Goal: Information Seeking & Learning: Learn about a topic

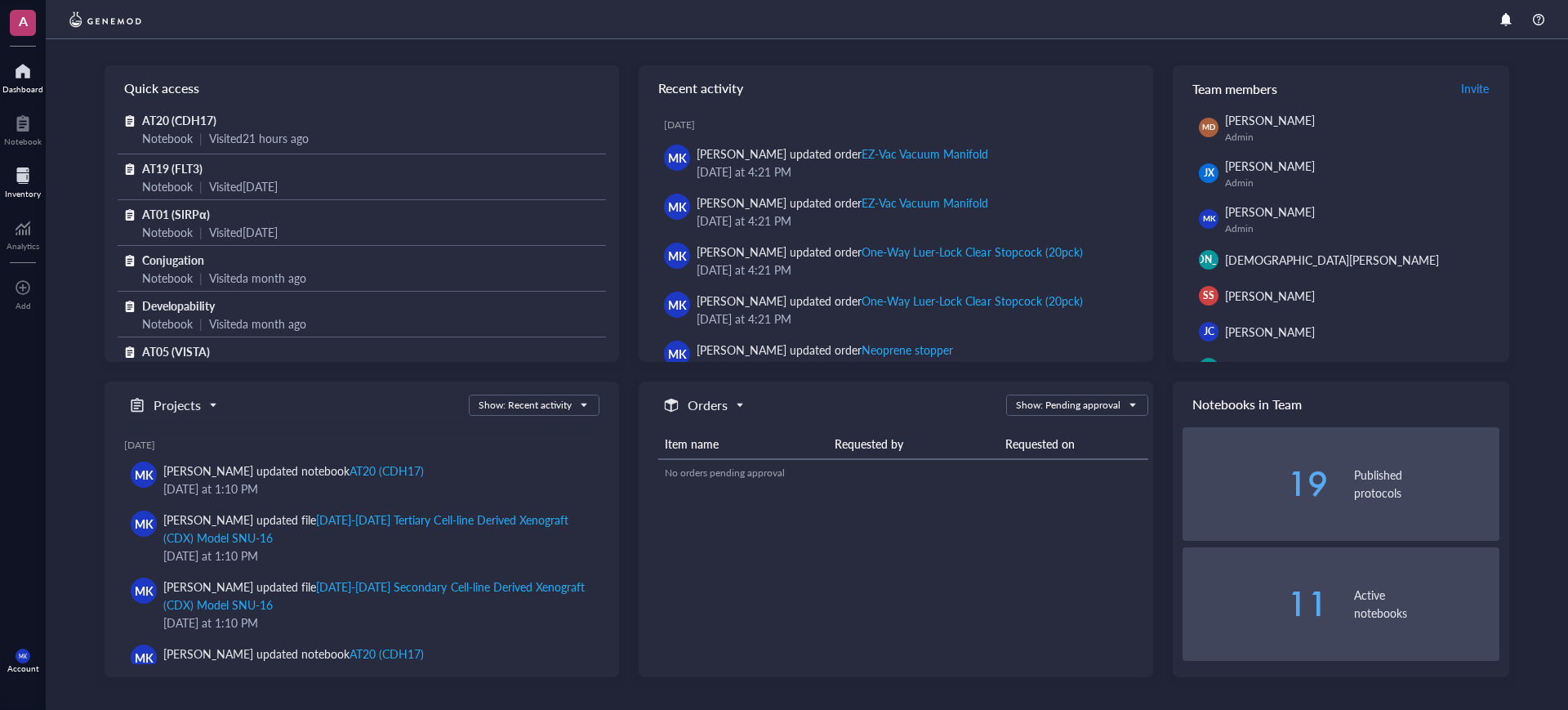
click at [30, 179] on div at bounding box center [22, 175] width 36 height 26
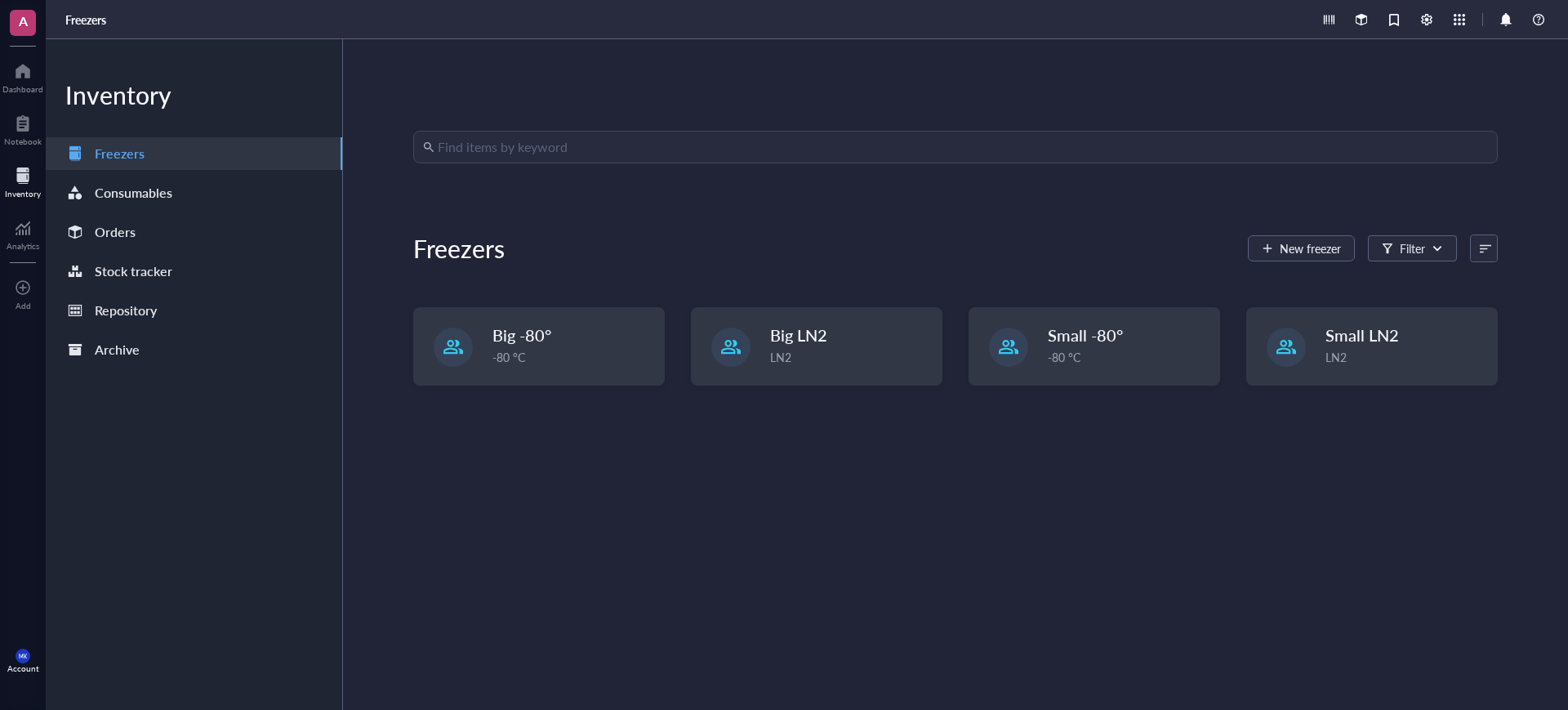
click at [31, 102] on div "A Dashboard Notebook Inventory Analytics To pick up a draggable item, press the…" at bounding box center [22, 355] width 46 height 710
click at [23, 141] on div "Notebook" at bounding box center [23, 141] width 38 height 10
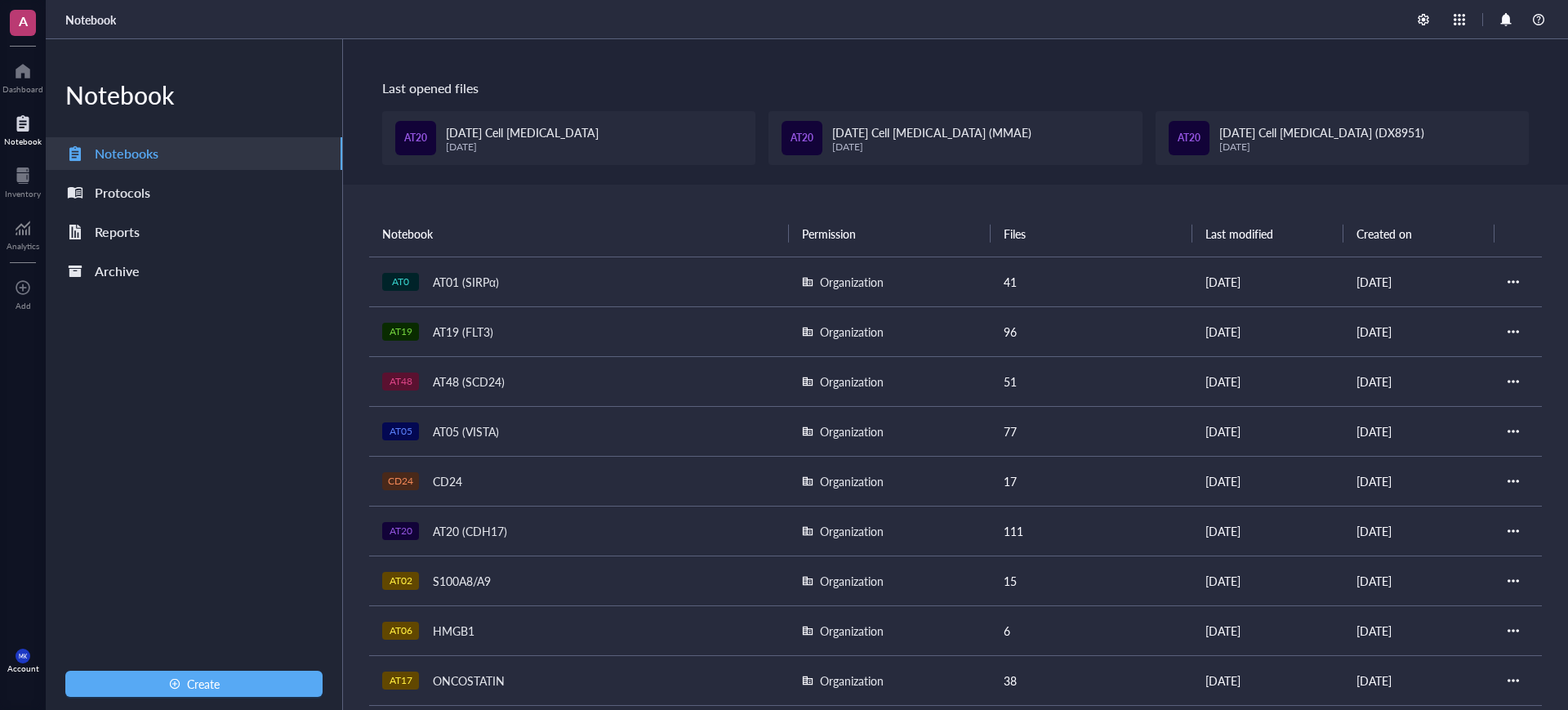
click at [510, 325] on div "AT19 AT19 (FLT3)" at bounding box center [579, 332] width 393 height 23
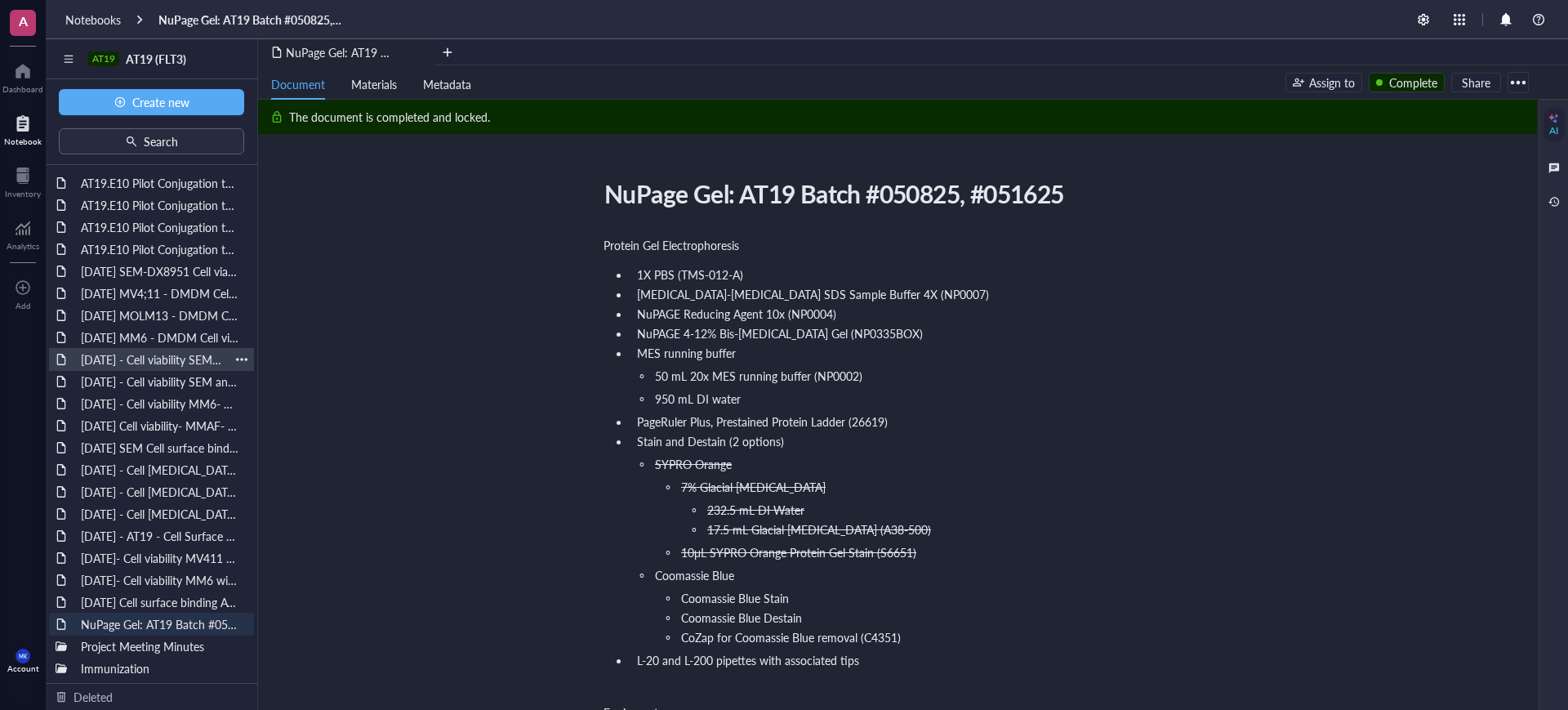
scroll to position [88, 0]
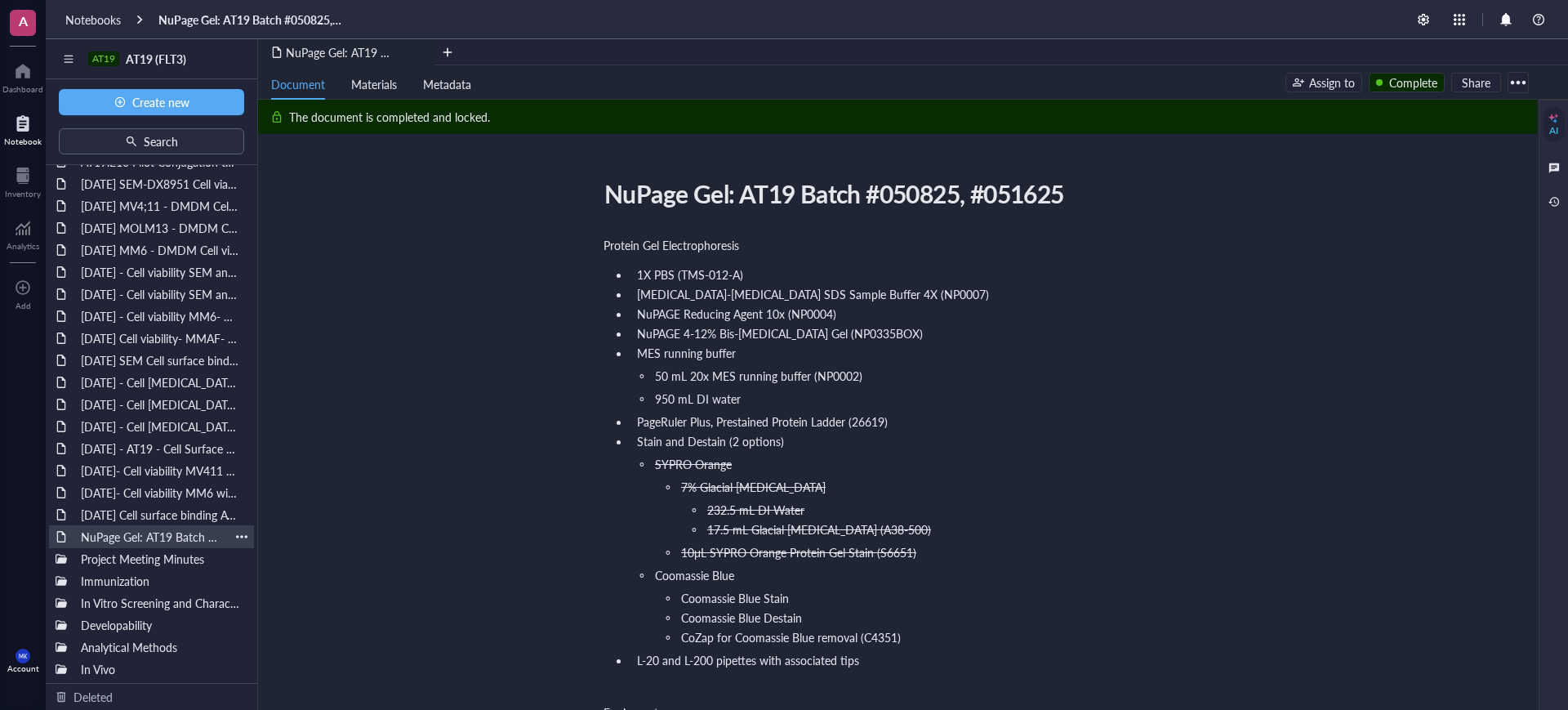
click at [236, 535] on div at bounding box center [241, 537] width 12 height 12
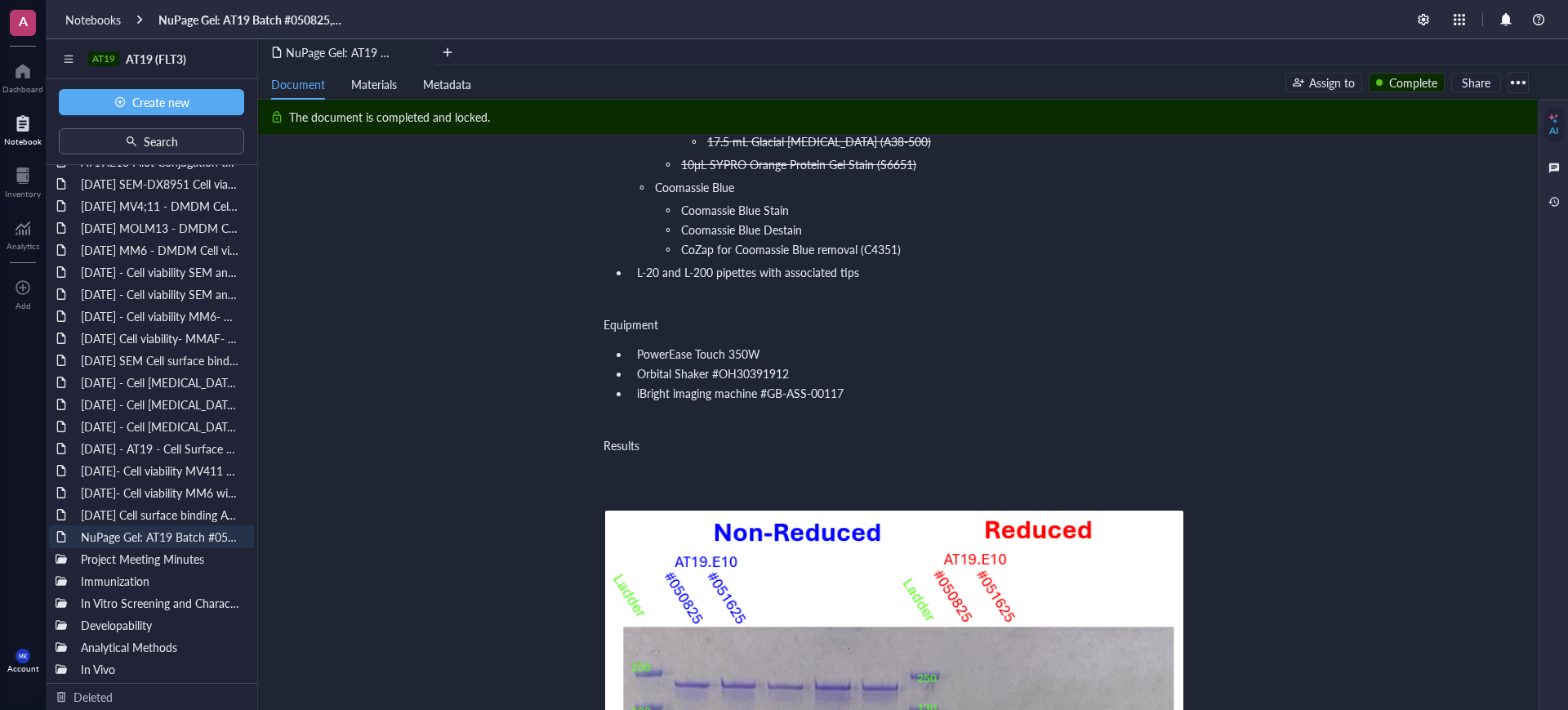
scroll to position [387, 0]
click at [1529, 82] on div at bounding box center [1518, 82] width 26 height 26
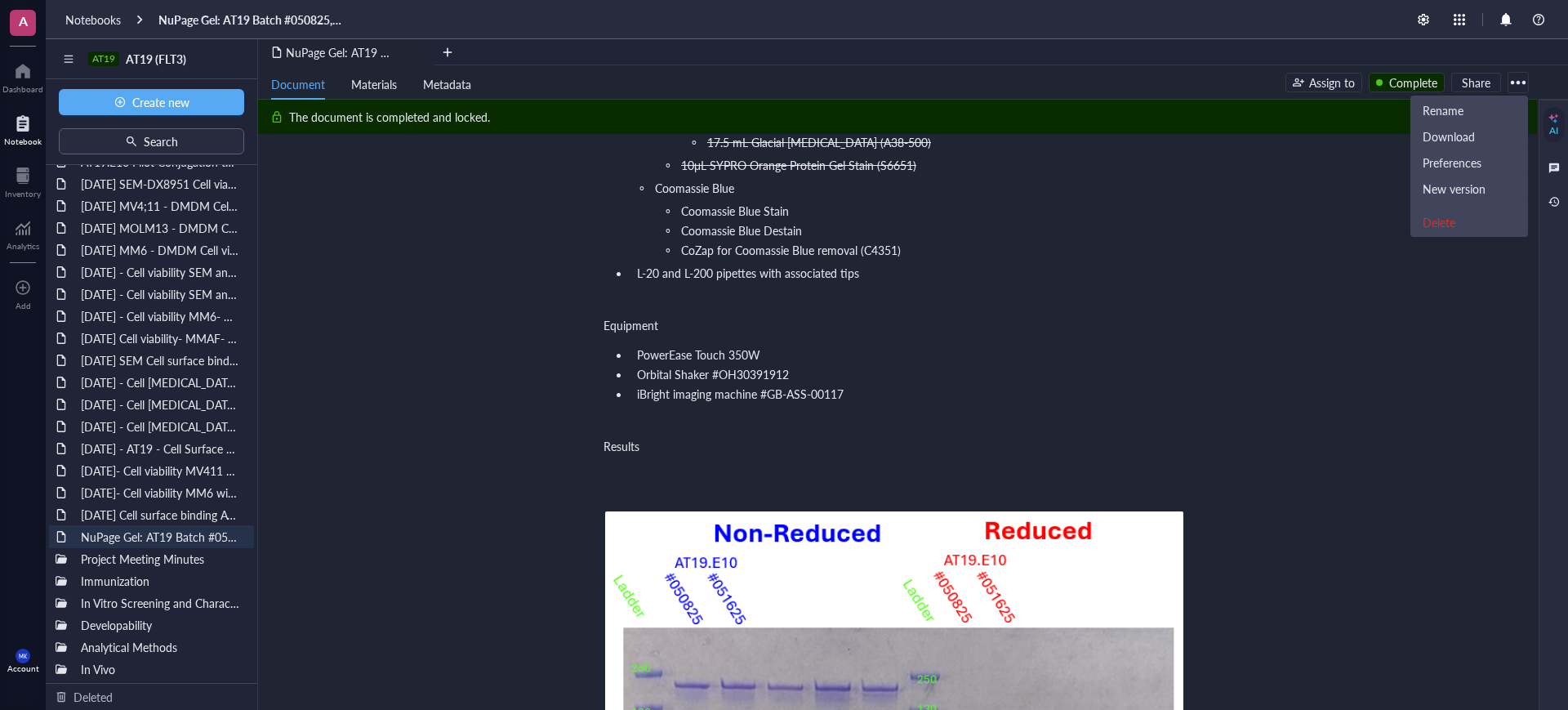
click at [1004, 279] on li "L-20 and L-200 pipettes with associated tips" at bounding box center [908, 273] width 555 height 16
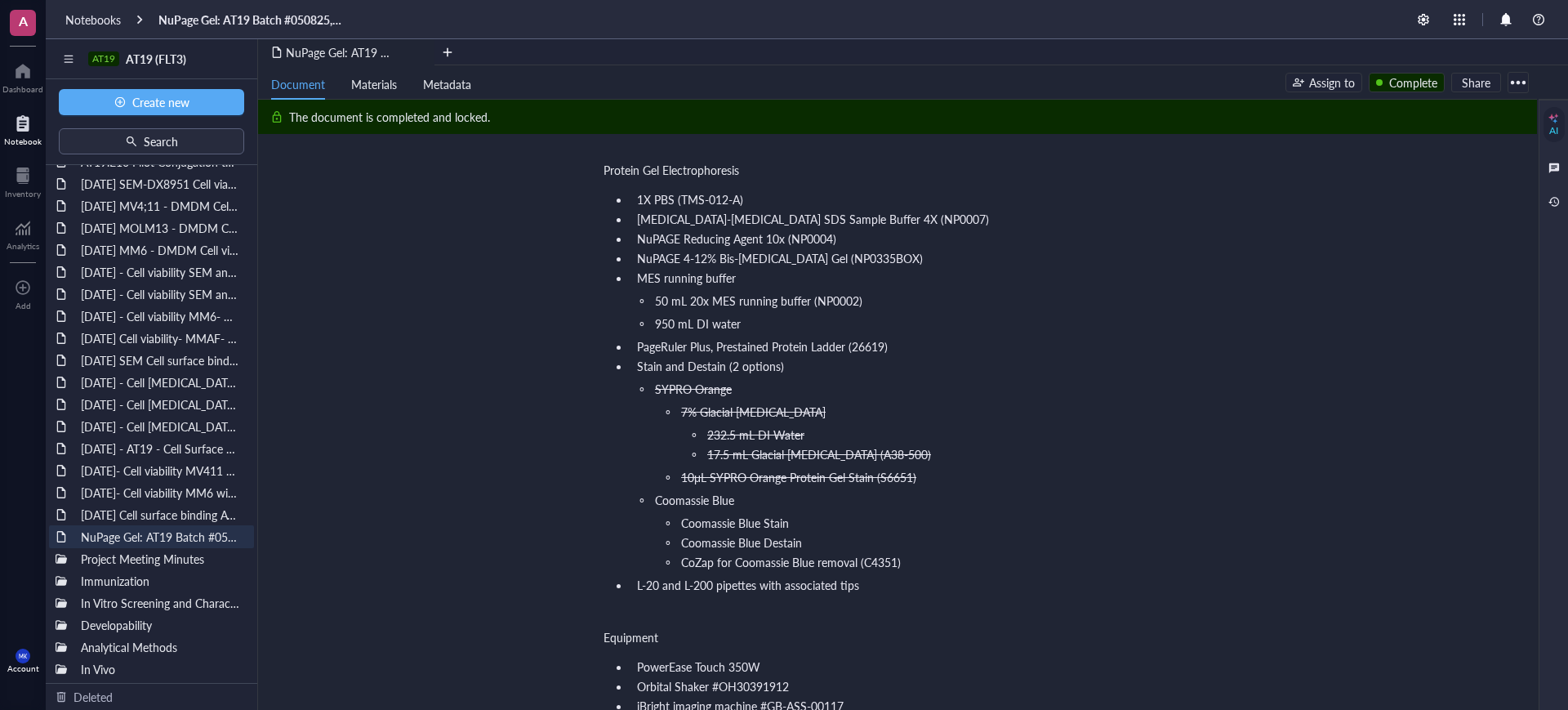
scroll to position [0, 0]
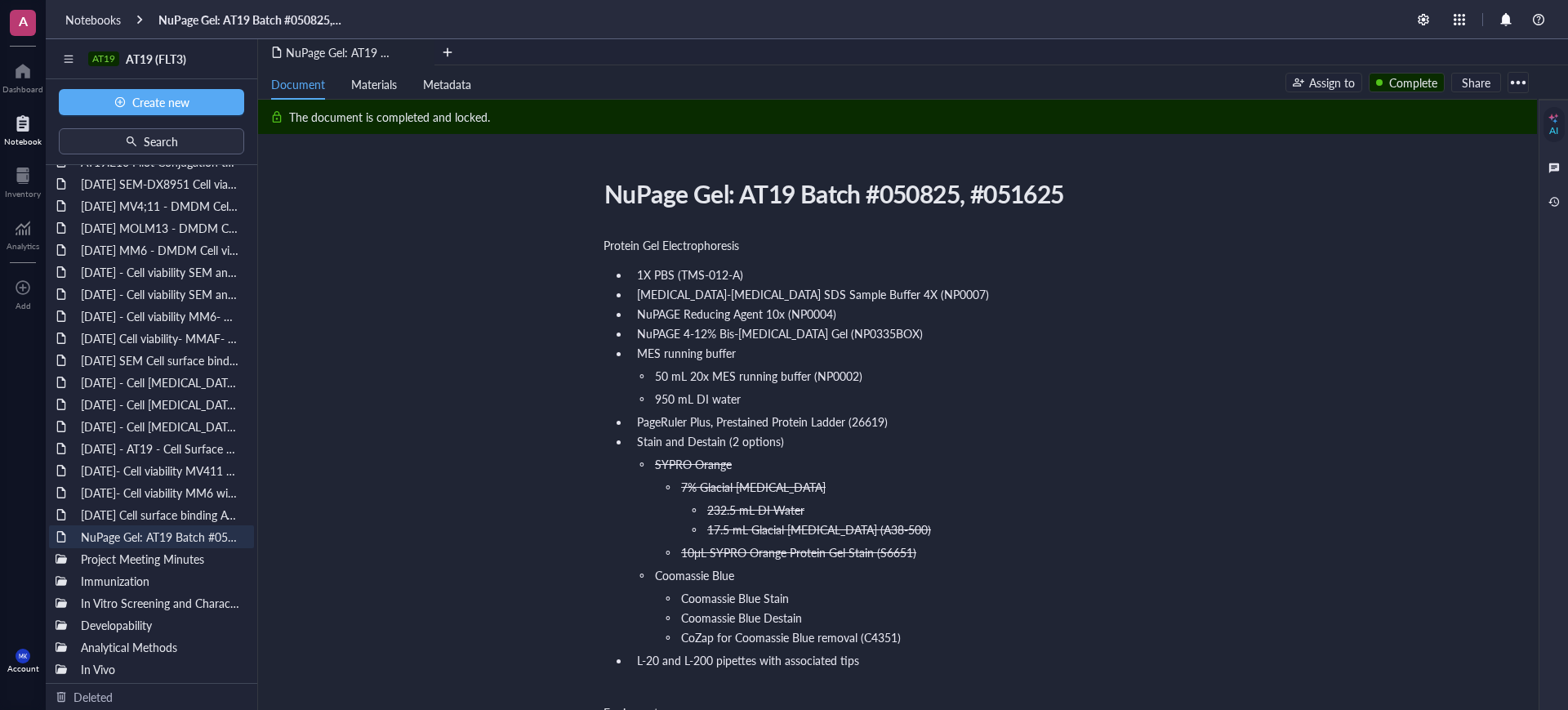
drag, startPoint x: 992, startPoint y: 236, endPoint x: 1073, endPoint y: 195, distance: 90.8
click at [1073, 195] on div "NuPage Gel: AT19 Batch #050825, #051625" at bounding box center [887, 194] width 582 height 41
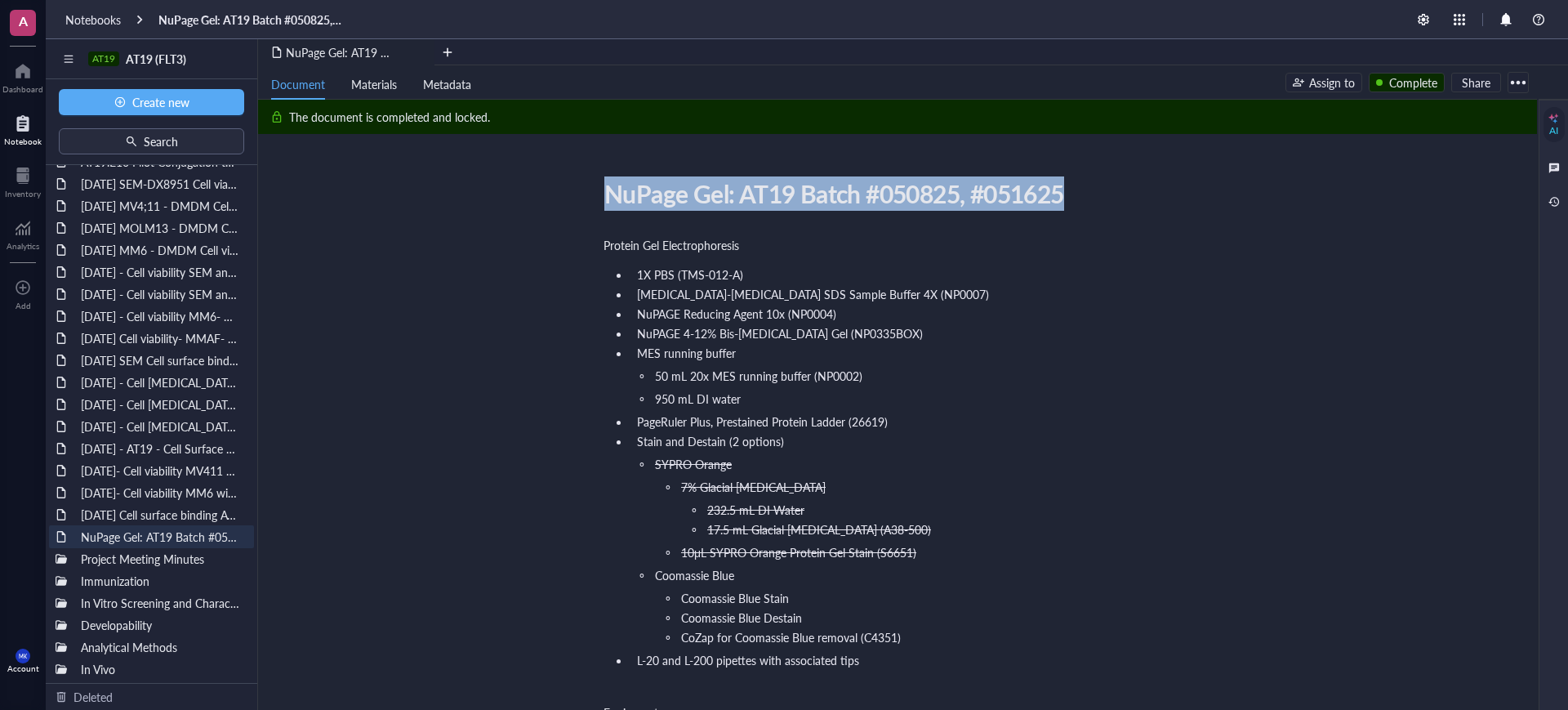
drag, startPoint x: 1073, startPoint y: 195, endPoint x: 603, endPoint y: 196, distance: 470.0
click at [603, 196] on div "NuPage Gel: AT19 Batch #050825, #051625" at bounding box center [887, 194] width 582 height 41
copy div "NuPage Gel: AT19 Batch #050825, #051625 NuPage Gel: AT19 Batch #050825, #051625"
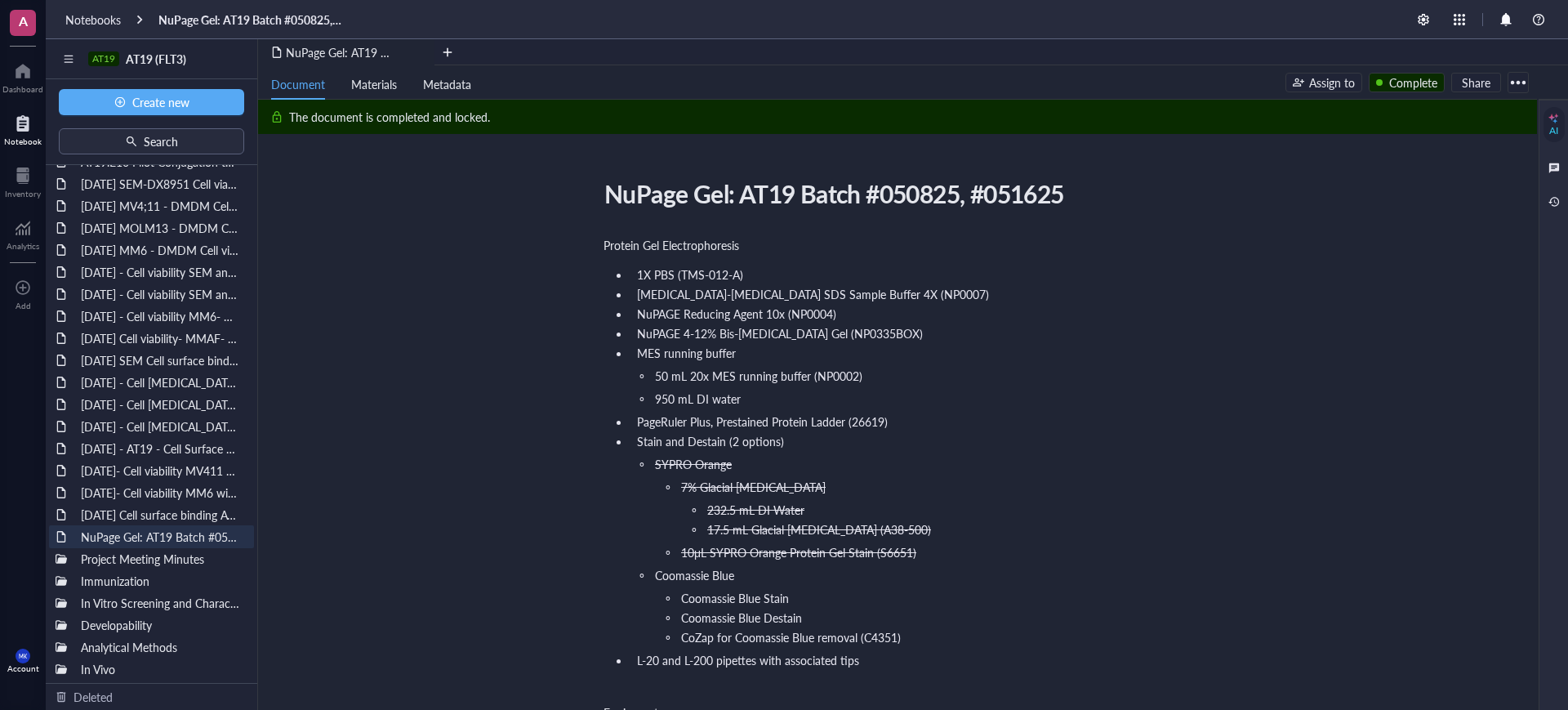
click at [1015, 446] on li "Stain and Destain (2 options)" at bounding box center [908, 441] width 555 height 16
click at [1516, 82] on div at bounding box center [1518, 82] width 26 height 26
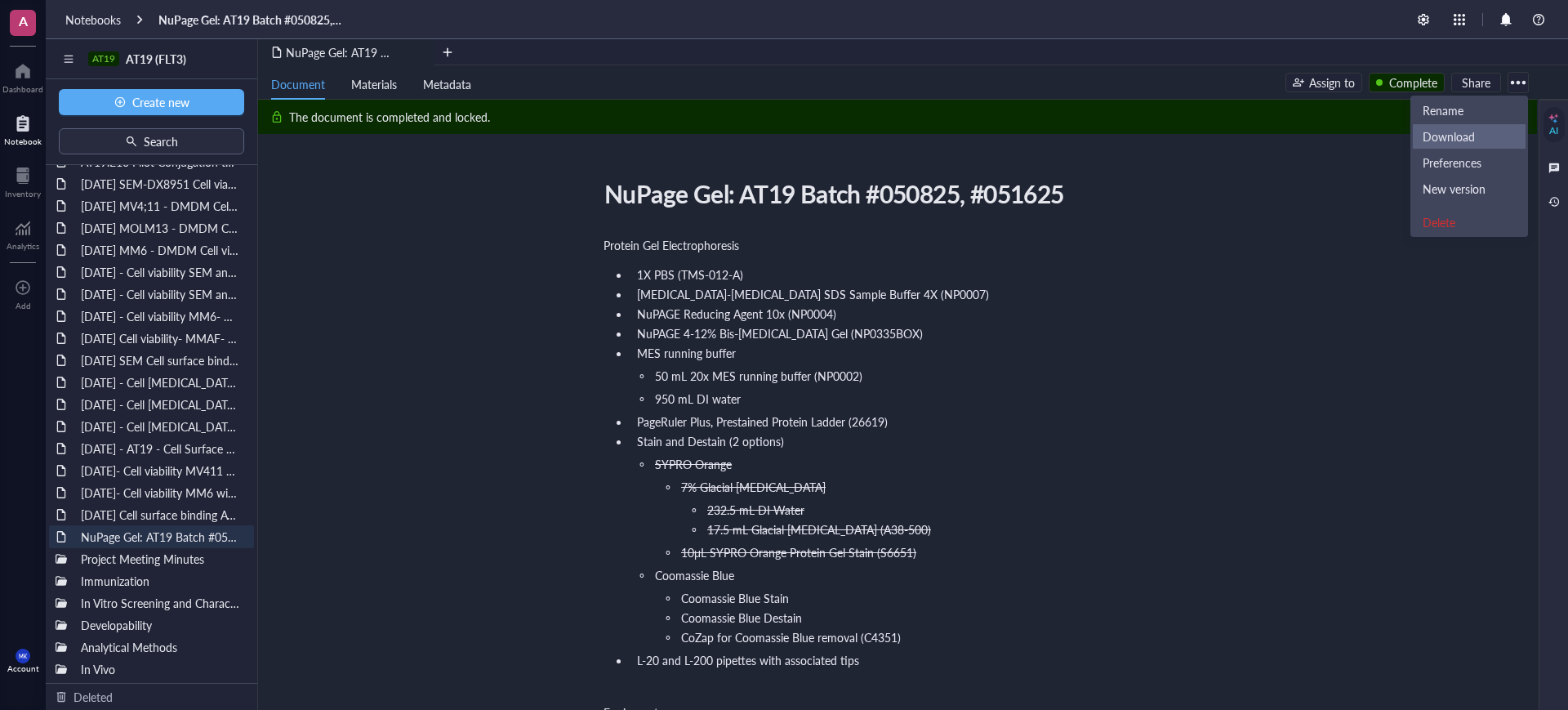
click at [1503, 134] on div "Download" at bounding box center [1469, 136] width 93 height 14
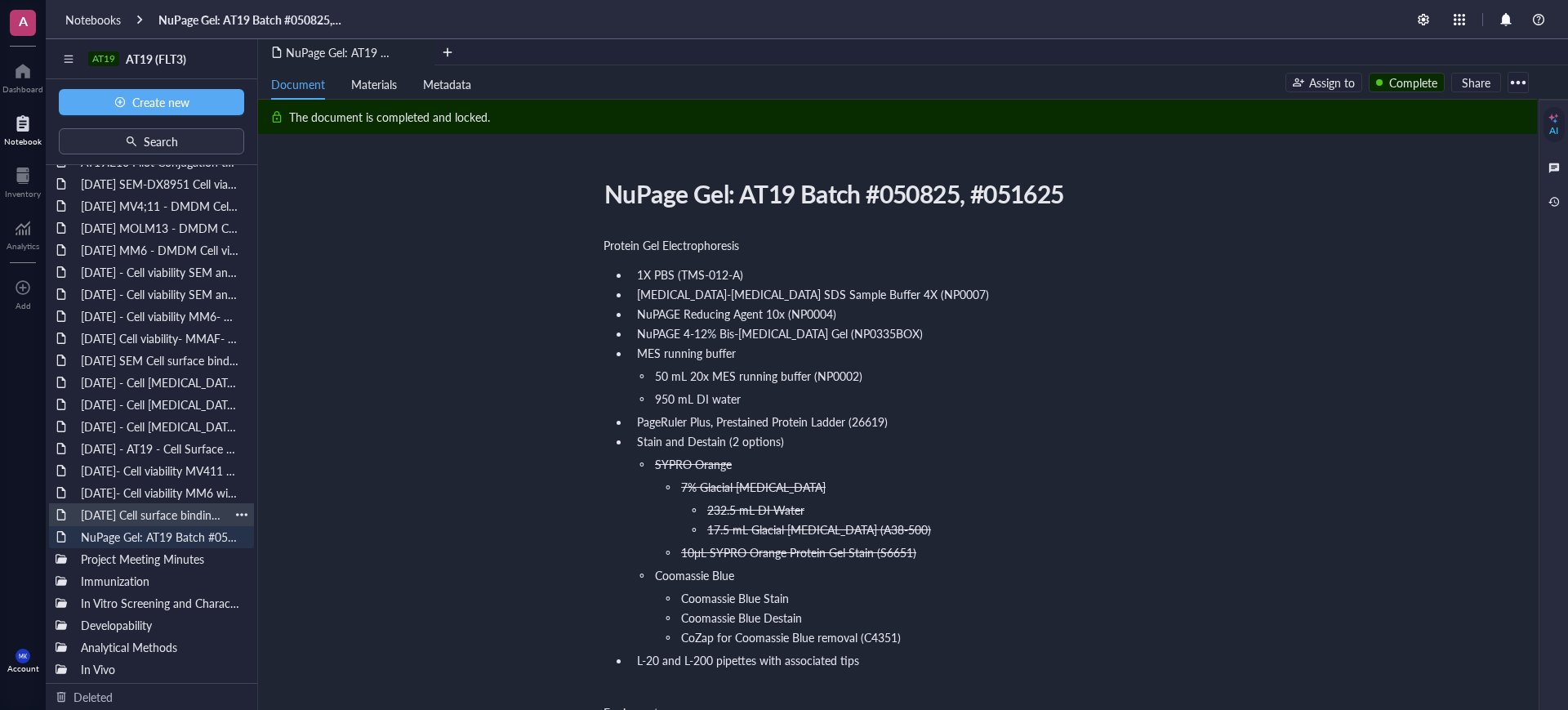
click at [203, 517] on div "[DATE] Cell surface binding AT19 on SEM, RS411 and MV411 cell line" at bounding box center [151, 515] width 156 height 23
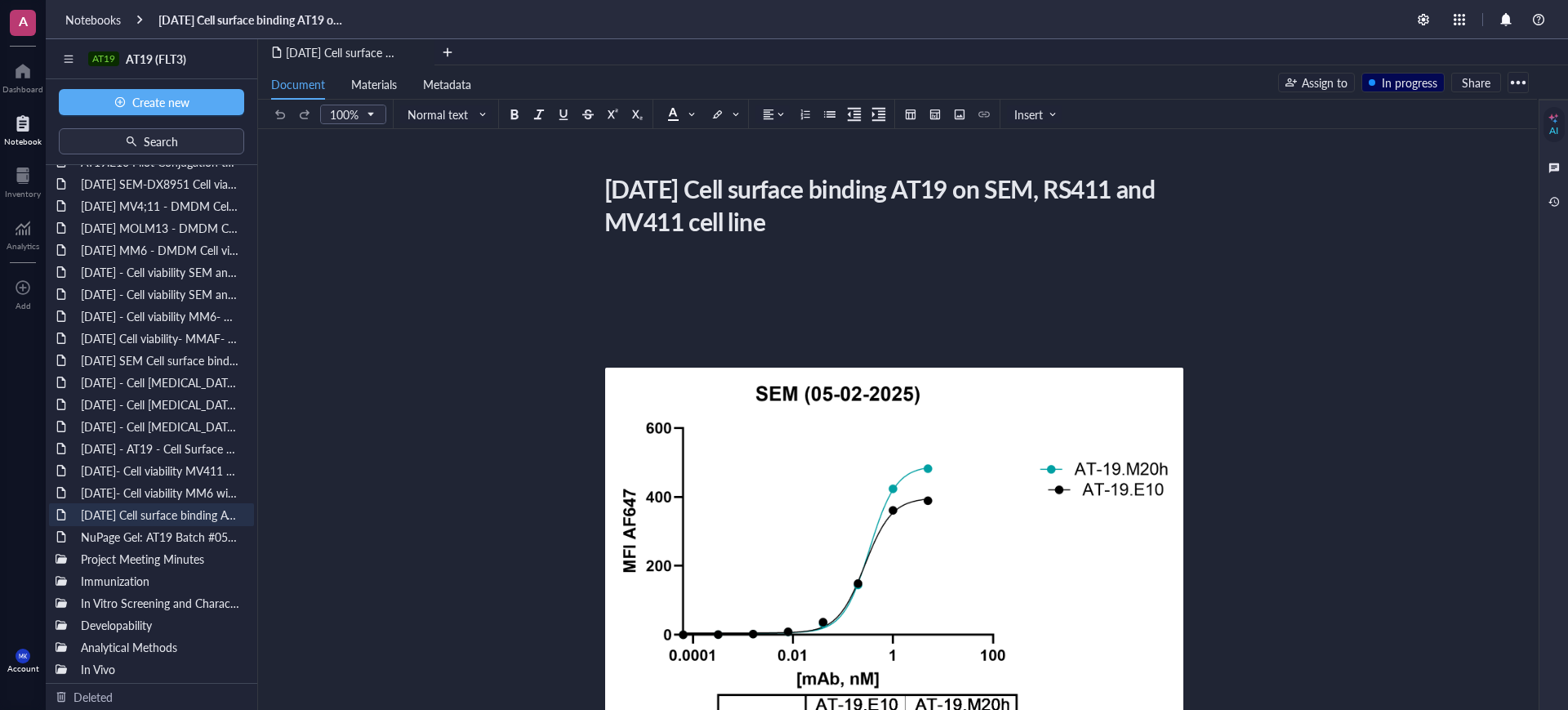
drag, startPoint x: 903, startPoint y: 227, endPoint x: 605, endPoint y: 169, distance: 303.6
click at [605, 169] on div "[DATE] Cell surface binding AT19 on SEM, RS411 and MV411 cell line" at bounding box center [887, 205] width 582 height 74
drag, startPoint x: 878, startPoint y: 221, endPoint x: 596, endPoint y: 192, distance: 283.5
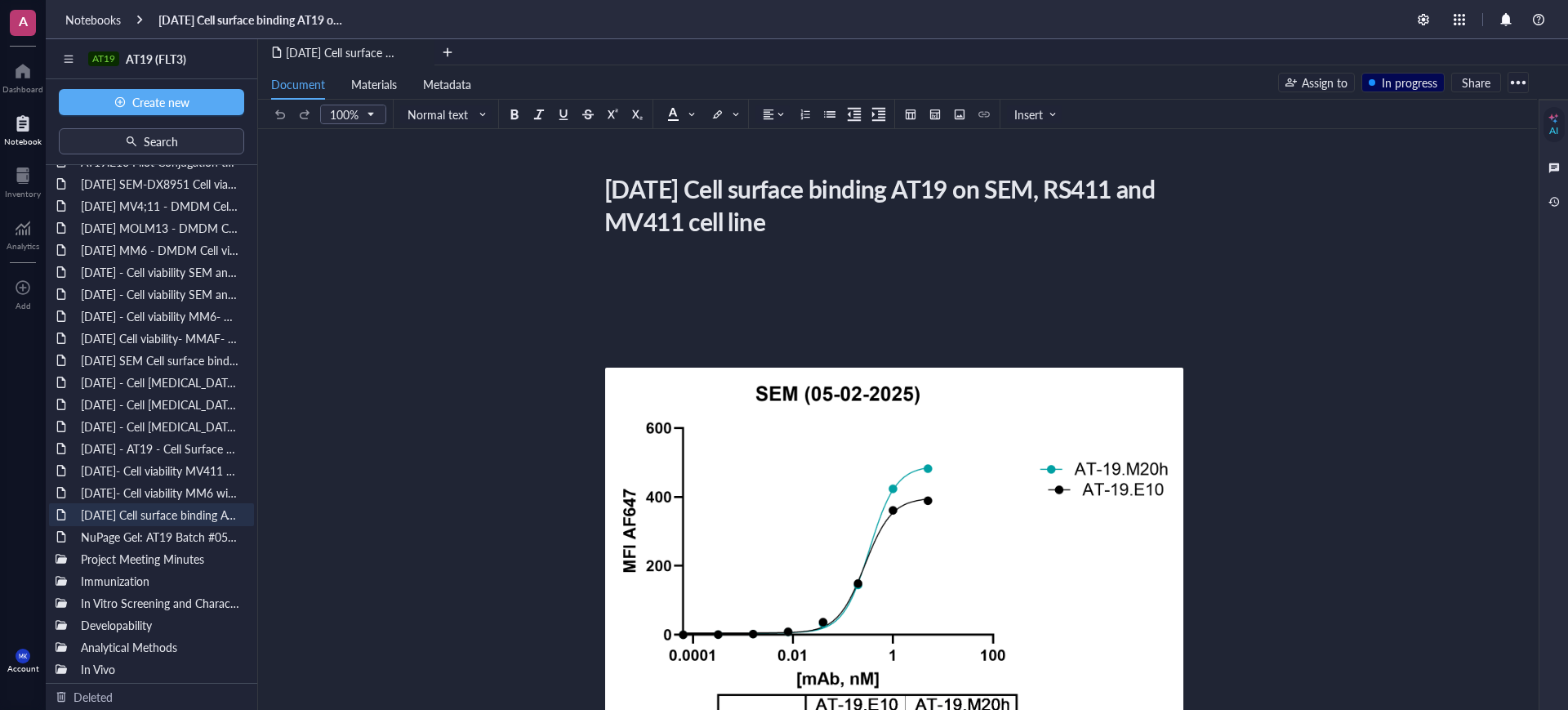
click at [1521, 81] on div at bounding box center [1518, 82] width 26 height 26
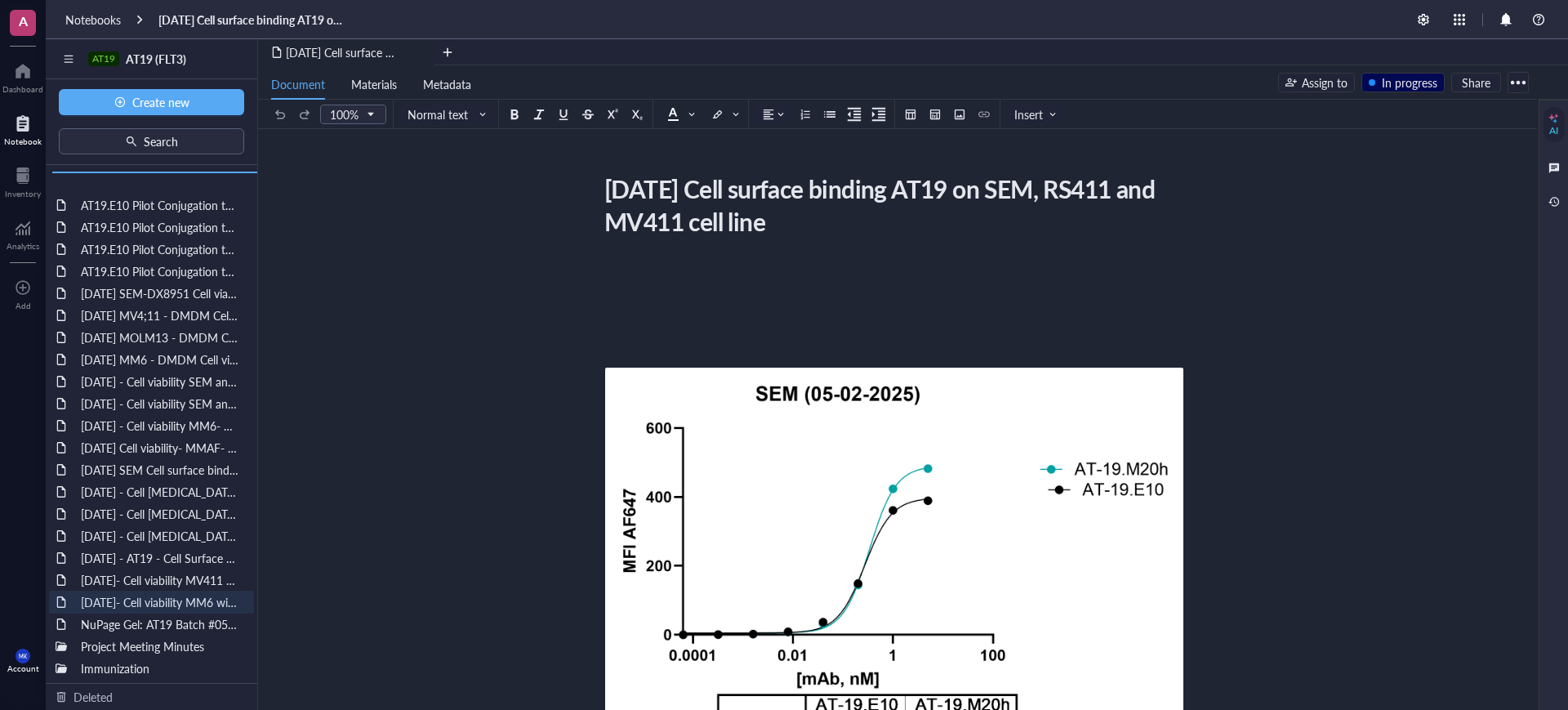
drag, startPoint x: 179, startPoint y: 508, endPoint x: 180, endPoint y: 185, distance: 323.0
click at [180, 185] on div "AT19.E10 Pilot Conjugation to VC-MMAE and GGFG DXd [DATE] AT19.E10 Pilot Conjug…" at bounding box center [151, 424] width 211 height 518
click at [160, 613] on div "NuPage Gel: AT19 Batch #050825, #051625" at bounding box center [151, 625] width 156 height 23
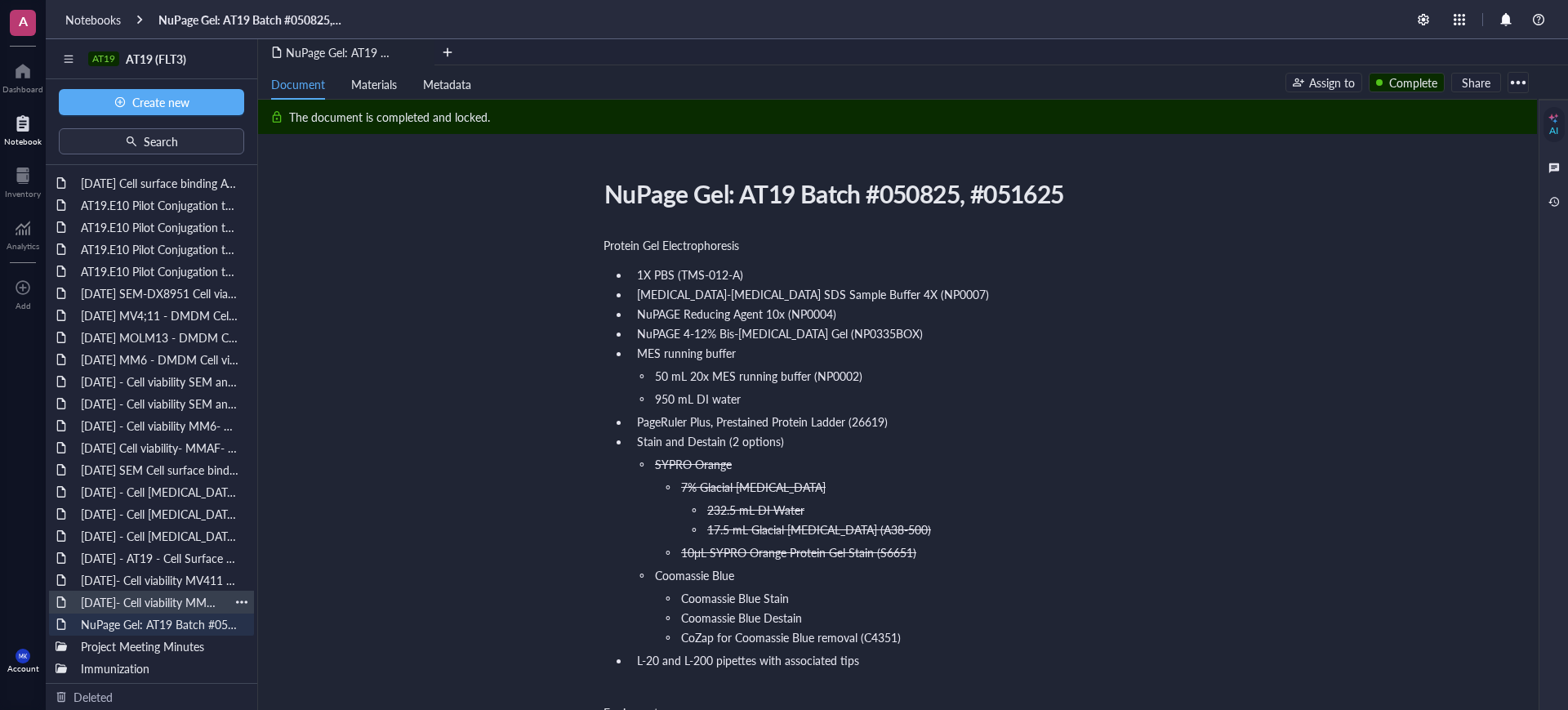
click at [183, 599] on div "[DATE]- Cell viability MM6 with and without IgG Blocking - DX8951" at bounding box center [151, 602] width 156 height 23
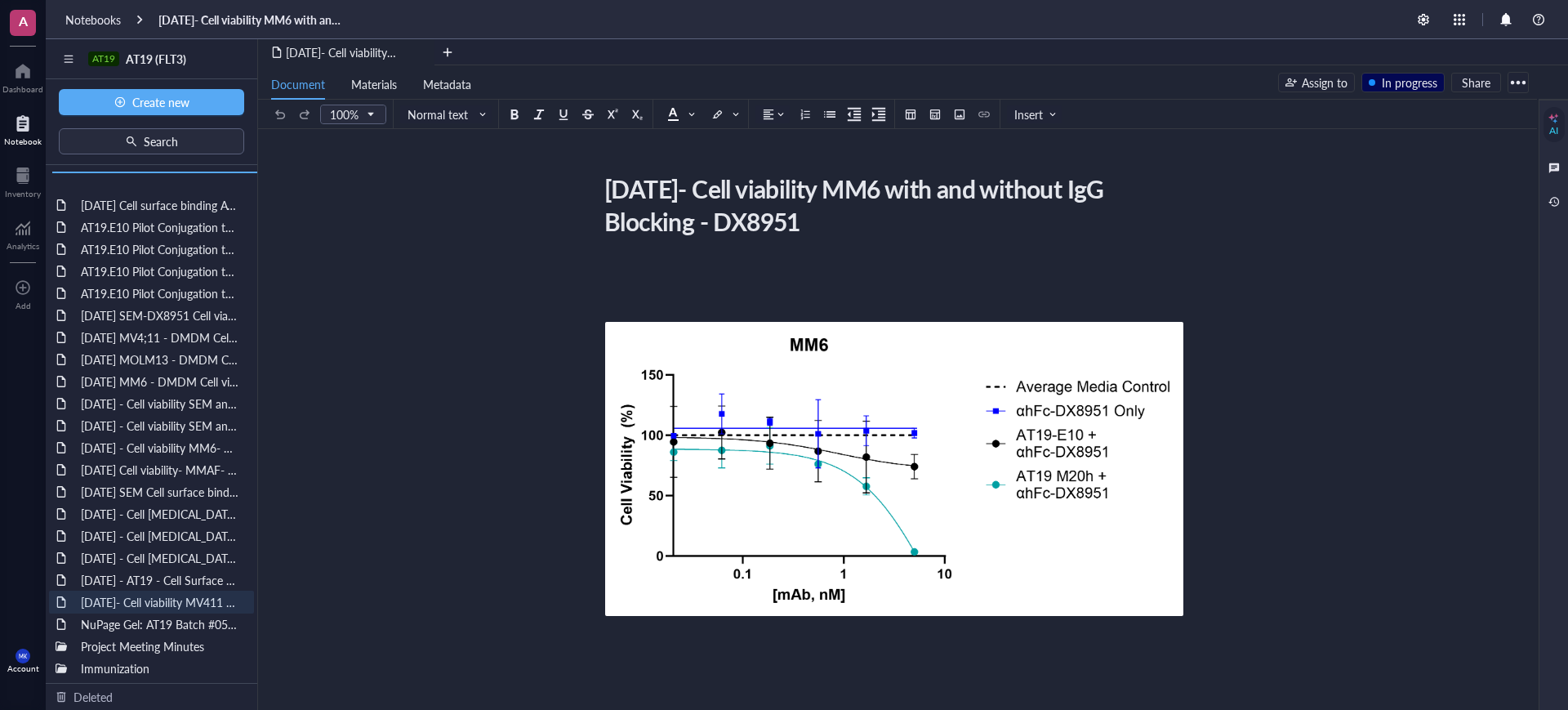
drag, startPoint x: 180, startPoint y: 600, endPoint x: 181, endPoint y: 177, distance: 423.0
click at [181, 177] on div "[DATE] Cell surface binding AT19 on SEM, RS411 and MV411 cell line AT19.E10 Pil…" at bounding box center [151, 424] width 211 height 518
click at [134, 607] on div "[DATE]- Cell viability MV411 with and without IgG Blocking - DX8951" at bounding box center [151, 602] width 156 height 23
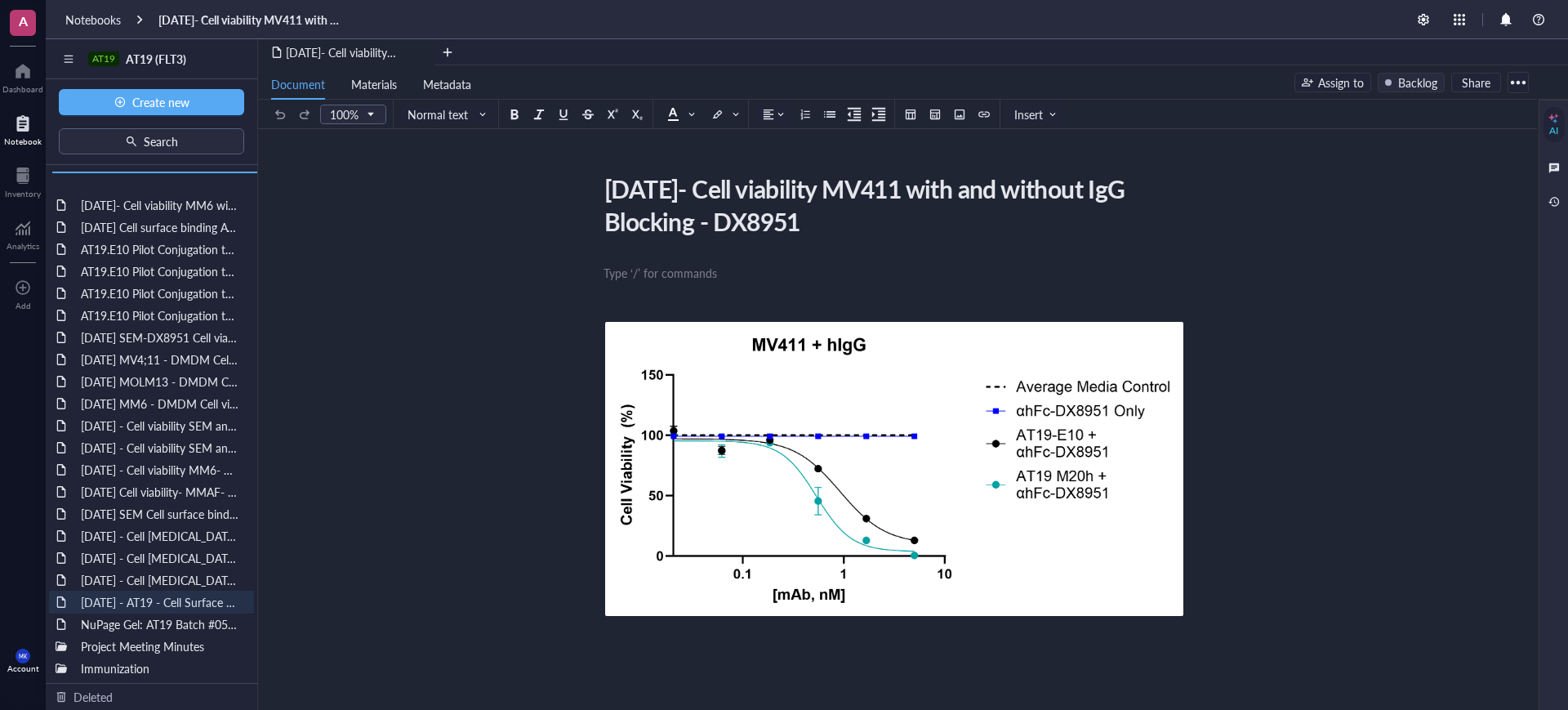
drag, startPoint x: 138, startPoint y: 604, endPoint x: 143, endPoint y: 195, distance: 409.0
click at [143, 195] on div "[DATE]- Cell viability MM6 with and without IgG Blocking - DX8951 [DATE] Cell s…" at bounding box center [151, 424] width 211 height 518
click at [124, 594] on div "[DATE] - AT19 - Cell Surface Binding assay on hFLT3 Transfected [MEDICAL_DATA] …" at bounding box center [151, 602] width 156 height 23
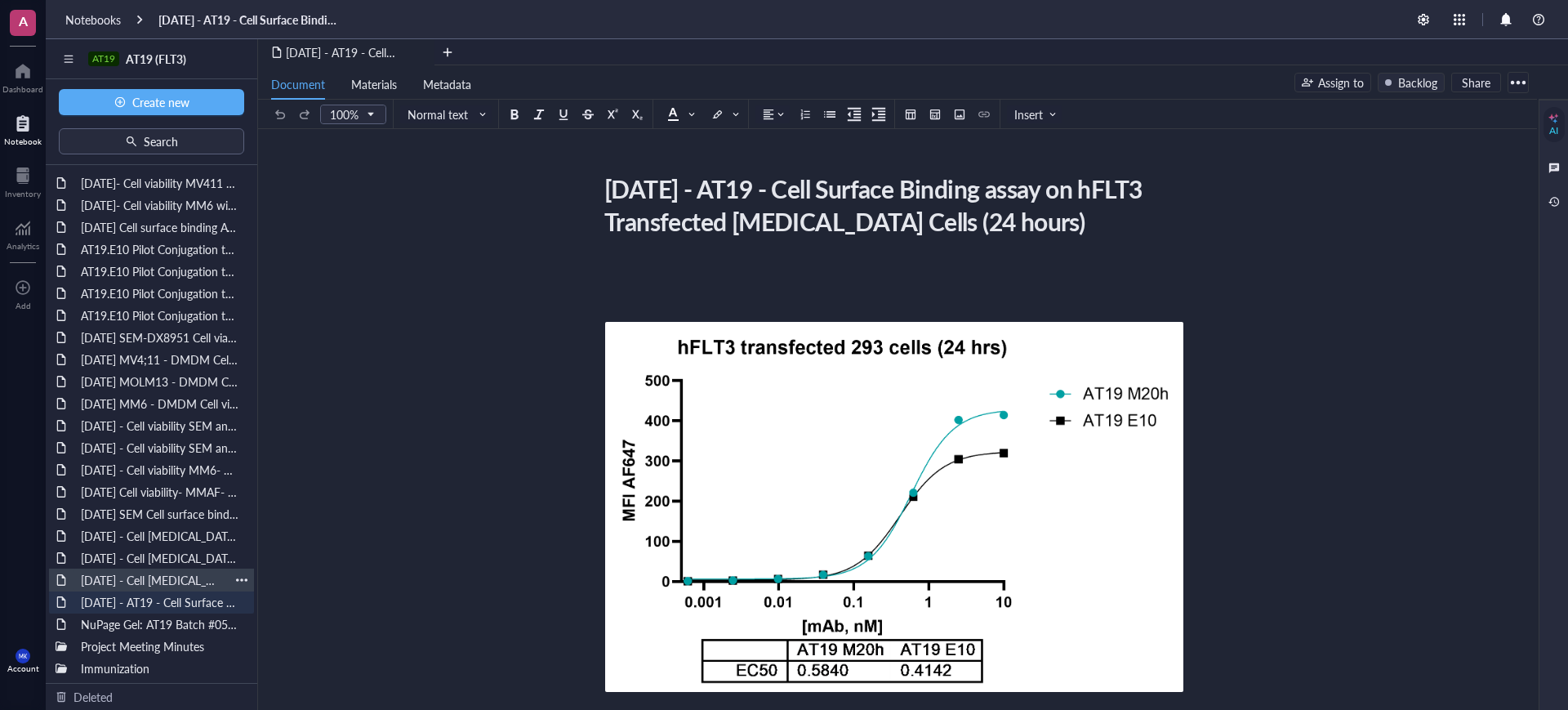
click at [128, 585] on div "[DATE] - Cell [MEDICAL_DATA]- MV4,11 (AML cell line)" at bounding box center [151, 580] width 156 height 23
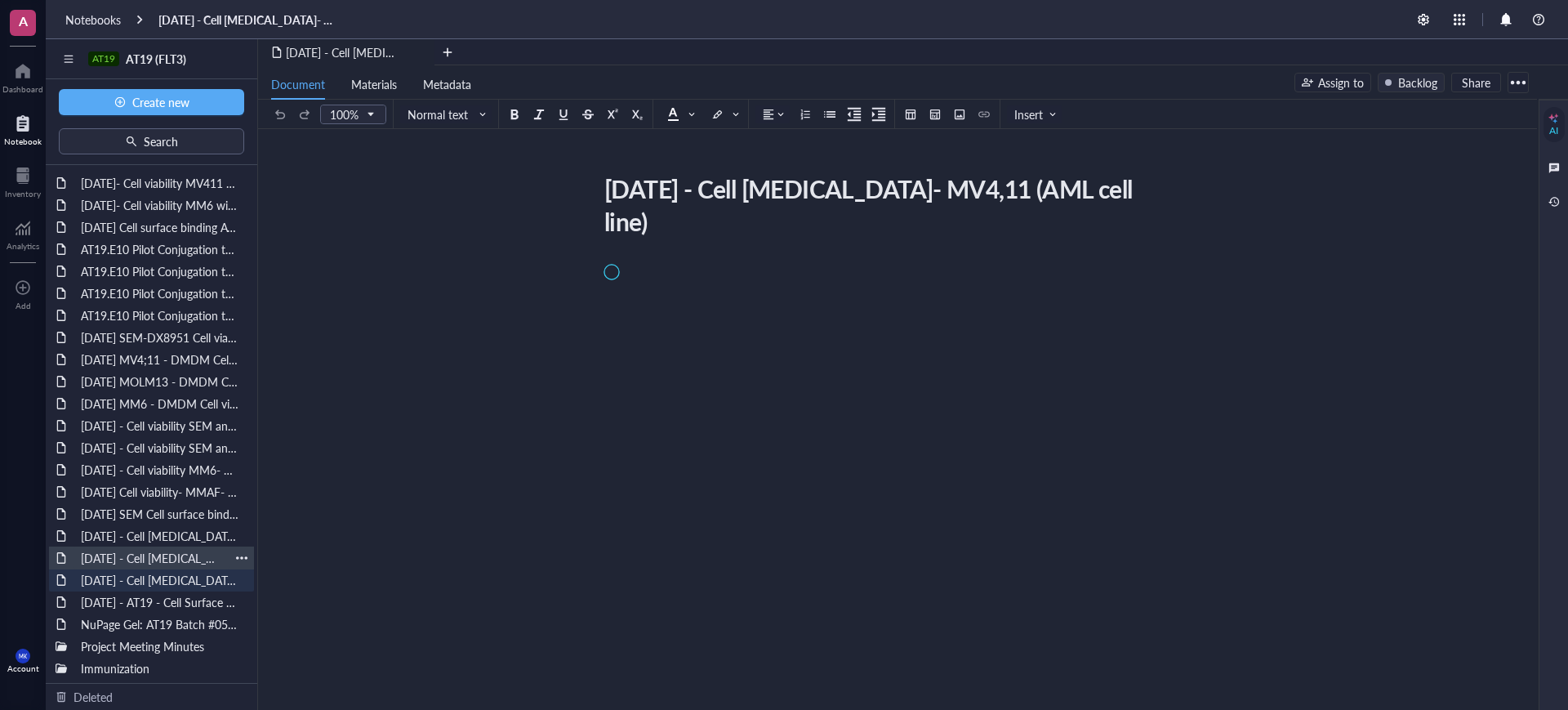
click at [140, 558] on div "[DATE] - Cell [MEDICAL_DATA]- MOLM-13 (AML cell line)" at bounding box center [151, 558] width 156 height 23
click at [139, 534] on div "[DATE] - Cell [MEDICAL_DATA]- MOLM-13 (AML cell line)" at bounding box center [151, 536] width 156 height 23
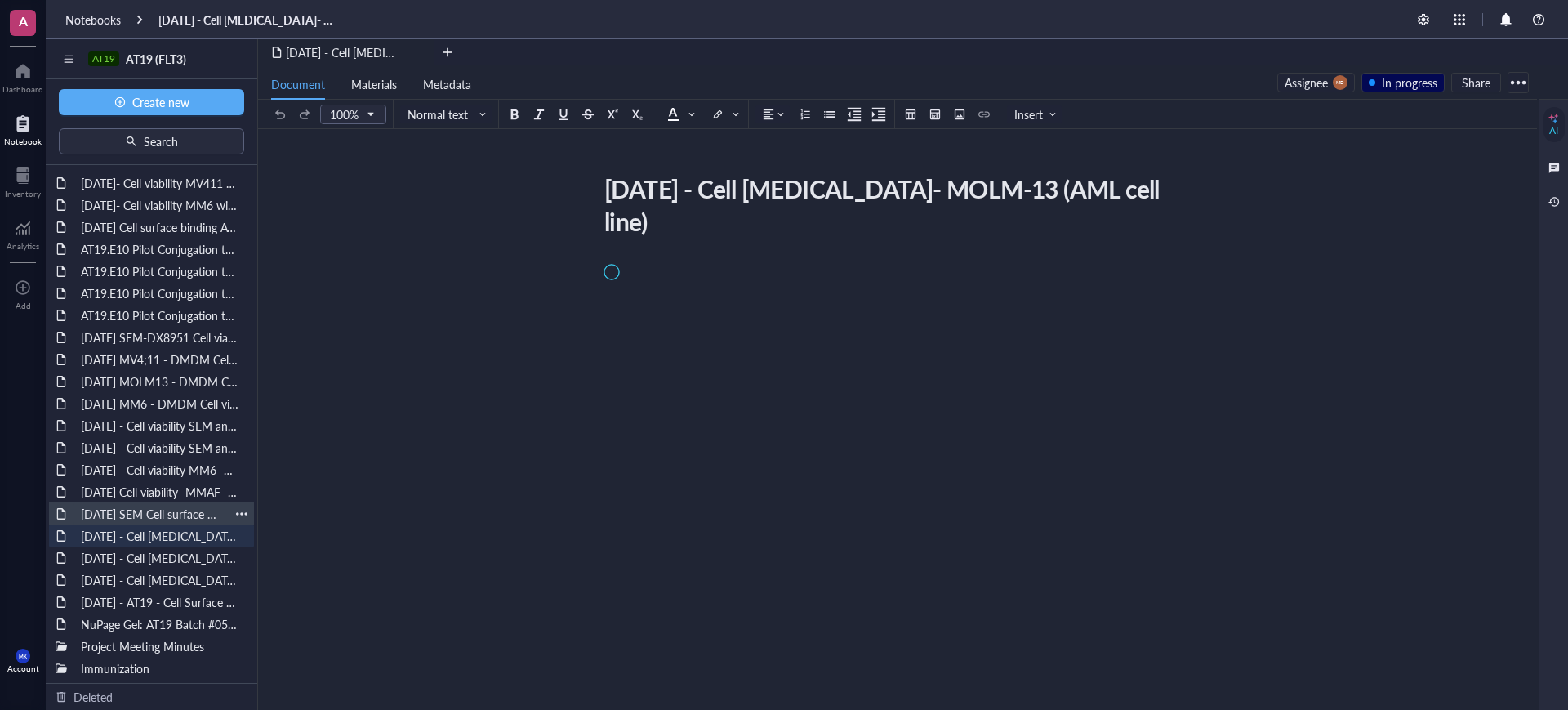
click at [140, 507] on div "[DATE] SEM Cell surface binding" at bounding box center [151, 515] width 156 height 23
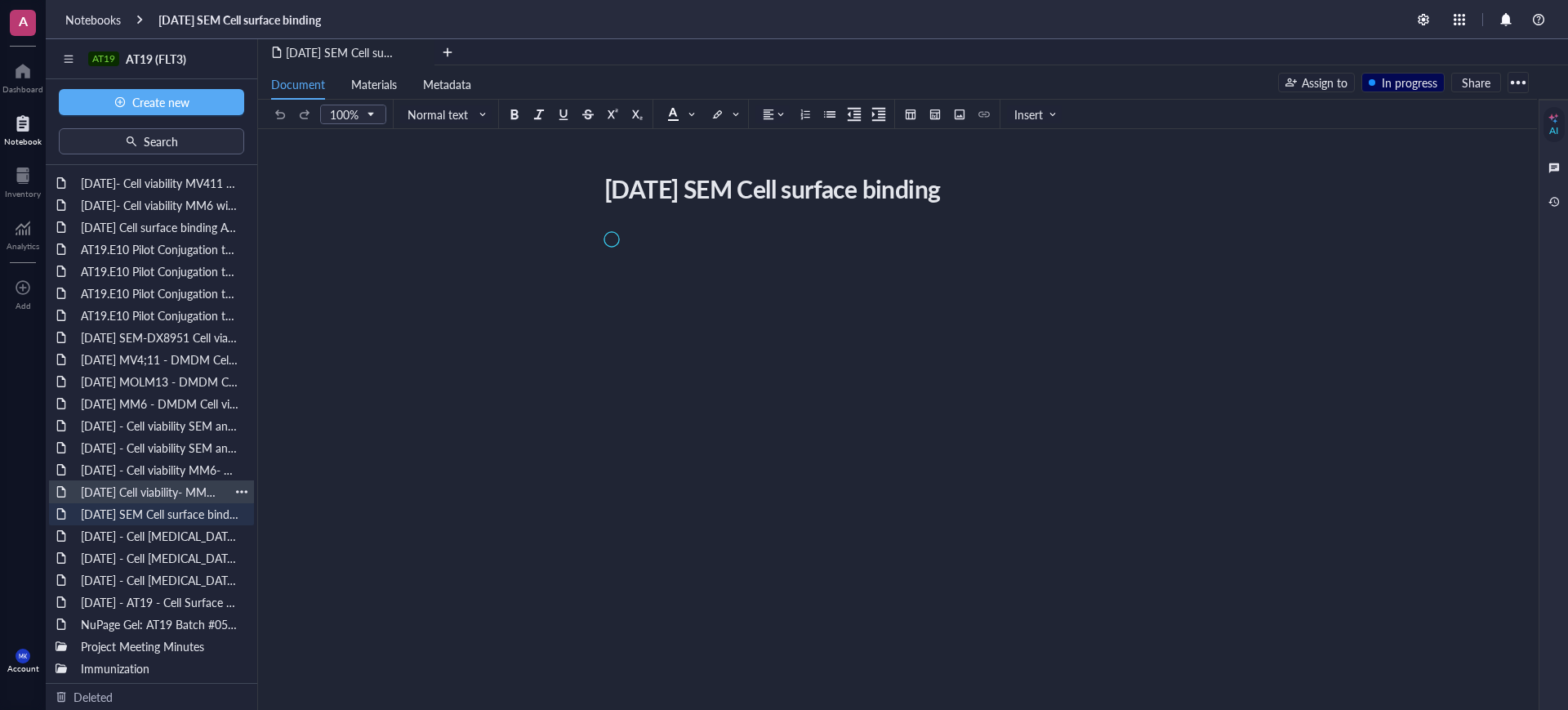
click at [142, 485] on div "[DATE] Cell viability- MMAF- SEM and MV4,11" at bounding box center [151, 492] width 156 height 23
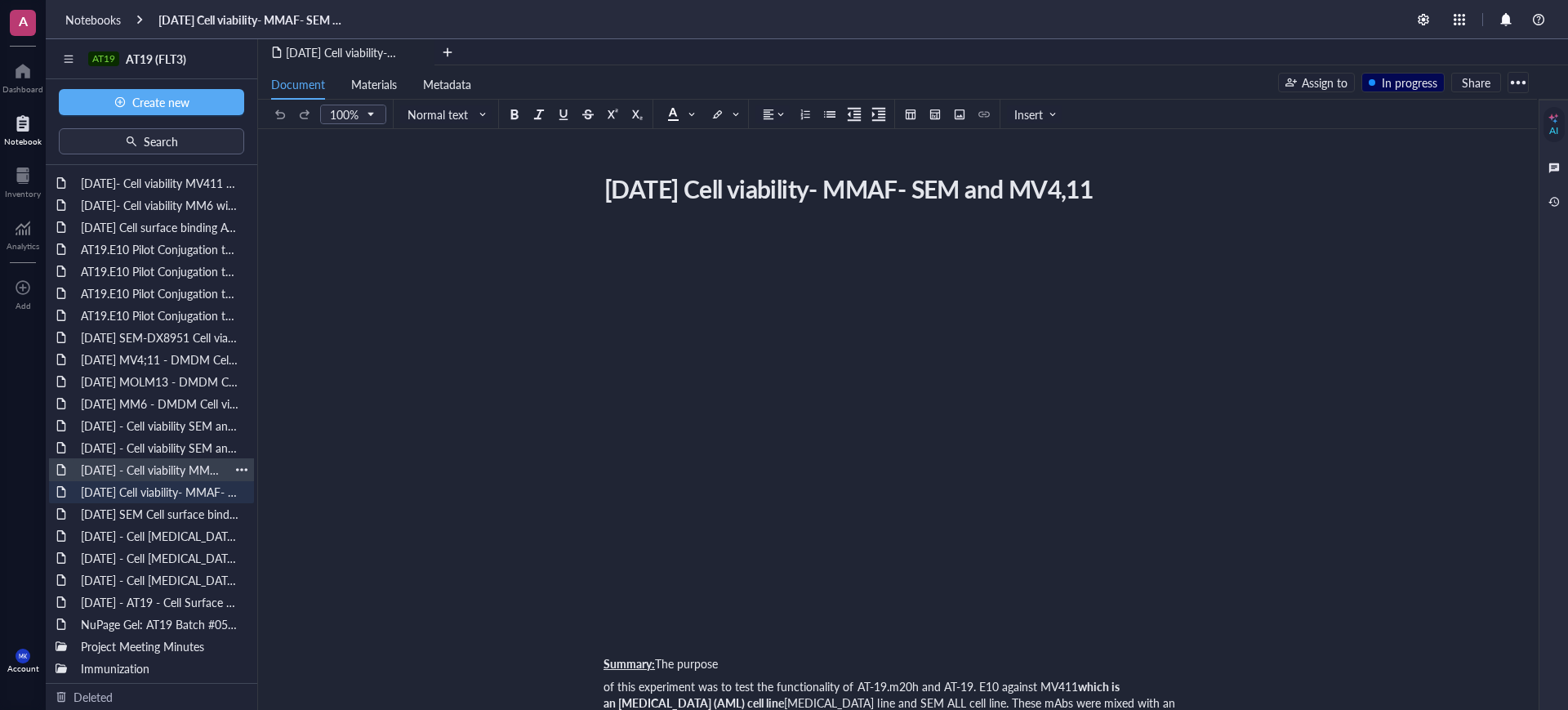
click at [141, 463] on div "[DATE] - Cell viability MM6- MMAF" at bounding box center [151, 470] width 156 height 23
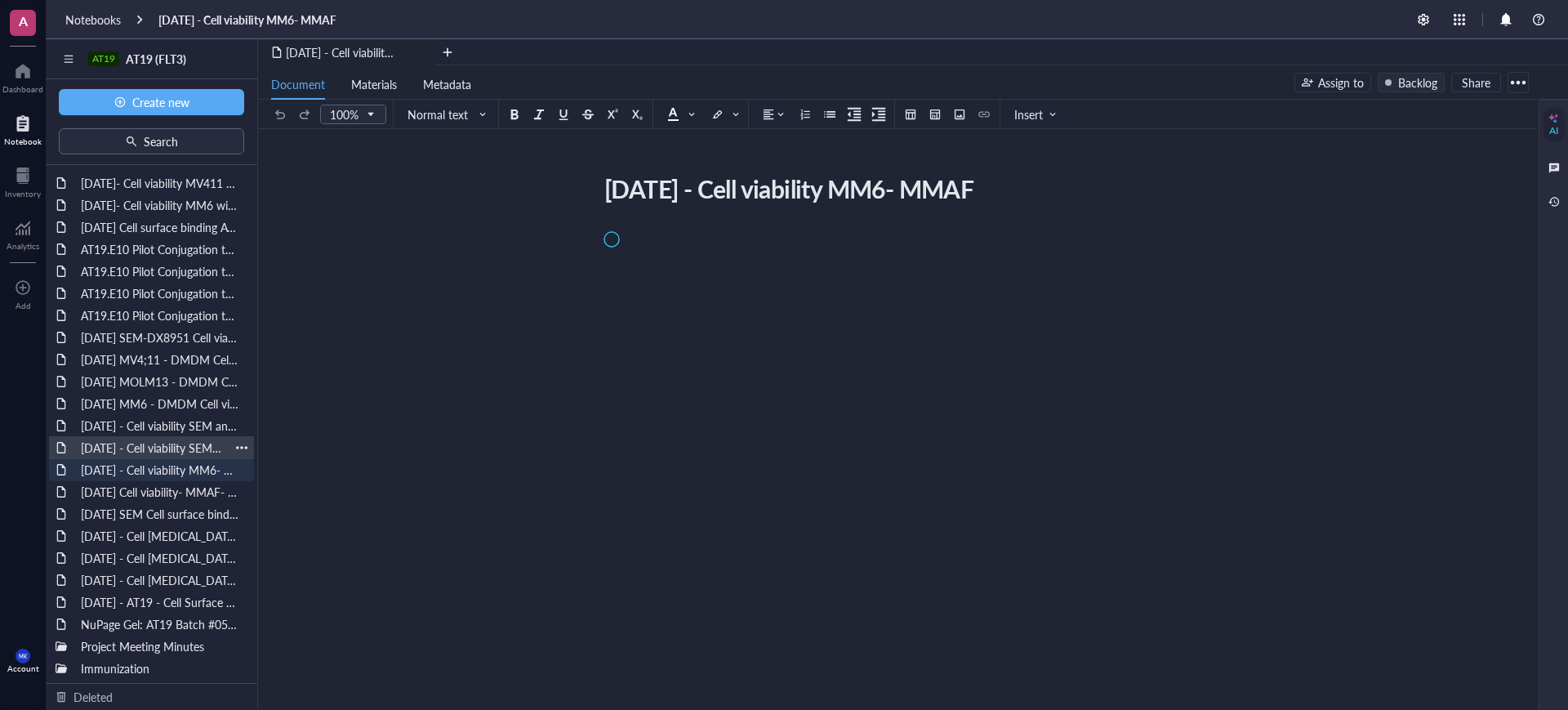
click at [148, 442] on div "[DATE] - Cell viability SEM and [GEOGRAPHIC_DATA]; 411- DMDM" at bounding box center [151, 448] width 156 height 23
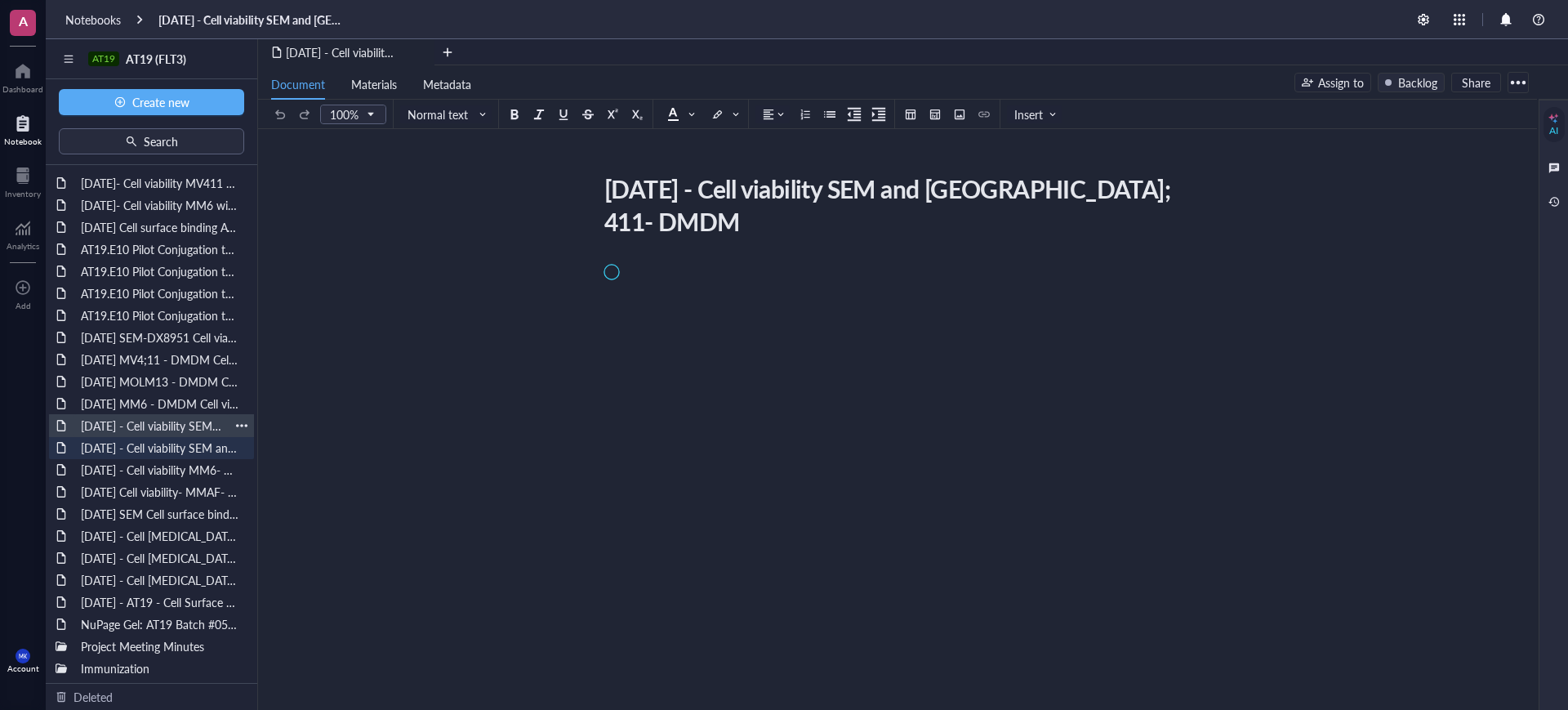
click at [149, 424] on div "[DATE] - Cell viability SEM and RS; 411- DMDM with Fc block (needs to be comple…" at bounding box center [151, 426] width 156 height 23
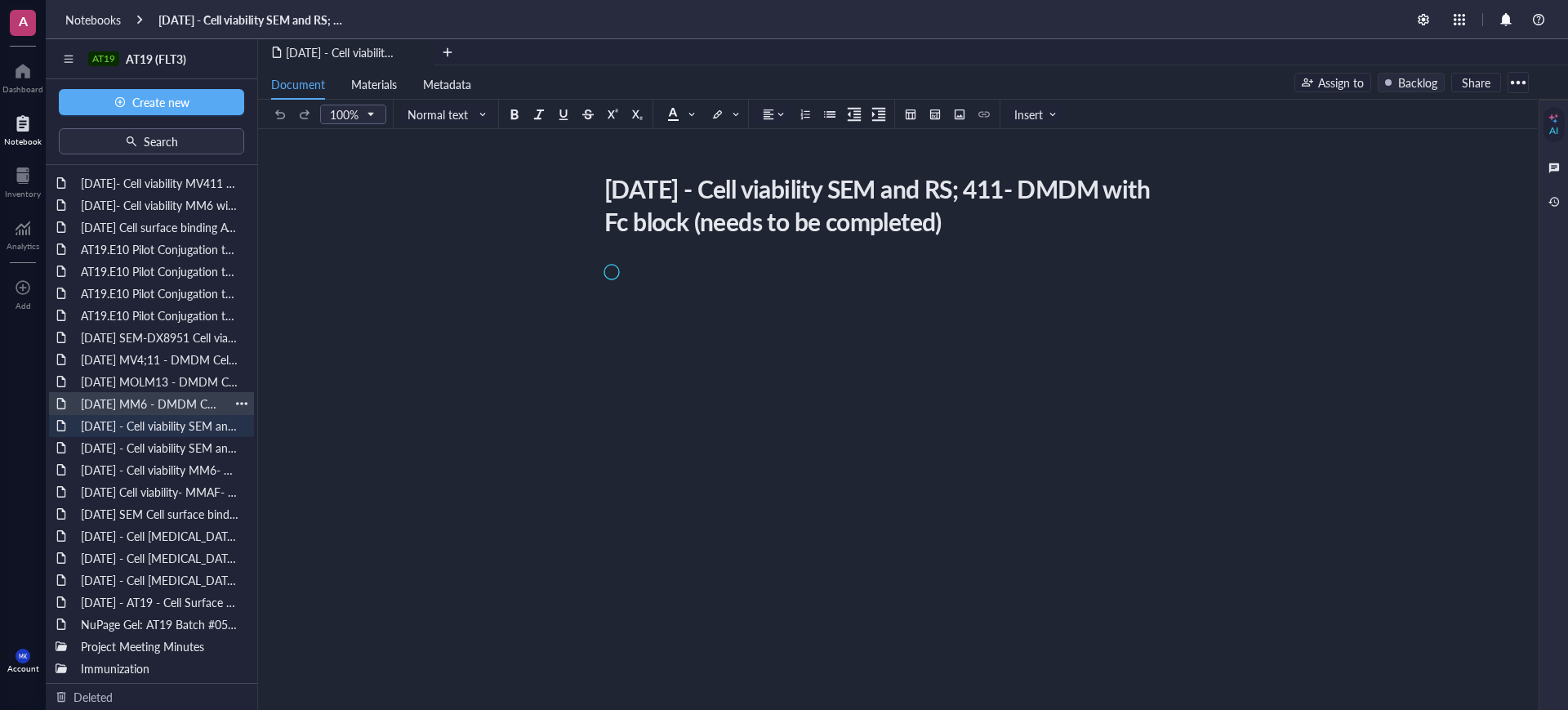
click at [155, 397] on div "[DATE] MM6 - DMDM Cell viability" at bounding box center [151, 404] width 156 height 23
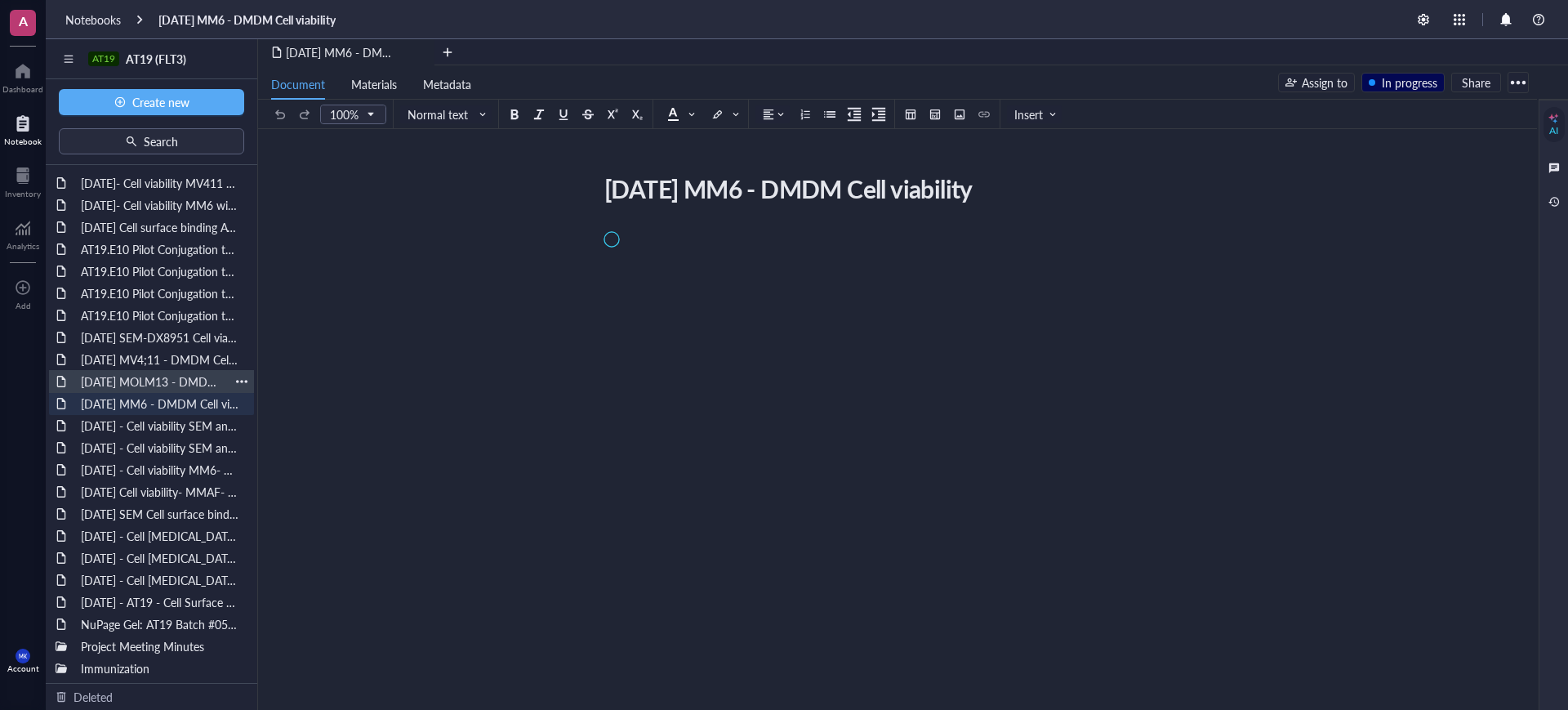
click at [157, 375] on div "[DATE] MOLM13 - DMDM Cell viability" at bounding box center [151, 382] width 156 height 23
click at [154, 349] on div "[DATE] MV4;11 - DMDM Cell viability" at bounding box center [151, 359] width 156 height 23
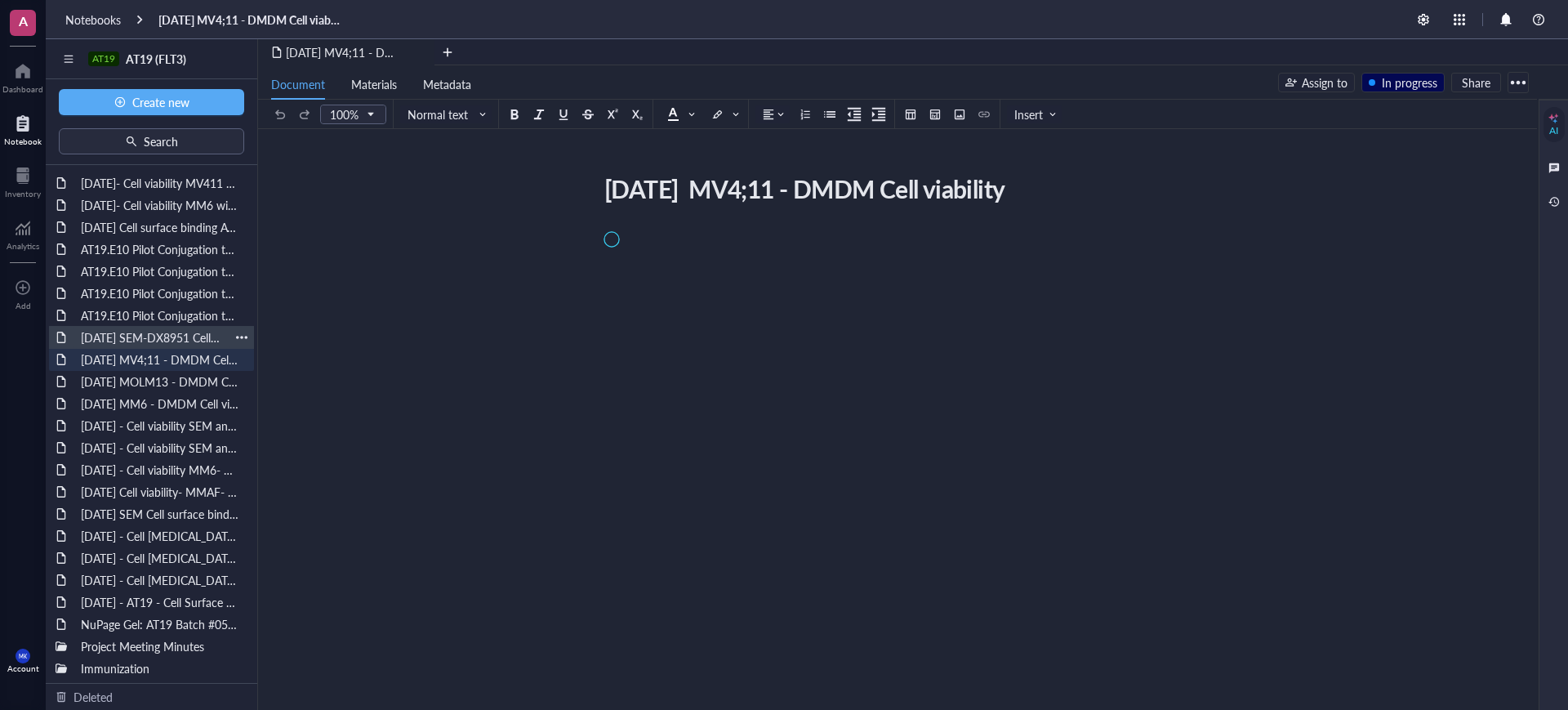
click at [152, 329] on div "[DATE] SEM-DX8951 Cell viability" at bounding box center [151, 338] width 156 height 23
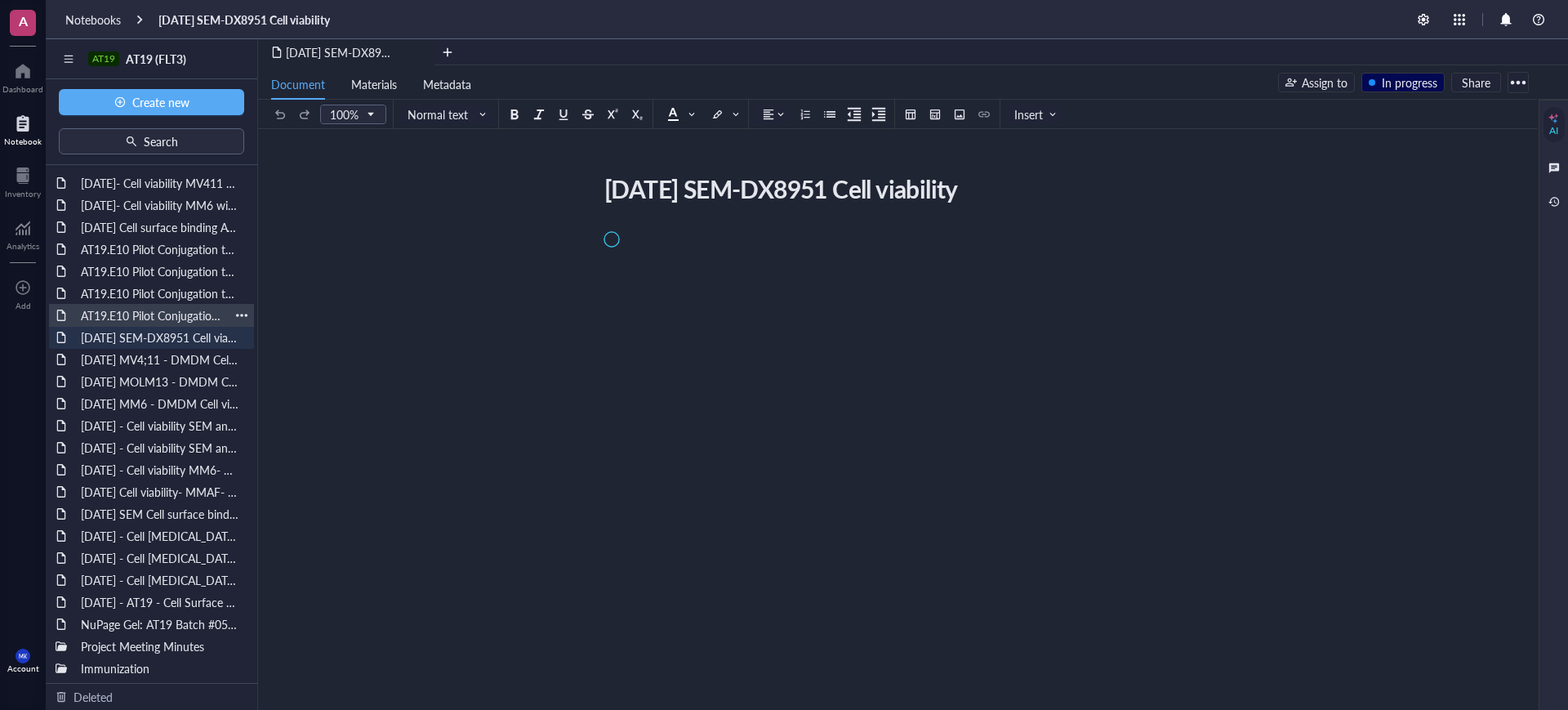
click at [155, 313] on div "AT19.E10 Pilot Conjugation to VC-MMAE [DATE]" at bounding box center [151, 316] width 156 height 23
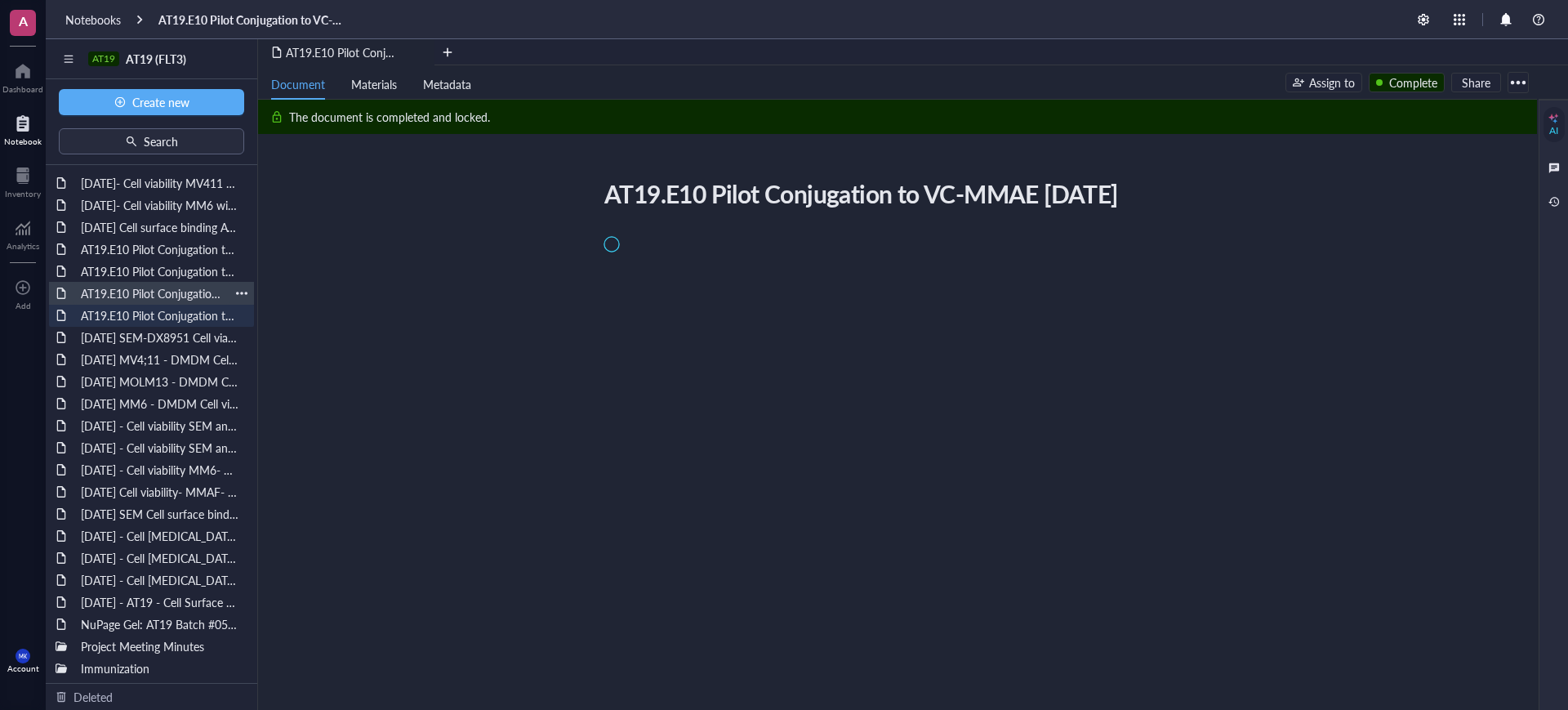
click at [155, 296] on div "AT19.E10 Pilot Conjugation to VC-MMAE and DXd [DATE]" at bounding box center [151, 293] width 156 height 23
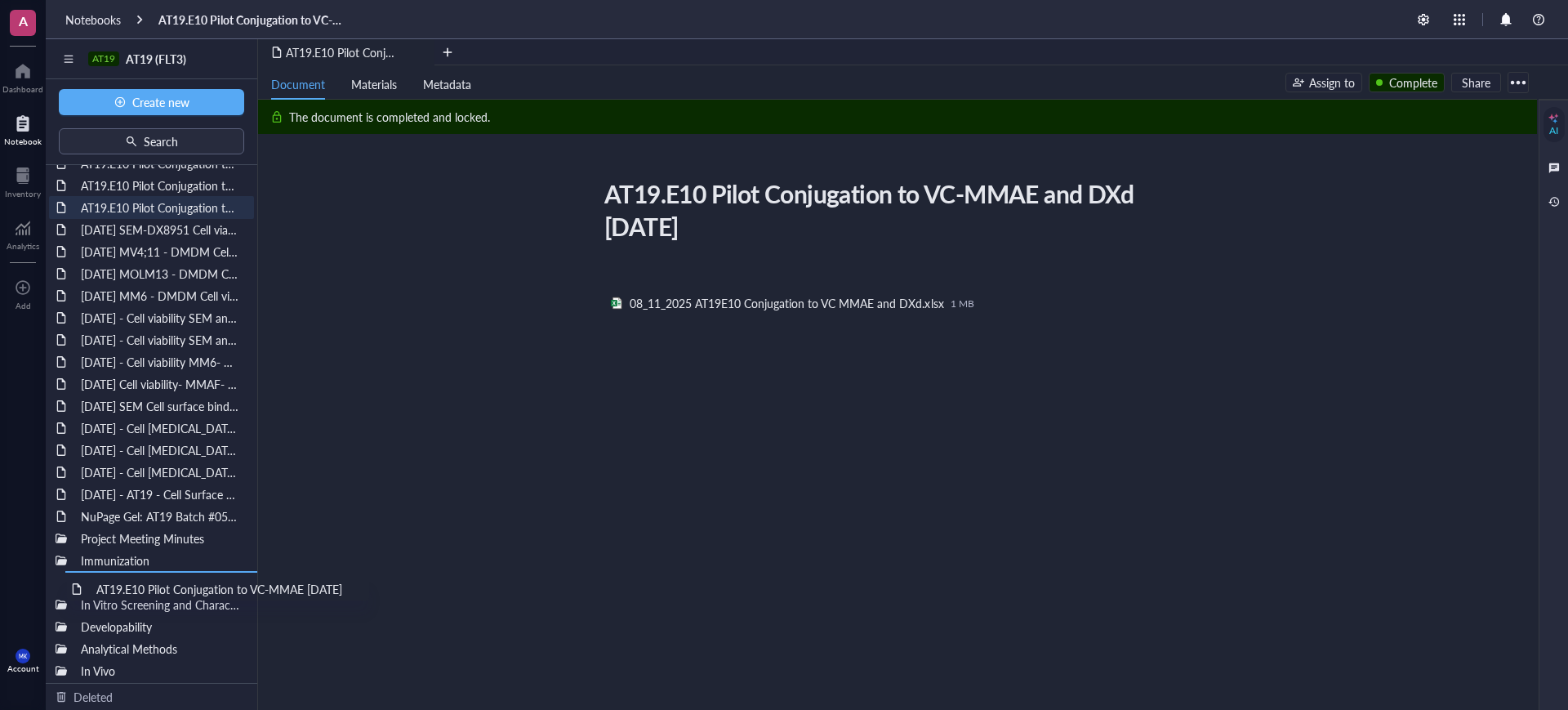
scroll to position [87, 0]
drag, startPoint x: 180, startPoint y: 318, endPoint x: 185, endPoint y: 543, distance: 225.1
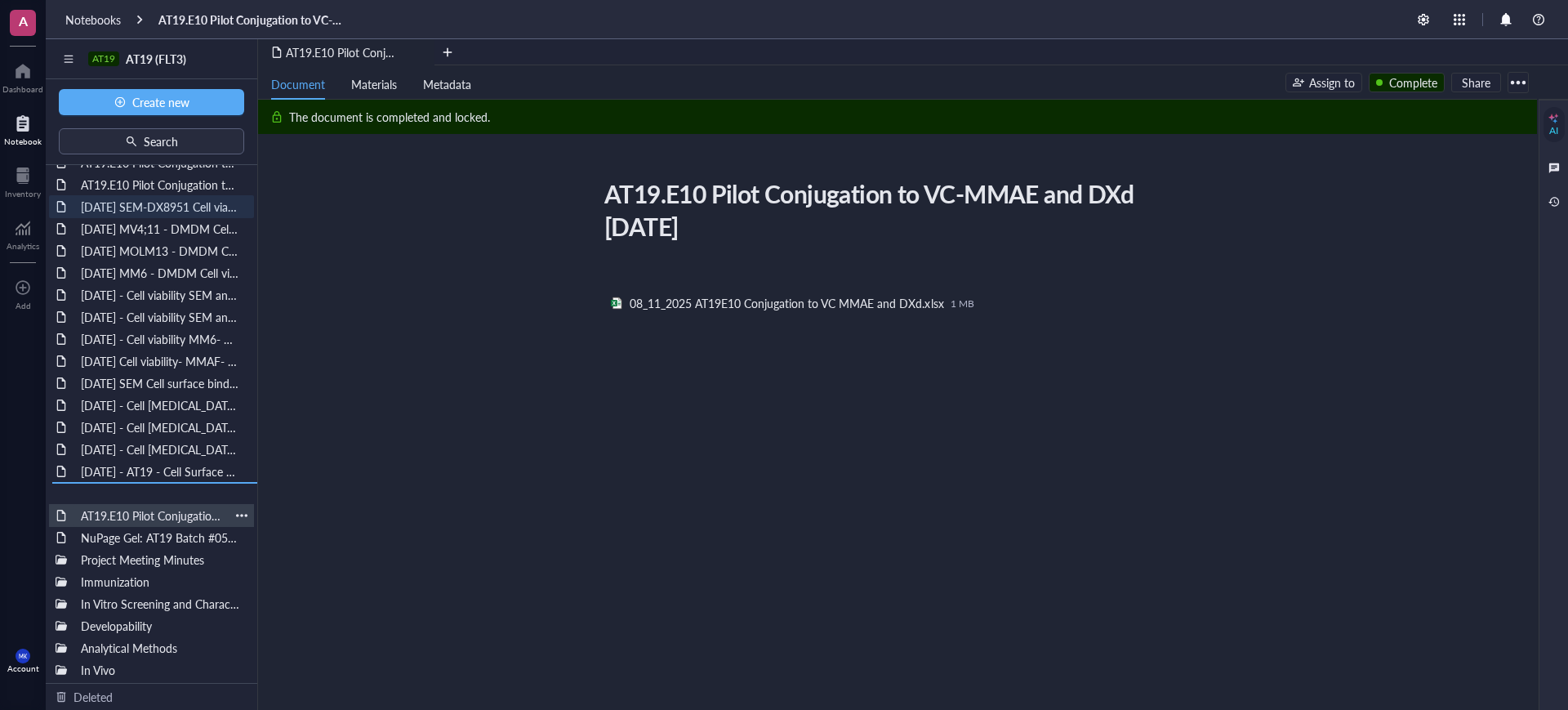
drag, startPoint x: 159, startPoint y: 208, endPoint x: 143, endPoint y: 515, distance: 307.4
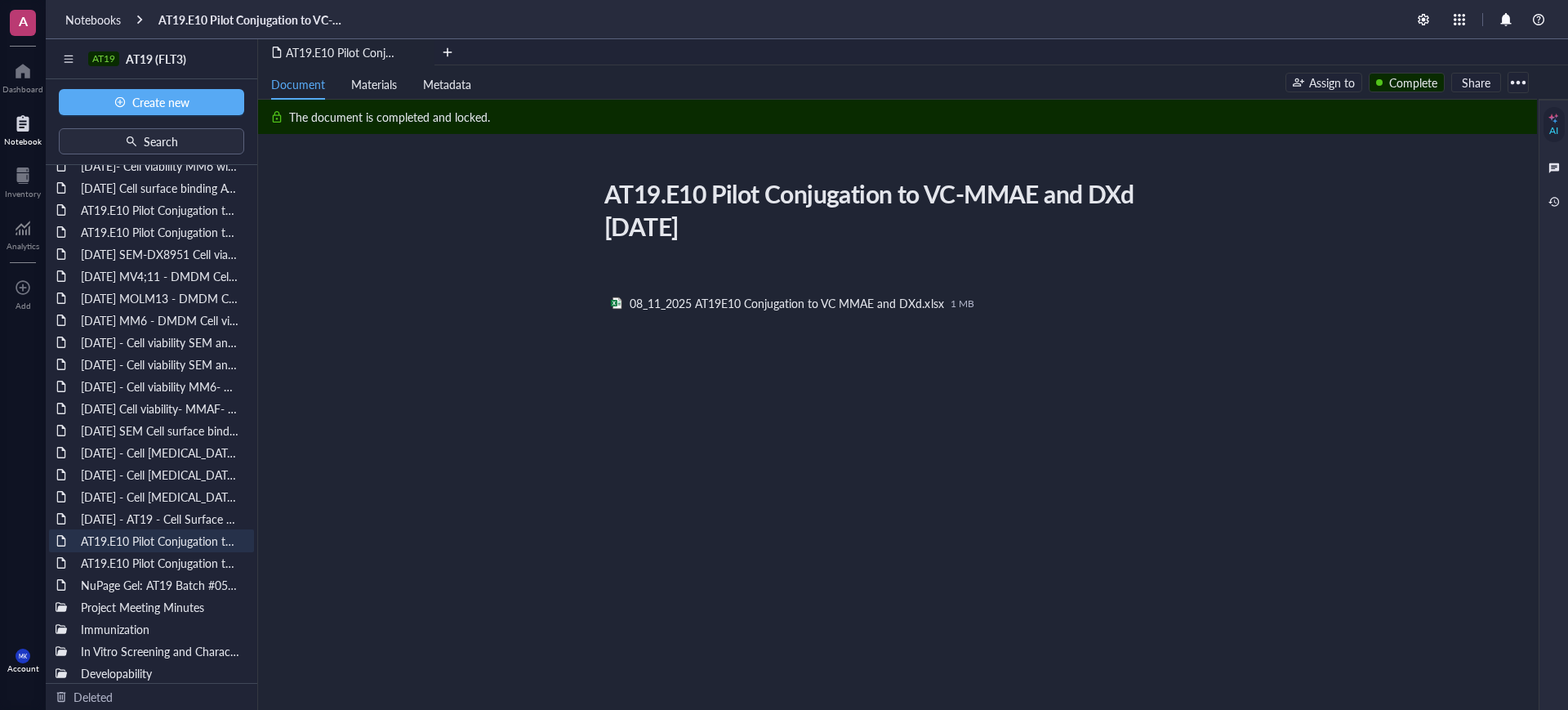
scroll to position [0, 0]
drag, startPoint x: 153, startPoint y: 266, endPoint x: 169, endPoint y: 581, distance: 315.4
drag, startPoint x: 169, startPoint y: 248, endPoint x: 163, endPoint y: 565, distance: 317.1
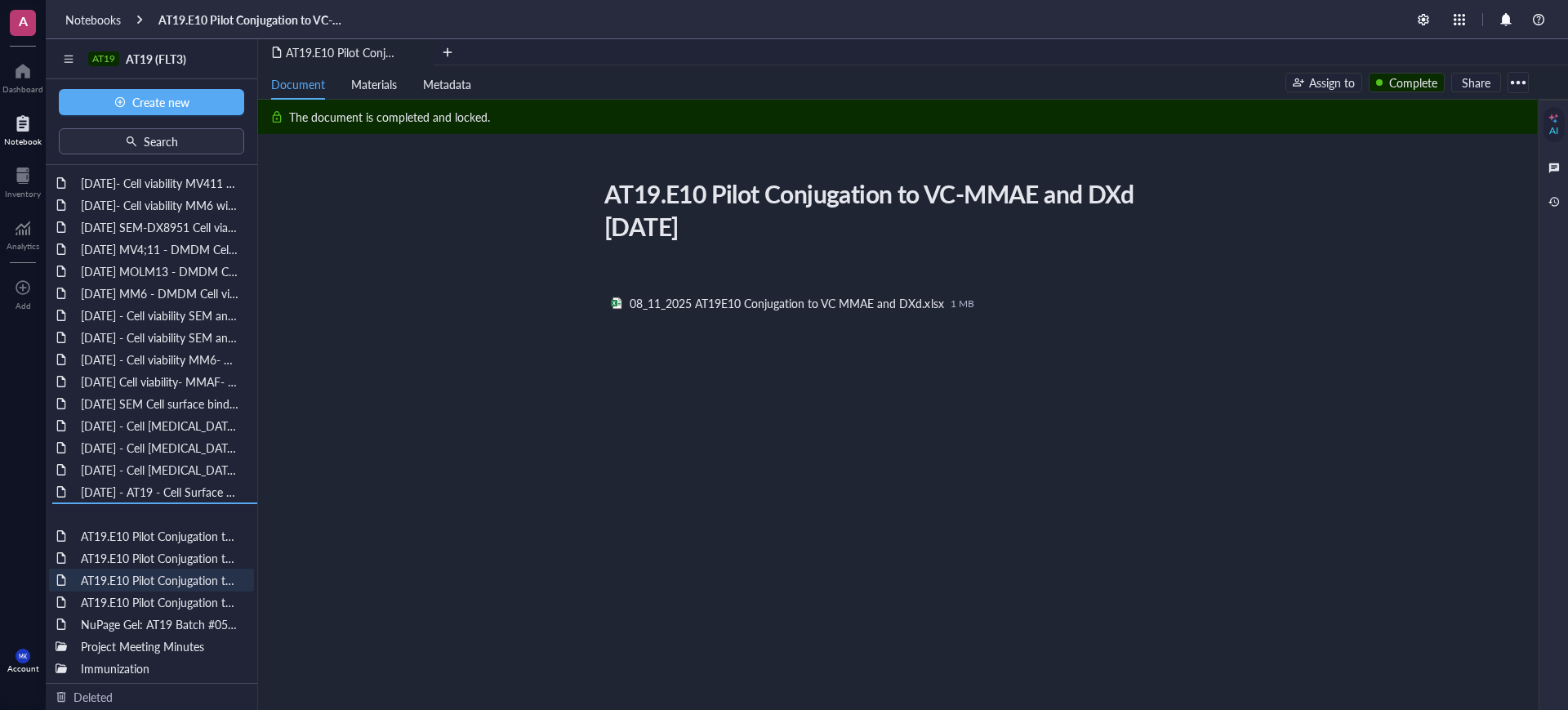
drag, startPoint x: 173, startPoint y: 228, endPoint x: 165, endPoint y: 531, distance: 303.1
click at [157, 199] on div "AT19 AT19 (FLT3) Create new Search [DATE]- Cell viability MV411 with and withou…" at bounding box center [806, 394] width 1522 height 710
drag, startPoint x: 164, startPoint y: 200, endPoint x: 155, endPoint y: 513, distance: 313.1
drag, startPoint x: 153, startPoint y: 185, endPoint x: 154, endPoint y: 502, distance: 317.0
click at [168, 619] on div "NuPage Gel: AT19 Batch #050825, #051625" at bounding box center [151, 625] width 156 height 23
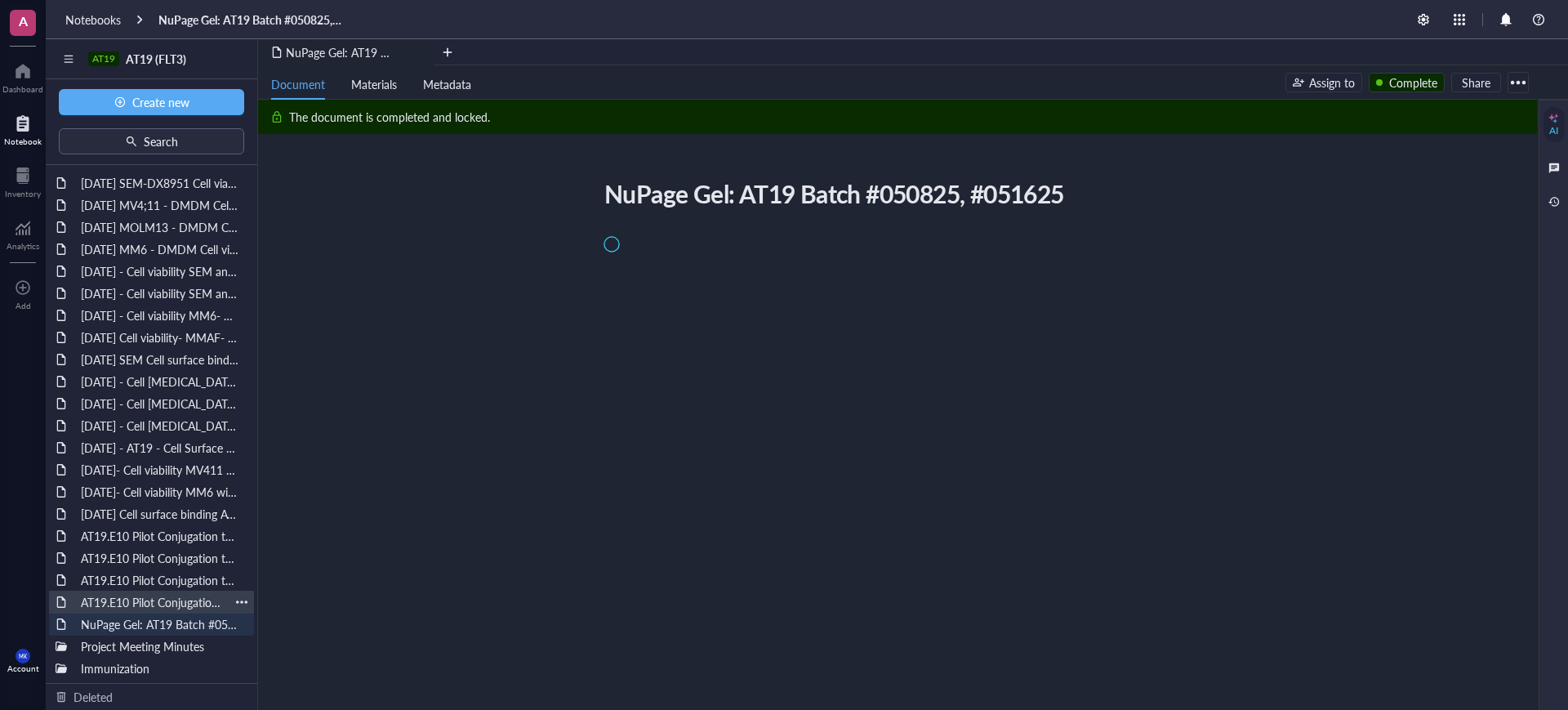
click at [170, 605] on div "AT19.E10 Pilot Conjugation to VC-MMAE [DATE]" at bounding box center [151, 602] width 156 height 23
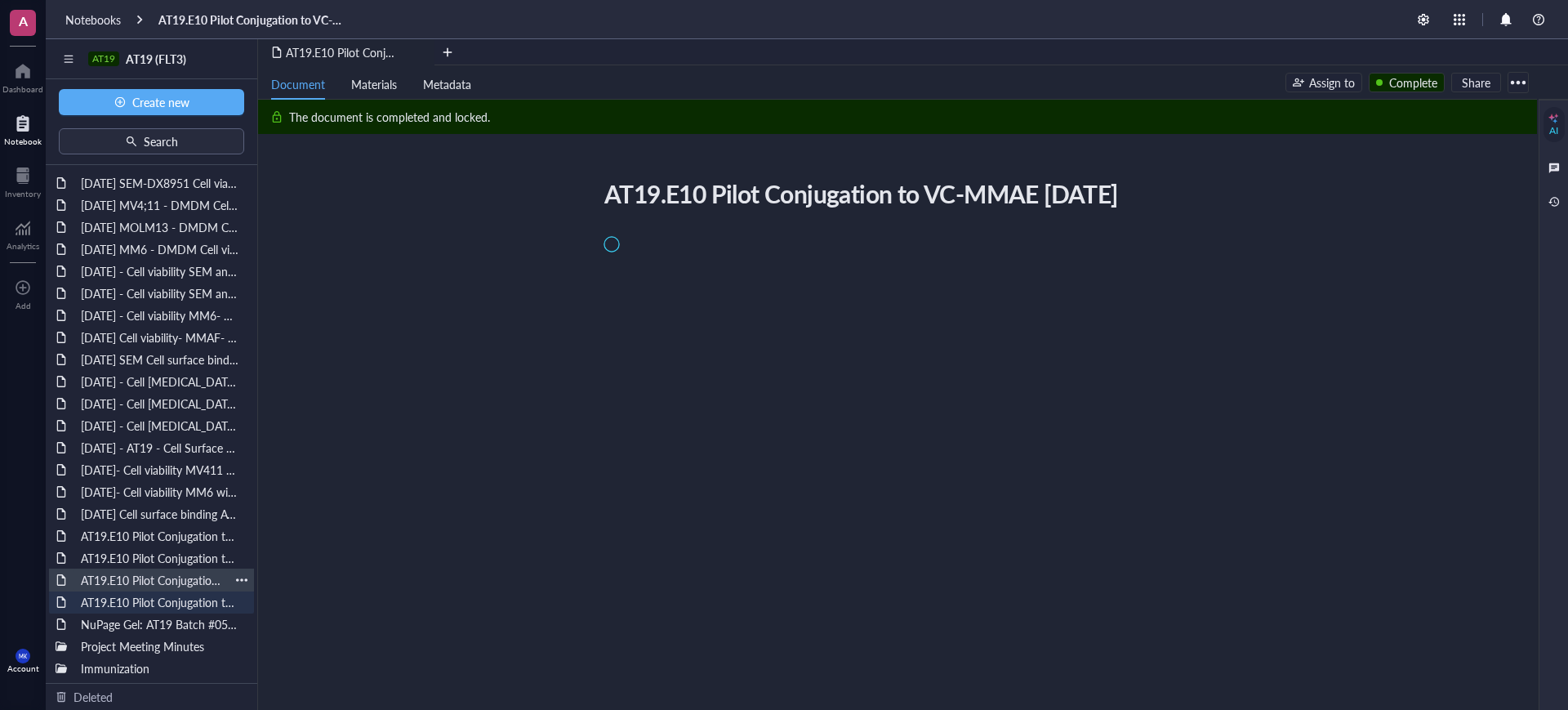
click at [170, 581] on div "AT19.E10 Pilot Conjugation to VC-MMAE and DXd [DATE]" at bounding box center [151, 580] width 156 height 23
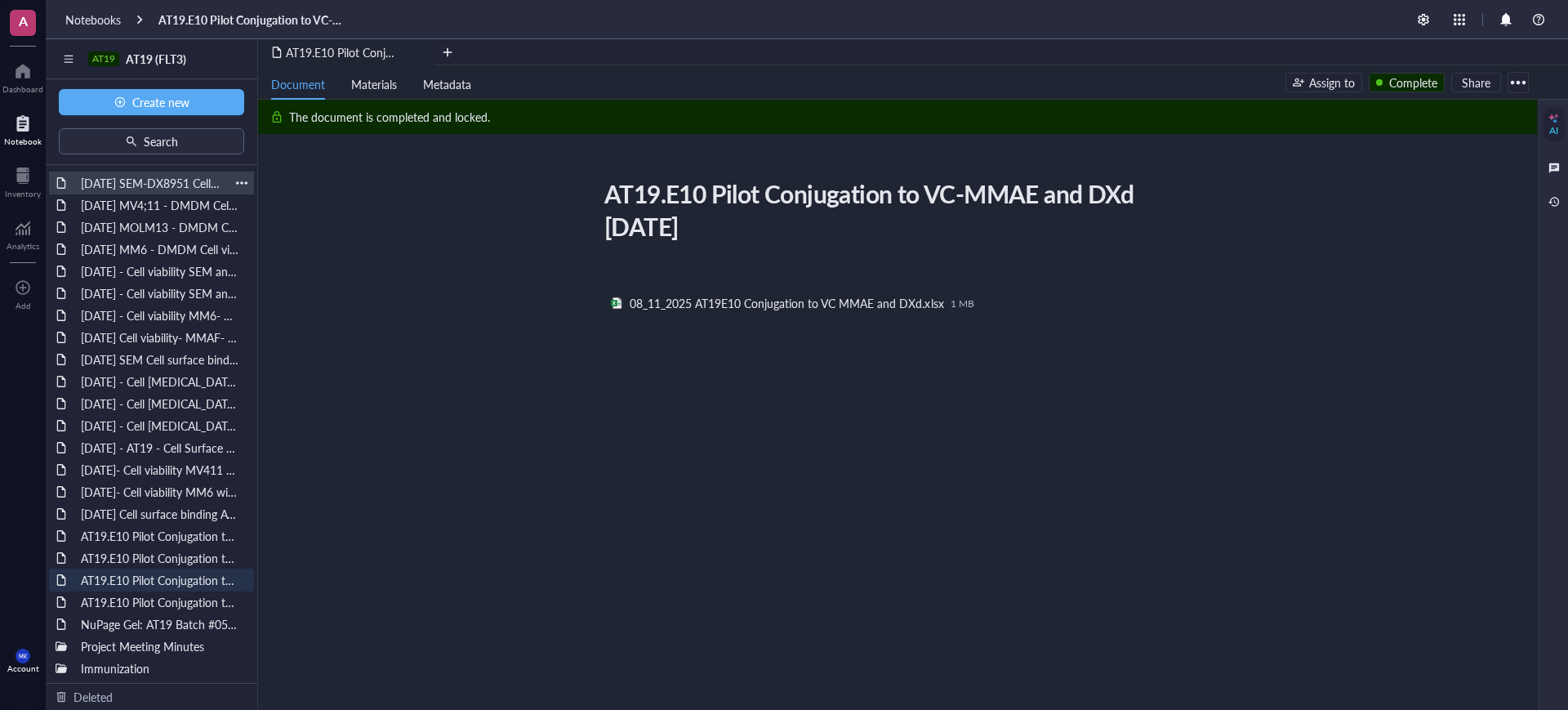
click at [170, 171] on div "[DATE] SEM-DX8951 Cell viability" at bounding box center [151, 183] width 156 height 23
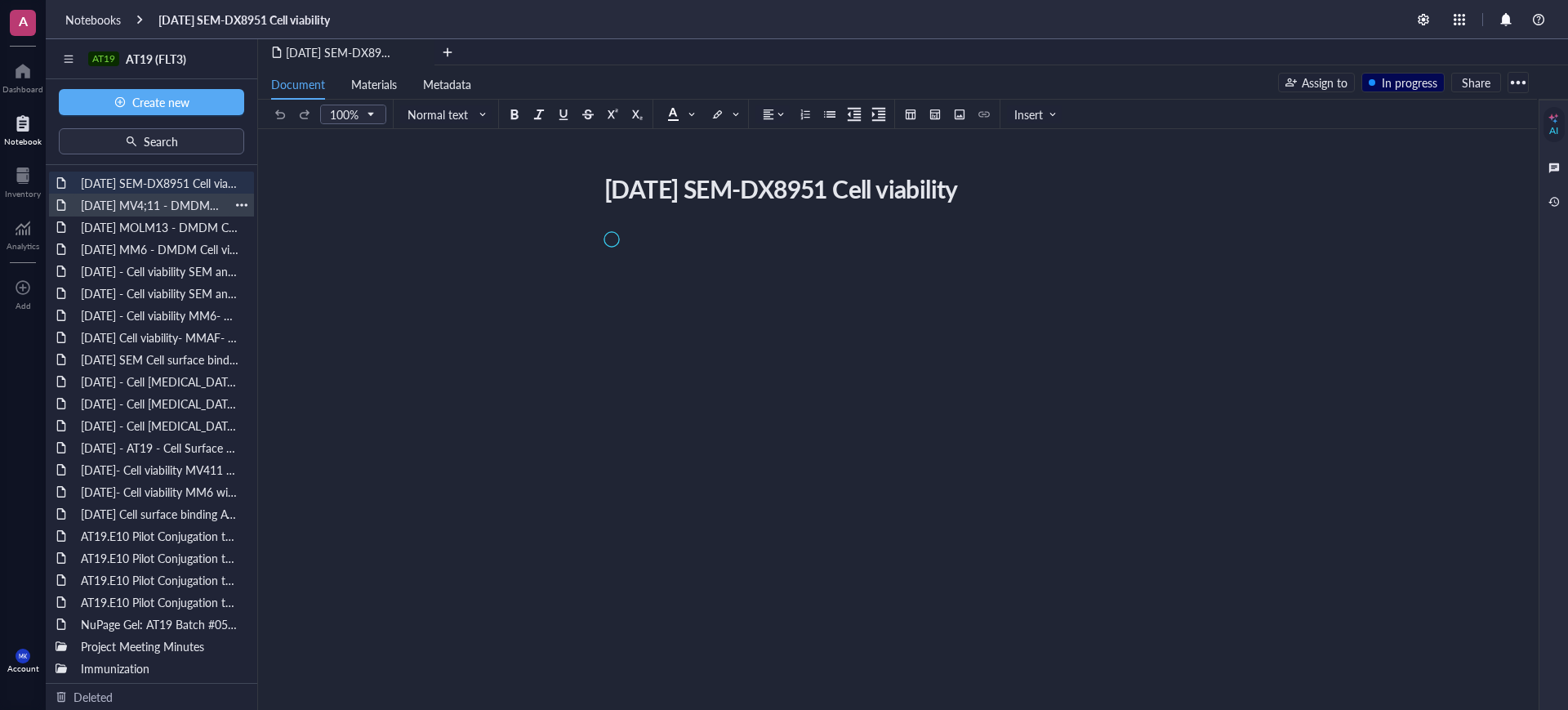
click at [168, 214] on div "[DATE] MV4;11 - DMDM Cell viability" at bounding box center [151, 205] width 156 height 23
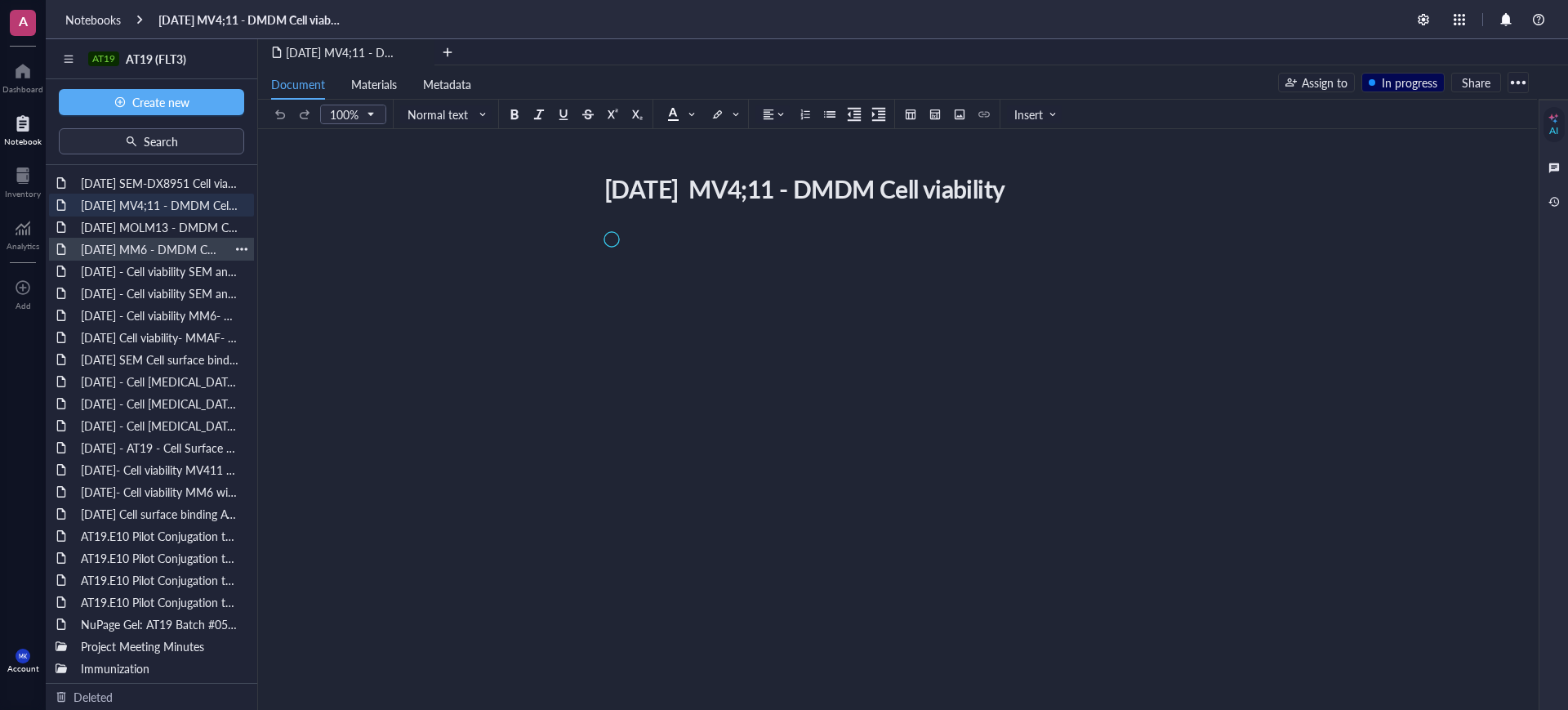
click at [172, 238] on div "[DATE] MM6 - DMDM Cell viability" at bounding box center [151, 249] width 156 height 23
click at [180, 227] on div "[DATE] MOLM13 - DMDM Cell viability" at bounding box center [151, 228] width 156 height 23
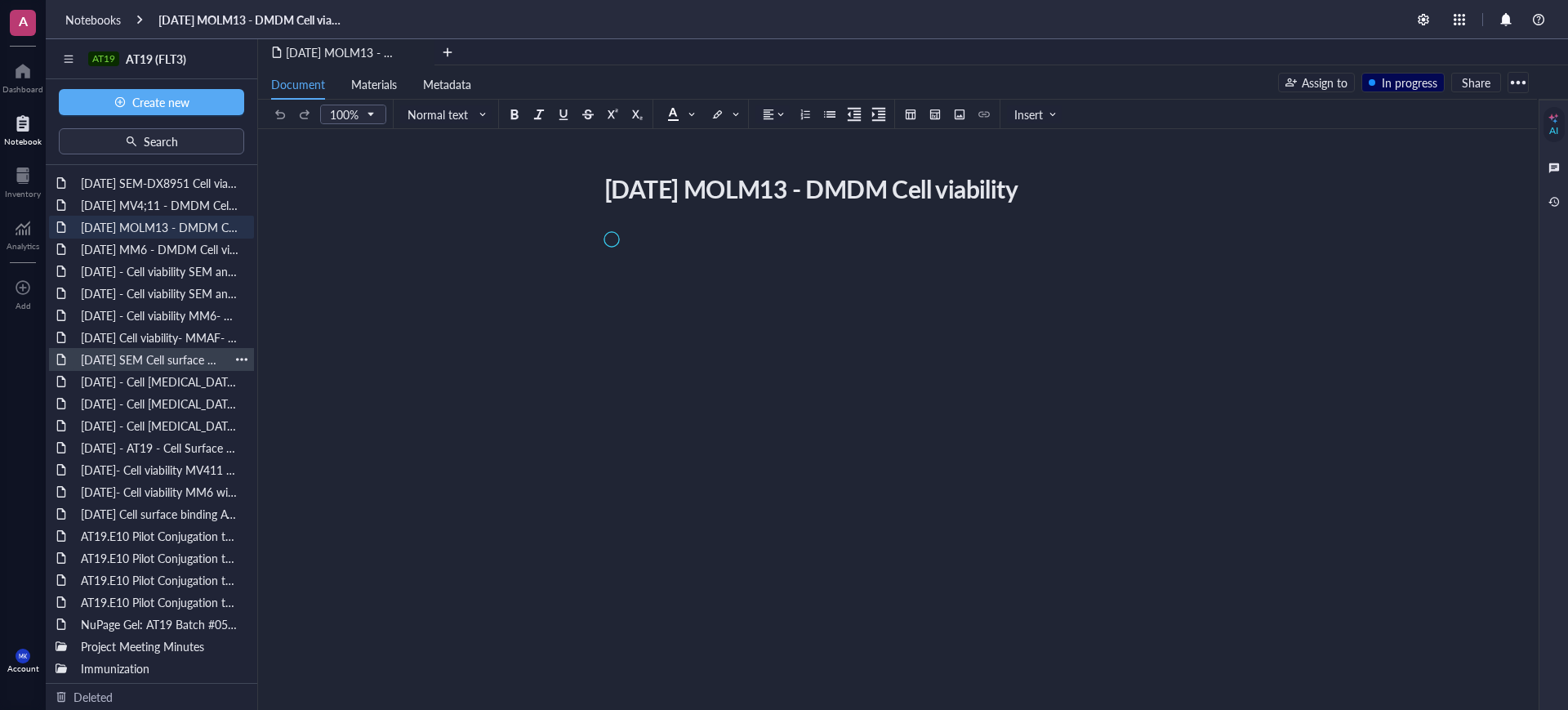
click at [165, 354] on div "[DATE] SEM Cell surface binding" at bounding box center [151, 359] width 156 height 23
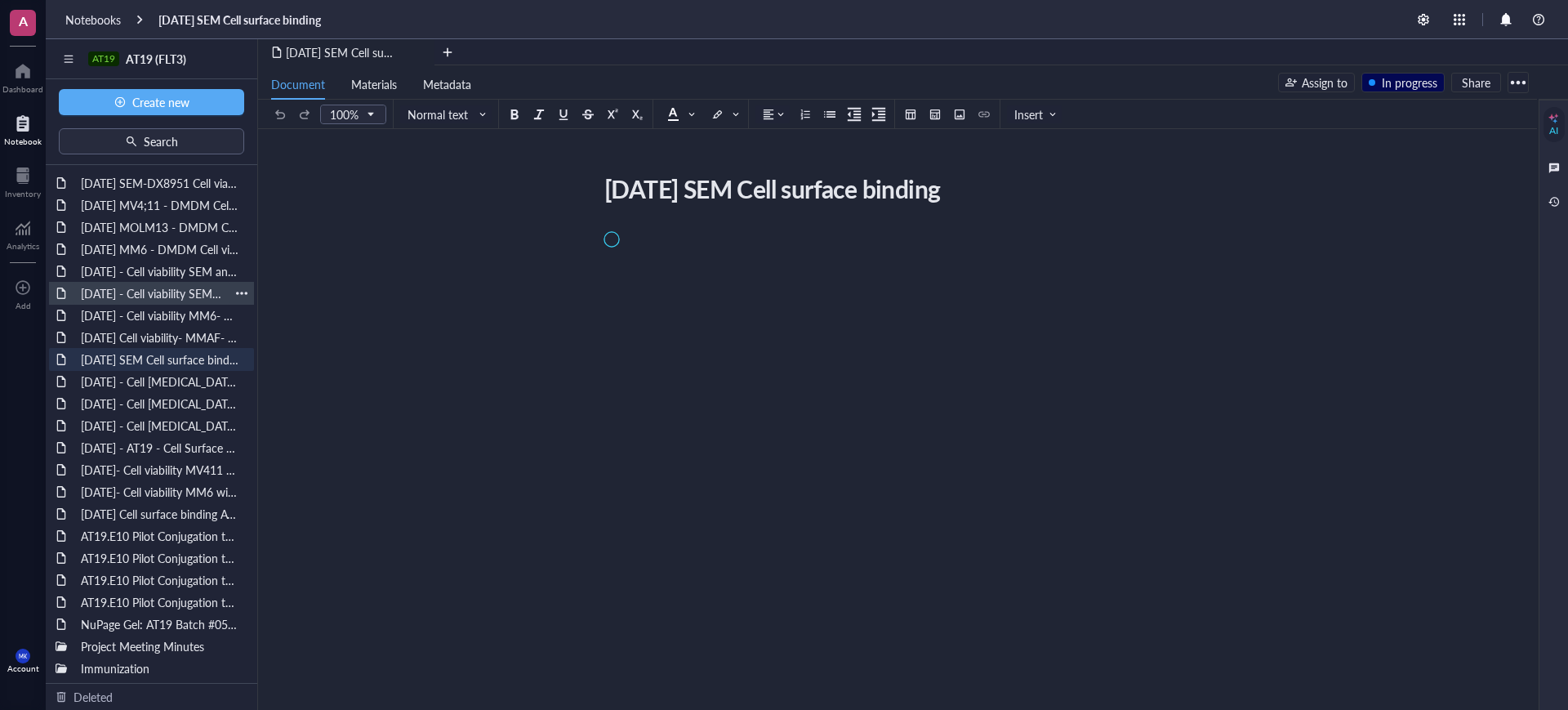
click at [166, 290] on div "[DATE] - Cell viability SEM and [GEOGRAPHIC_DATA]; 411- DMDM" at bounding box center [151, 293] width 156 height 23
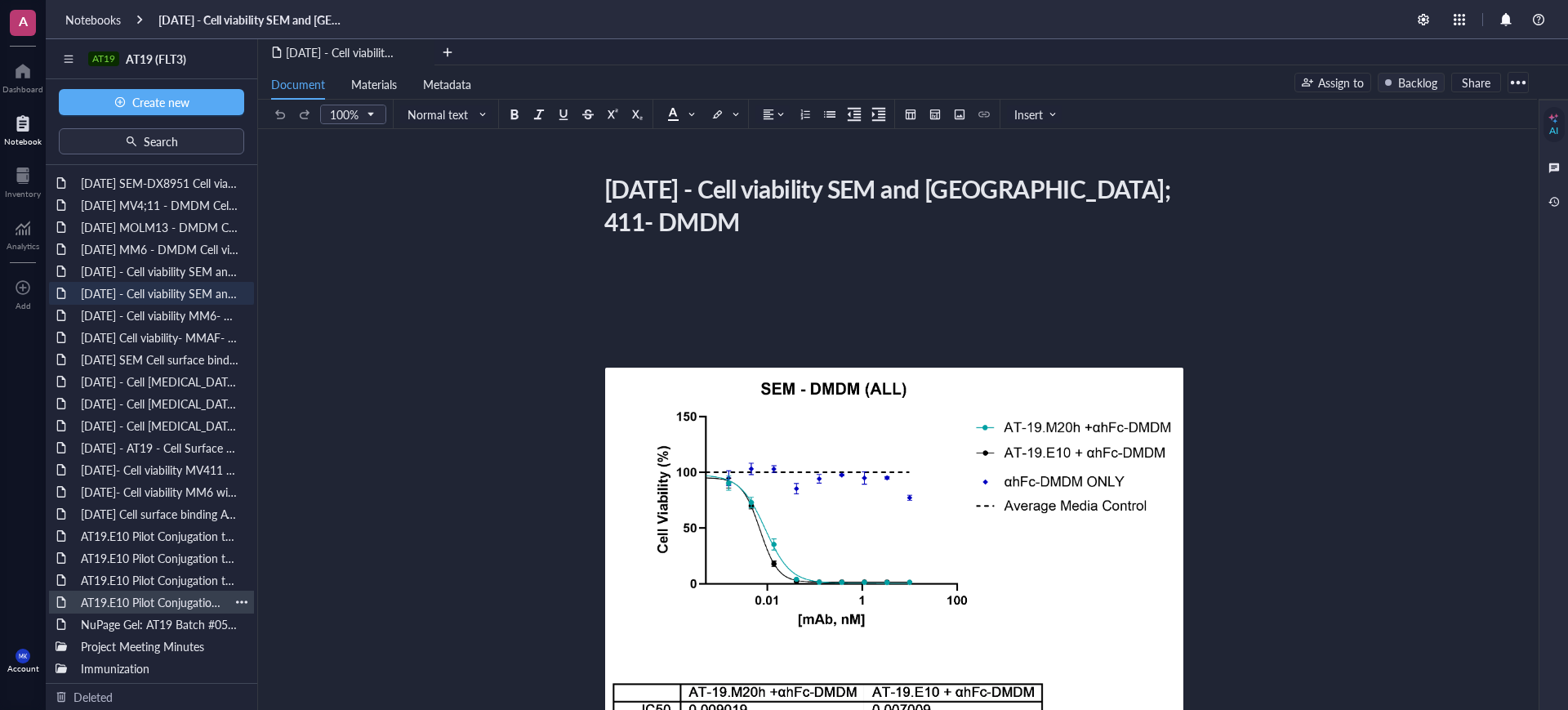
click at [176, 592] on div "AT19.E10 Pilot Conjugation to VC-MMAE [DATE]" at bounding box center [151, 602] width 156 height 23
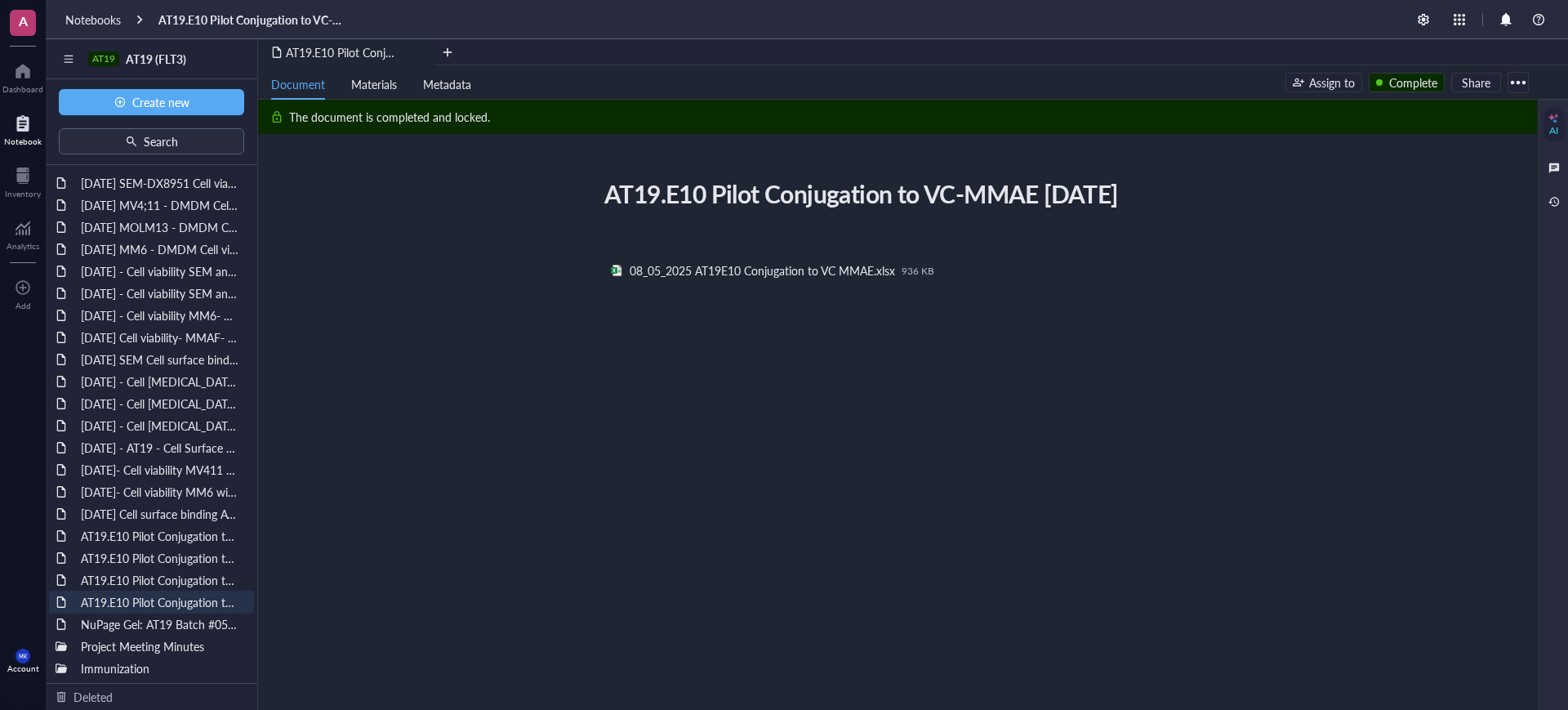
drag, startPoint x: 823, startPoint y: 236, endPoint x: 600, endPoint y: 188, distance: 228.1
click at [600, 188] on div "AT19.E10 Pilot Conjugation to VC-MMAE [DATE]" at bounding box center [887, 194] width 582 height 41
copy div "AT19.E10 Pilot Conjugation to VC-MMAE [DATE]"
click at [1173, 278] on div at bounding box center [1171, 271] width 14 height 14
click at [1190, 334] on span "Download" at bounding box center [1223, 328] width 93 height 18
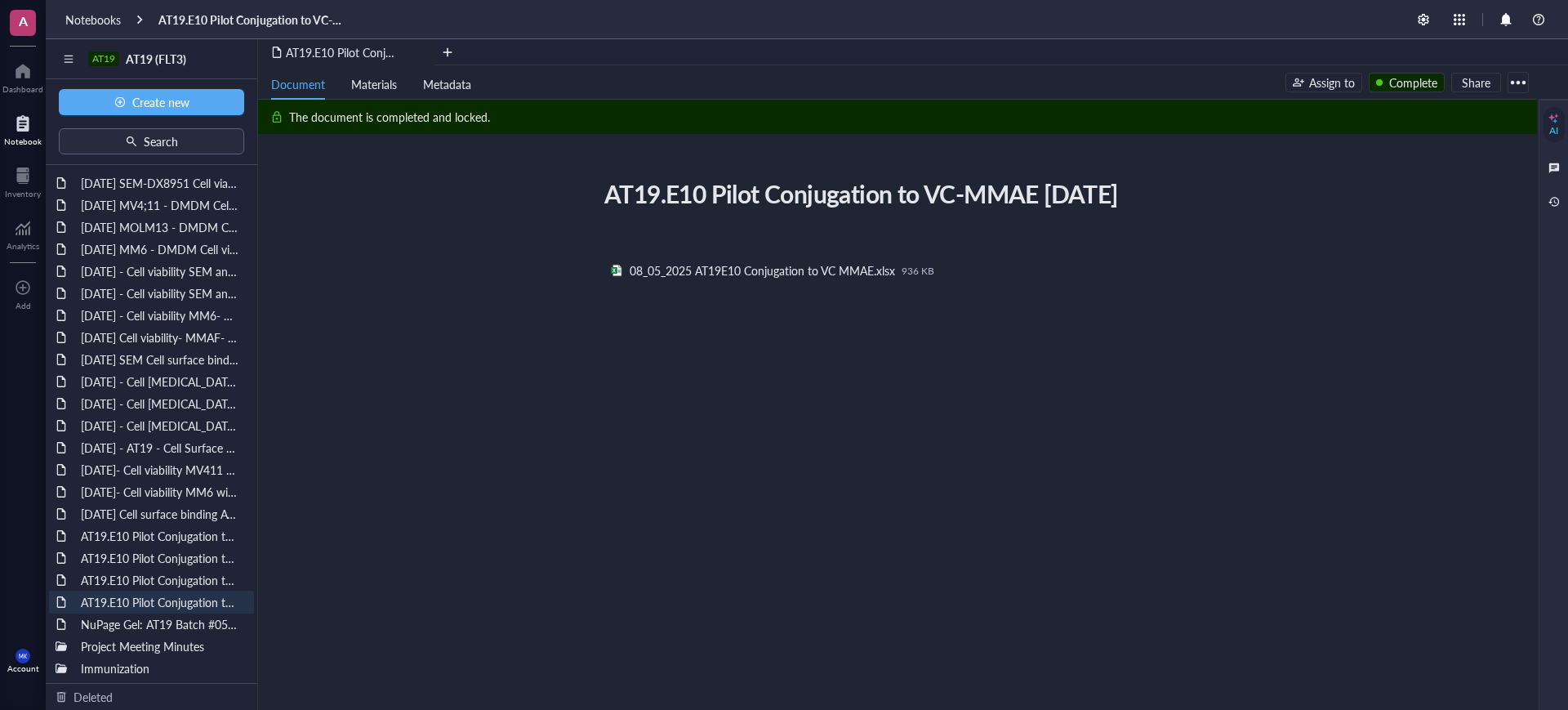
click at [1518, 83] on div at bounding box center [1518, 82] width 26 height 26
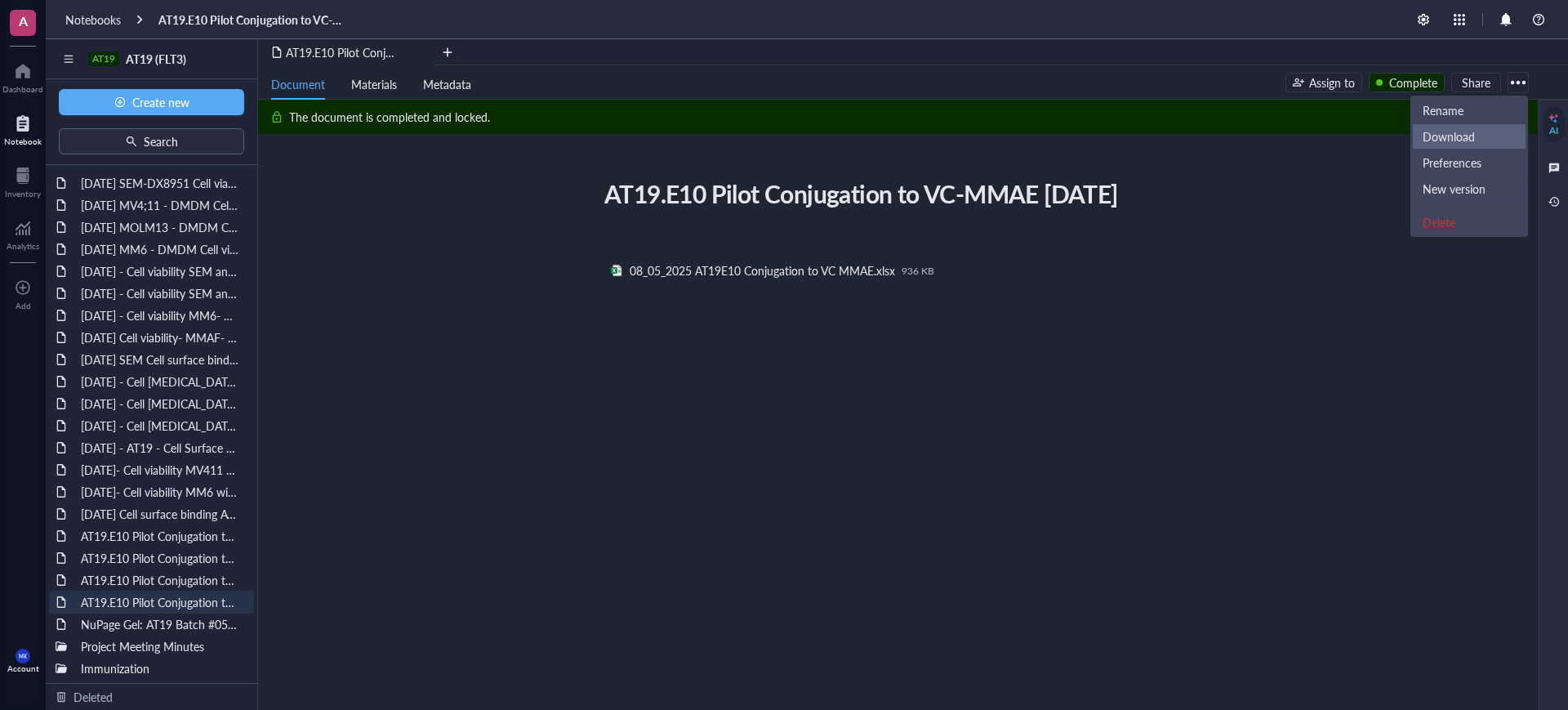
click at [1486, 130] on div "Download" at bounding box center [1469, 136] width 93 height 14
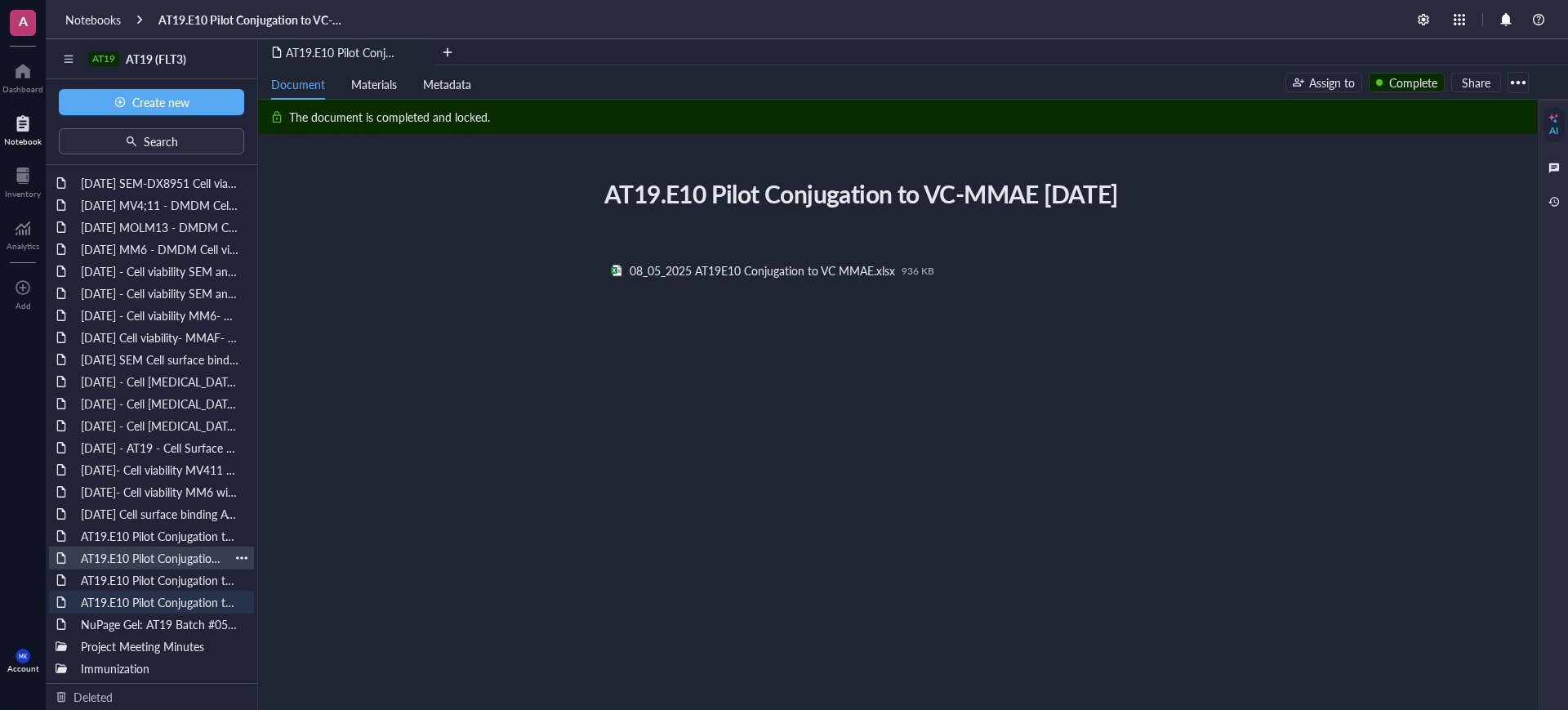
drag, startPoint x: 178, startPoint y: 578, endPoint x: 237, endPoint y: 548, distance: 66.2
click at [178, 578] on div "AT19.E10 Pilot Conjugation to VC-MMAE and DXd [DATE]" at bounding box center [160, 580] width 174 height 23
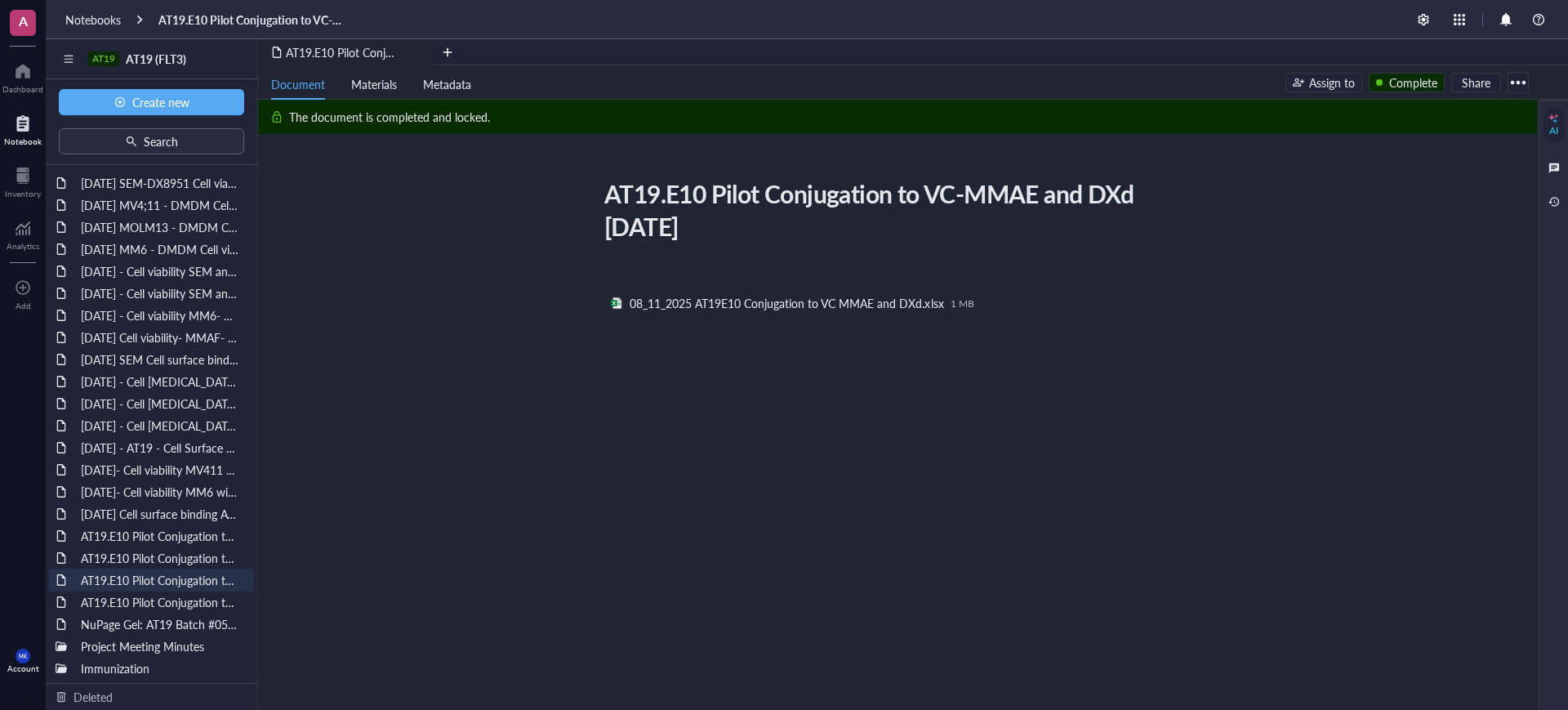
click at [607, 195] on div "AT19.E10 Pilot Conjugation to VC-MMAE and DXd [DATE]" at bounding box center [887, 210] width 582 height 74
click at [1184, 185] on div "AT19.E10 Pilot Conjugation to VC-MMAE and DXd [DATE] AT19.E10 Pilot Conjugation…" at bounding box center [894, 403] width 1272 height 461
click at [1513, 88] on div at bounding box center [1518, 82] width 26 height 26
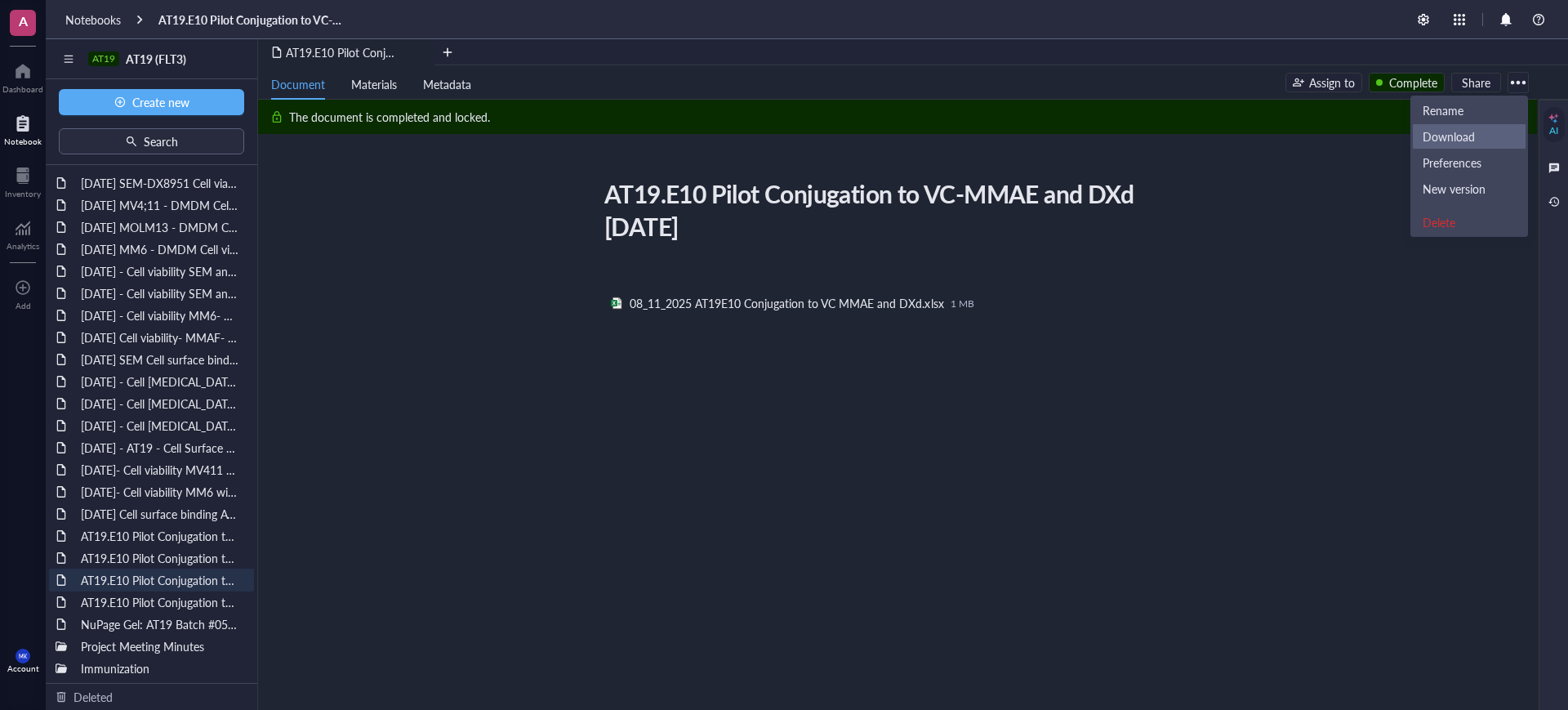
click at [1478, 136] on div "Download" at bounding box center [1469, 136] width 93 height 14
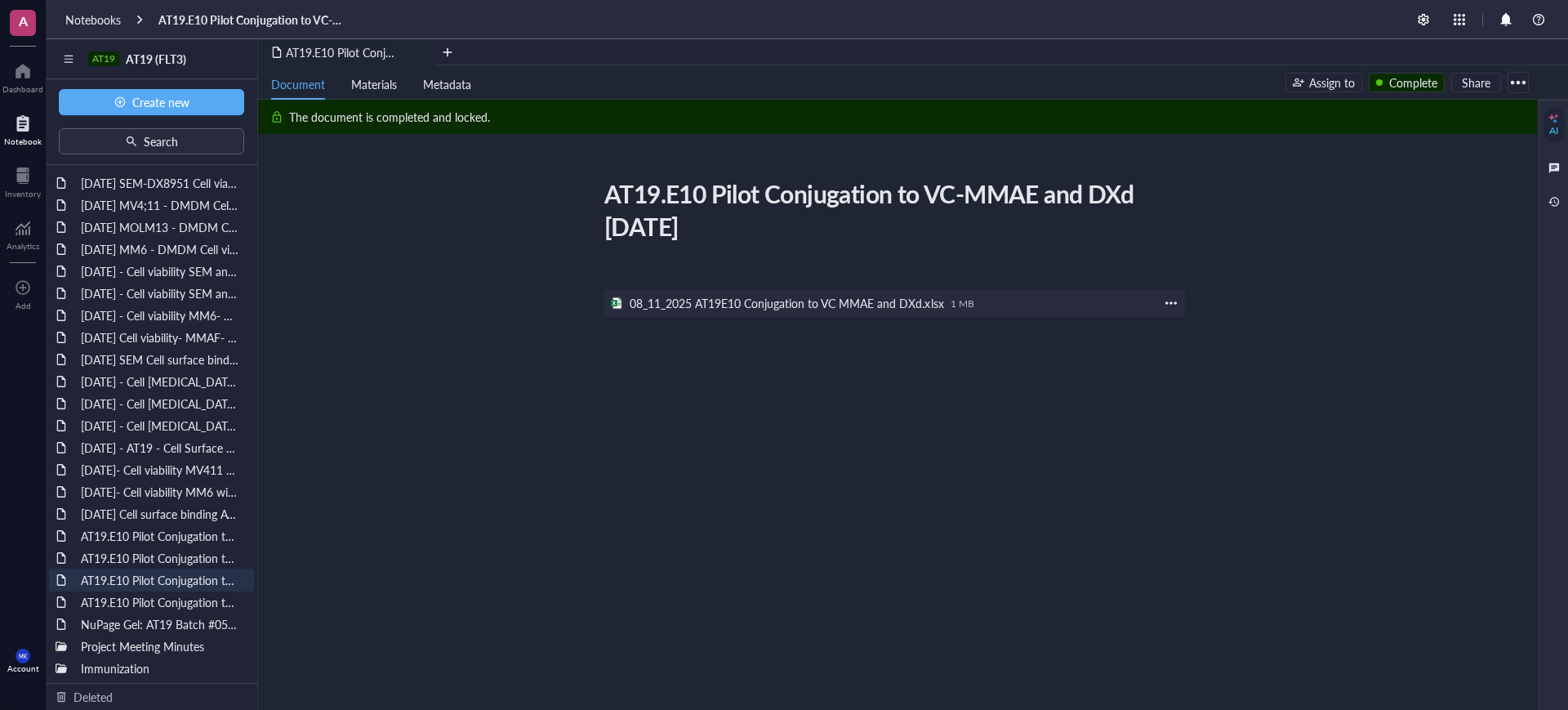
click at [1174, 302] on div at bounding box center [1171, 303] width 14 height 14
click at [1199, 325] on span "Download" at bounding box center [1223, 328] width 93 height 18
click at [132, 554] on div "AT19.E10 Pilot Conjugation to VC-MMAE and GGFG DXd [DATE]" at bounding box center [151, 558] width 156 height 23
drag, startPoint x: 772, startPoint y: 227, endPoint x: 608, endPoint y: 197, distance: 166.7
click at [608, 197] on div "AT19.E10 Pilot Conjugation to VC-MMAE and GGFG DXd [DATE]" at bounding box center [887, 210] width 582 height 74
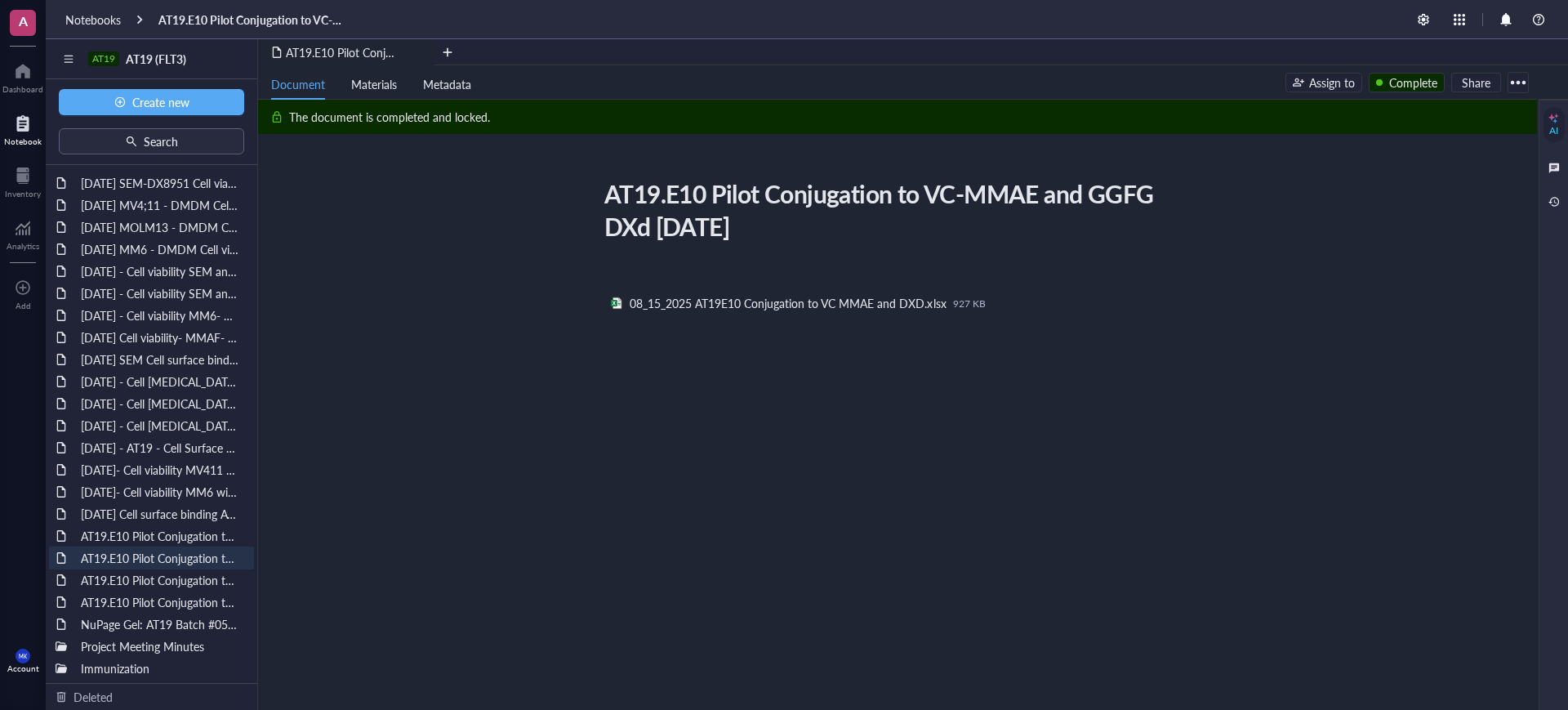
copy div "AT19.E10 Pilot Conjugation to VC-MMAE and GGFG DXd [DATE]"
click at [1177, 306] on div at bounding box center [1171, 303] width 14 height 14
click at [1181, 327] on span "Download" at bounding box center [1223, 328] width 93 height 18
click at [1515, 77] on div at bounding box center [1518, 82] width 26 height 26
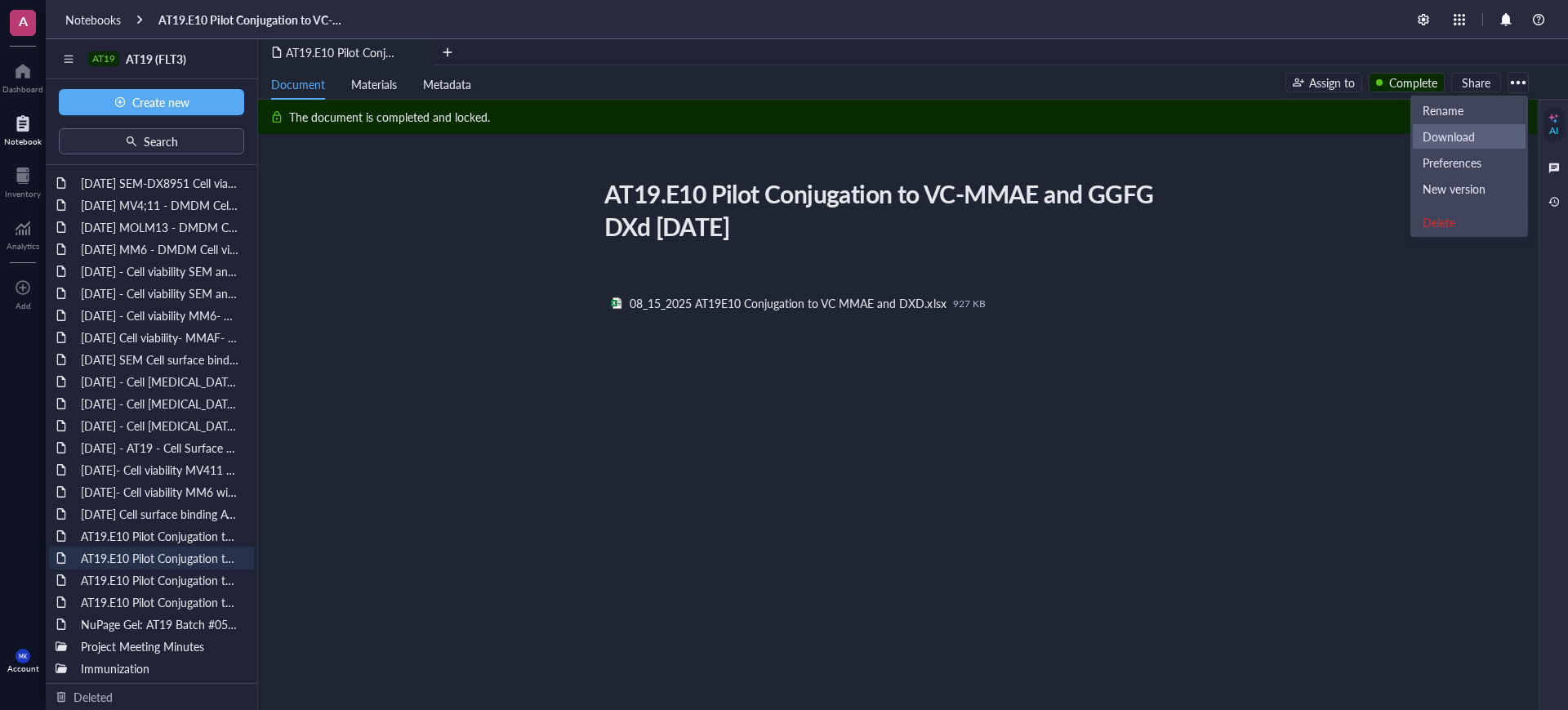
click at [1472, 133] on div "Download" at bounding box center [1449, 136] width 52 height 14
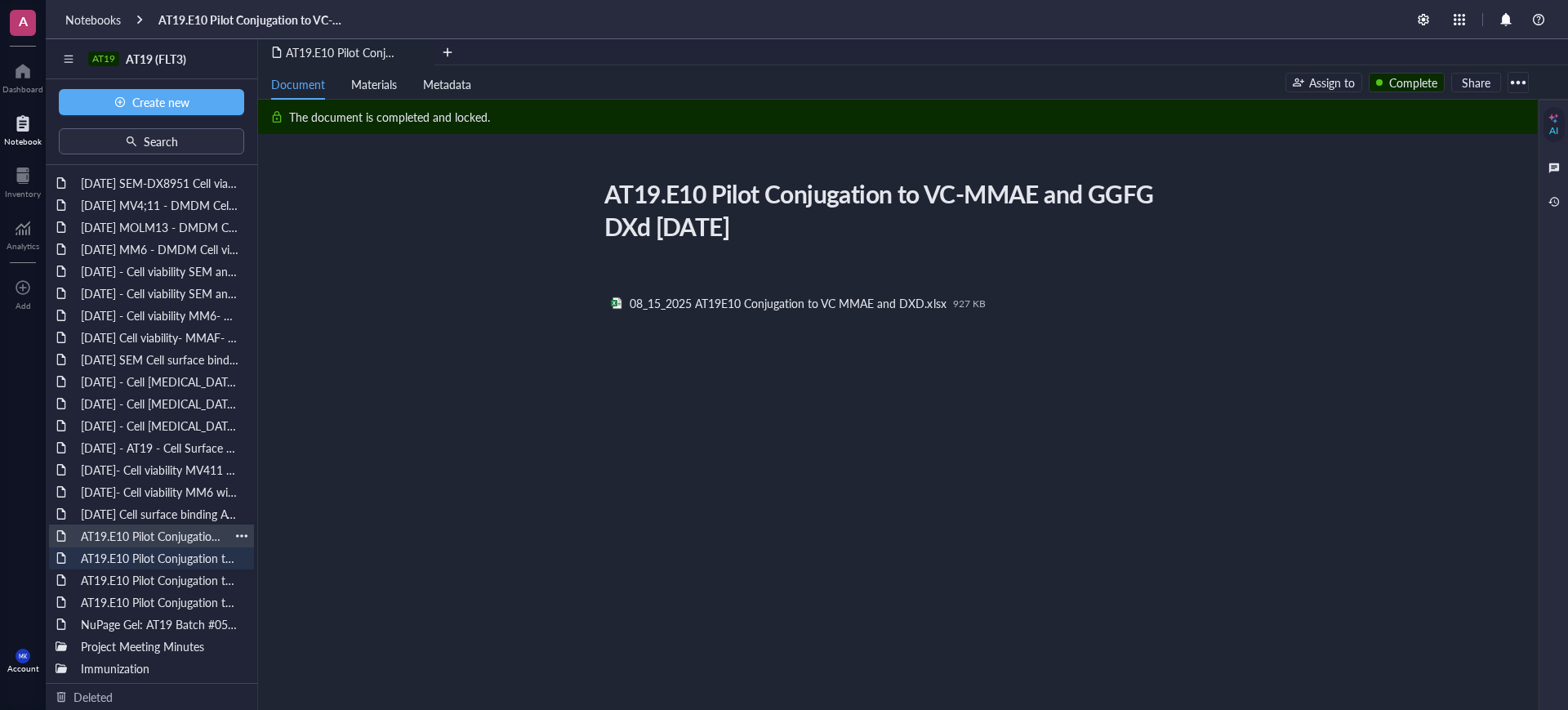
click at [134, 532] on div "AT19.E10 Pilot Conjugation to VC-MMAE and GGFG DXd [DATE]" at bounding box center [151, 536] width 156 height 23
click at [569, 191] on div "AT19.E10 Pilot Conjugation to VC-MMAE and GGFG DXd [DATE] AT19.E10 Pilot Conjug…" at bounding box center [894, 403] width 1272 height 461
click at [1029, 339] on div "﻿ ﻿ 08_18_2025 AT19E10 Conjugation to VC MMAE and DXD Different TCEP Ratios.xls…" at bounding box center [894, 450] width 582 height 368
click at [1167, 305] on div at bounding box center [1171, 303] width 14 height 14
click at [1200, 330] on span "Download" at bounding box center [1223, 328] width 93 height 18
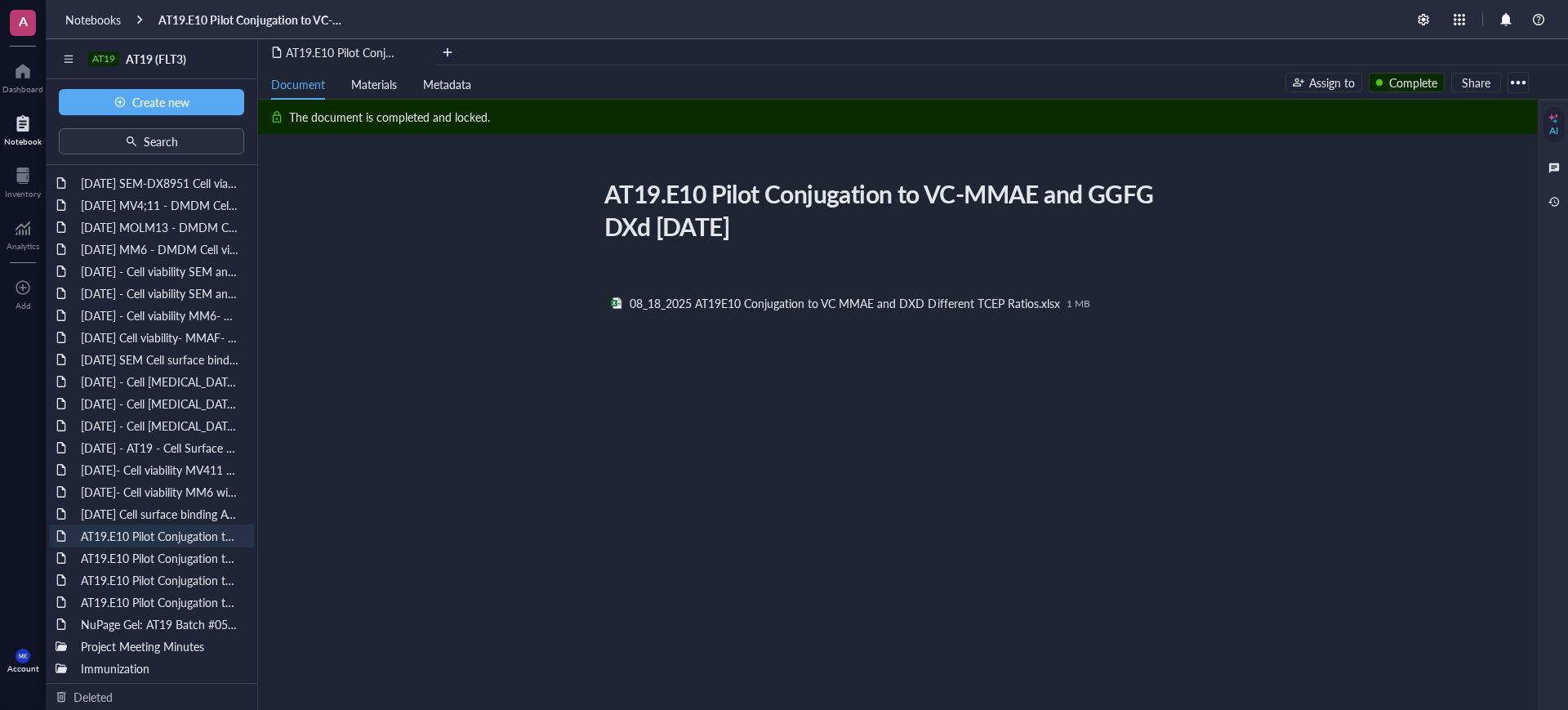
click at [1528, 81] on div at bounding box center [1518, 82] width 26 height 26
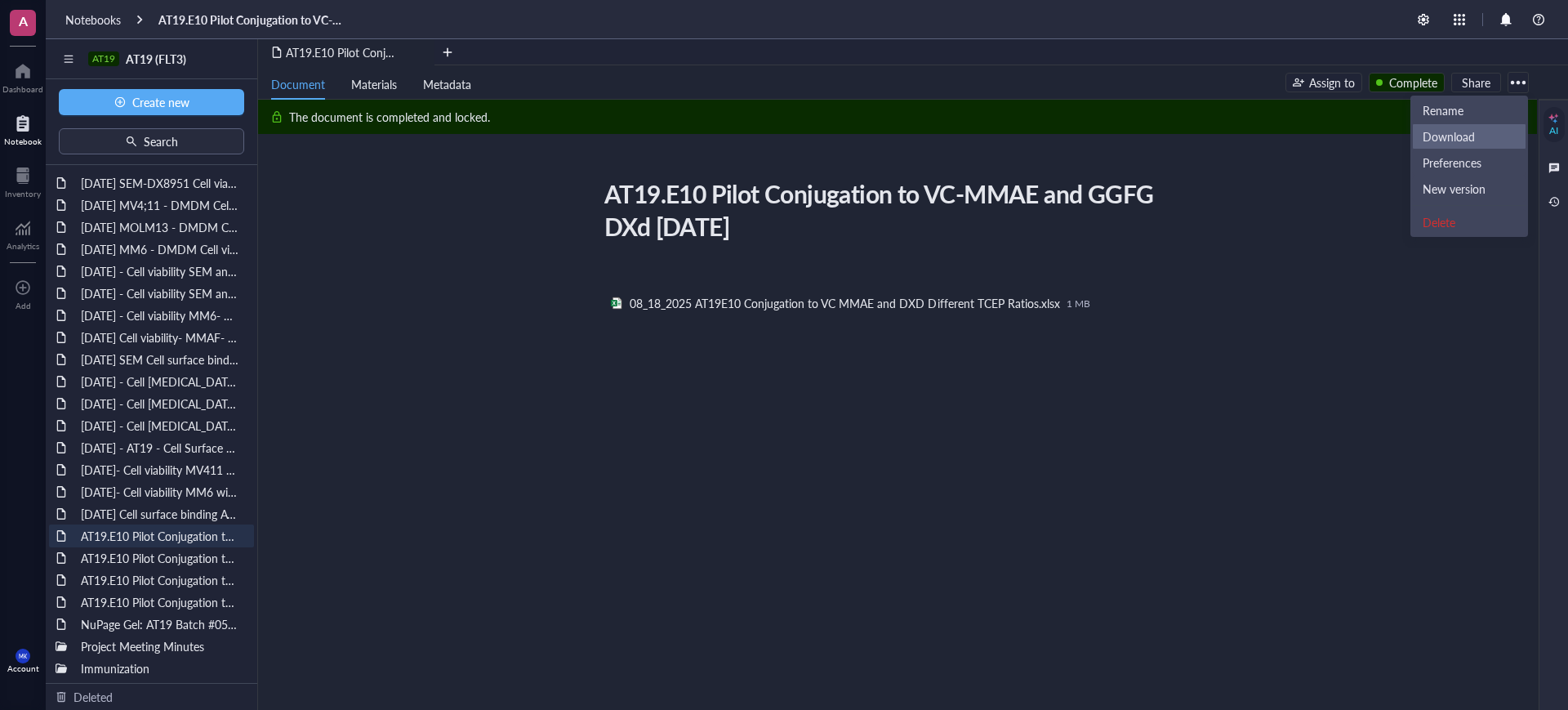
click at [1473, 140] on div "Download" at bounding box center [1449, 136] width 52 height 14
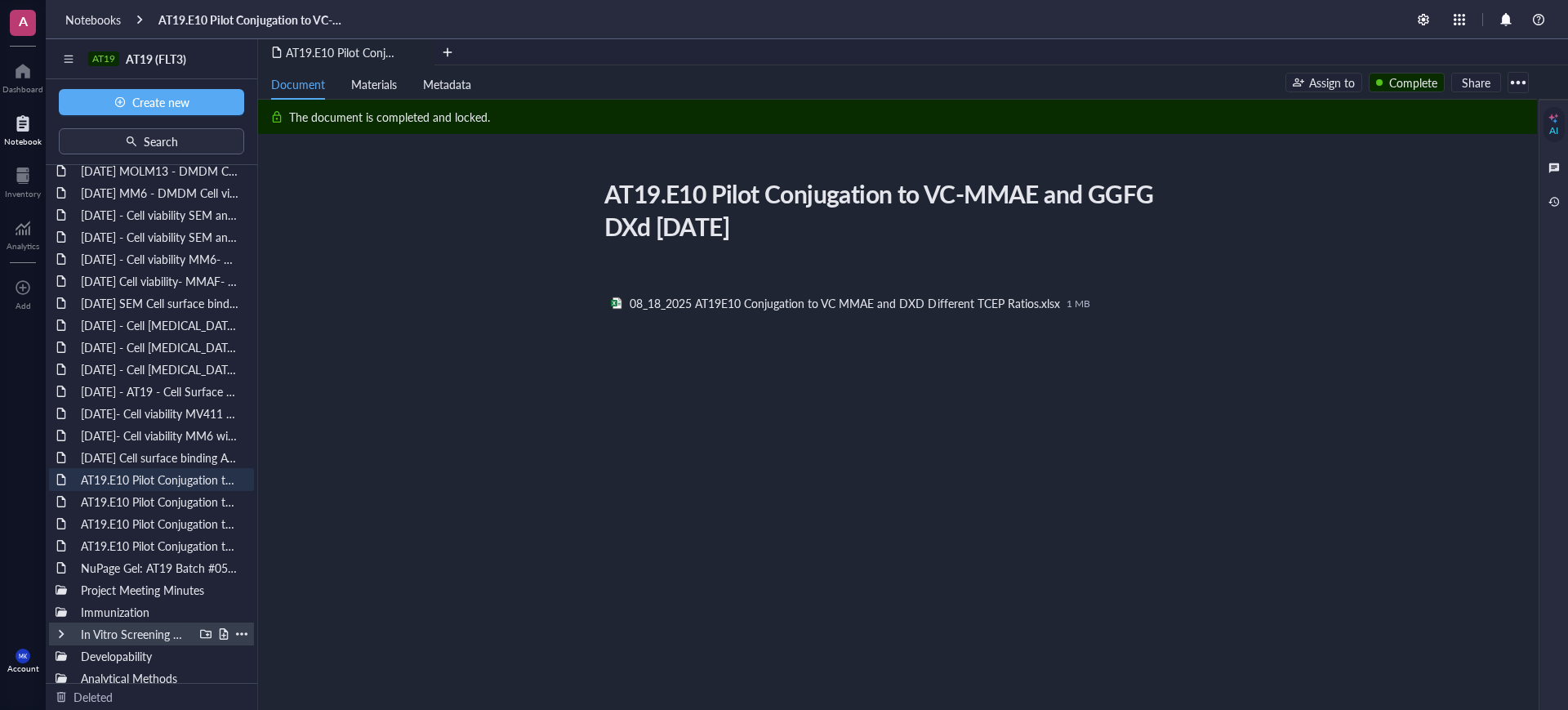
scroll to position [88, 0]
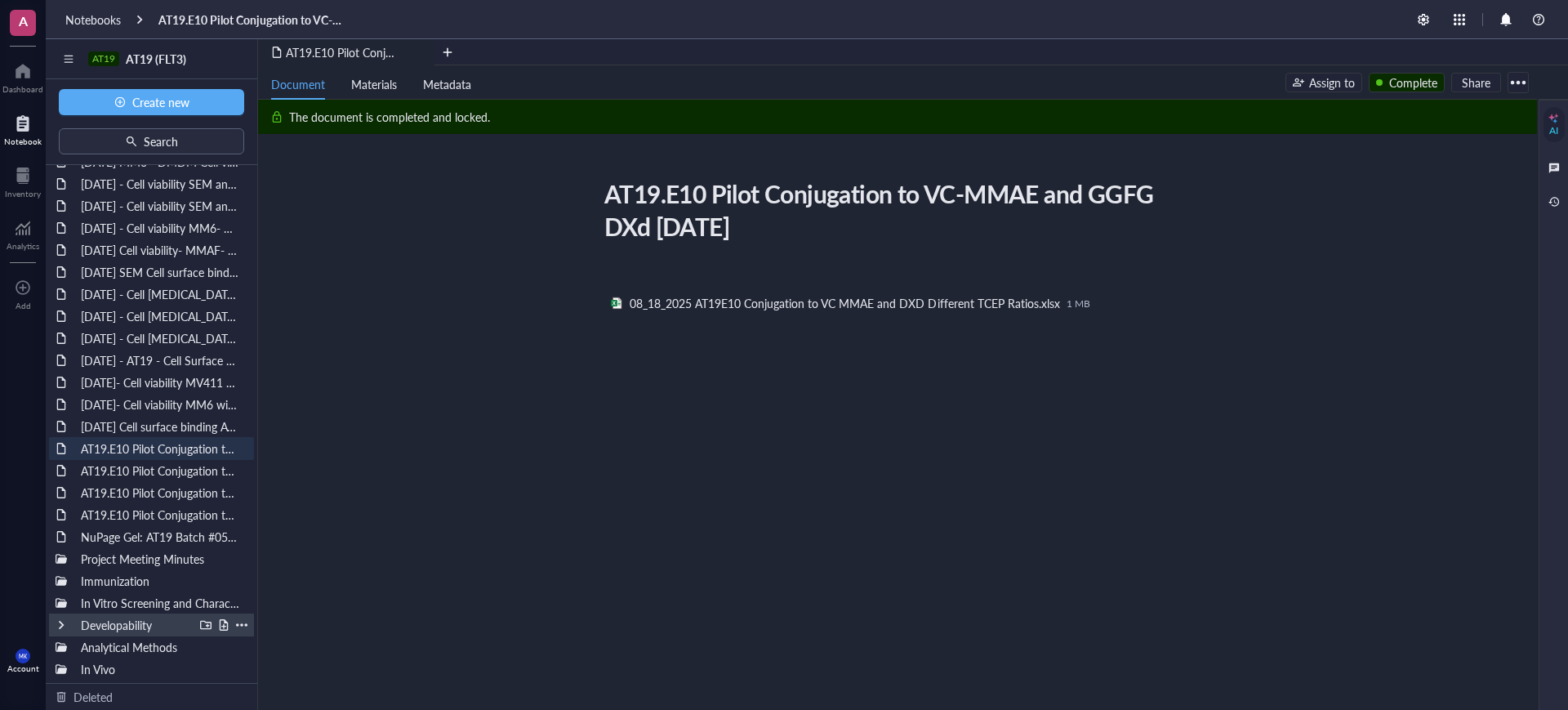
click at [59, 624] on div at bounding box center [61, 625] width 12 height 12
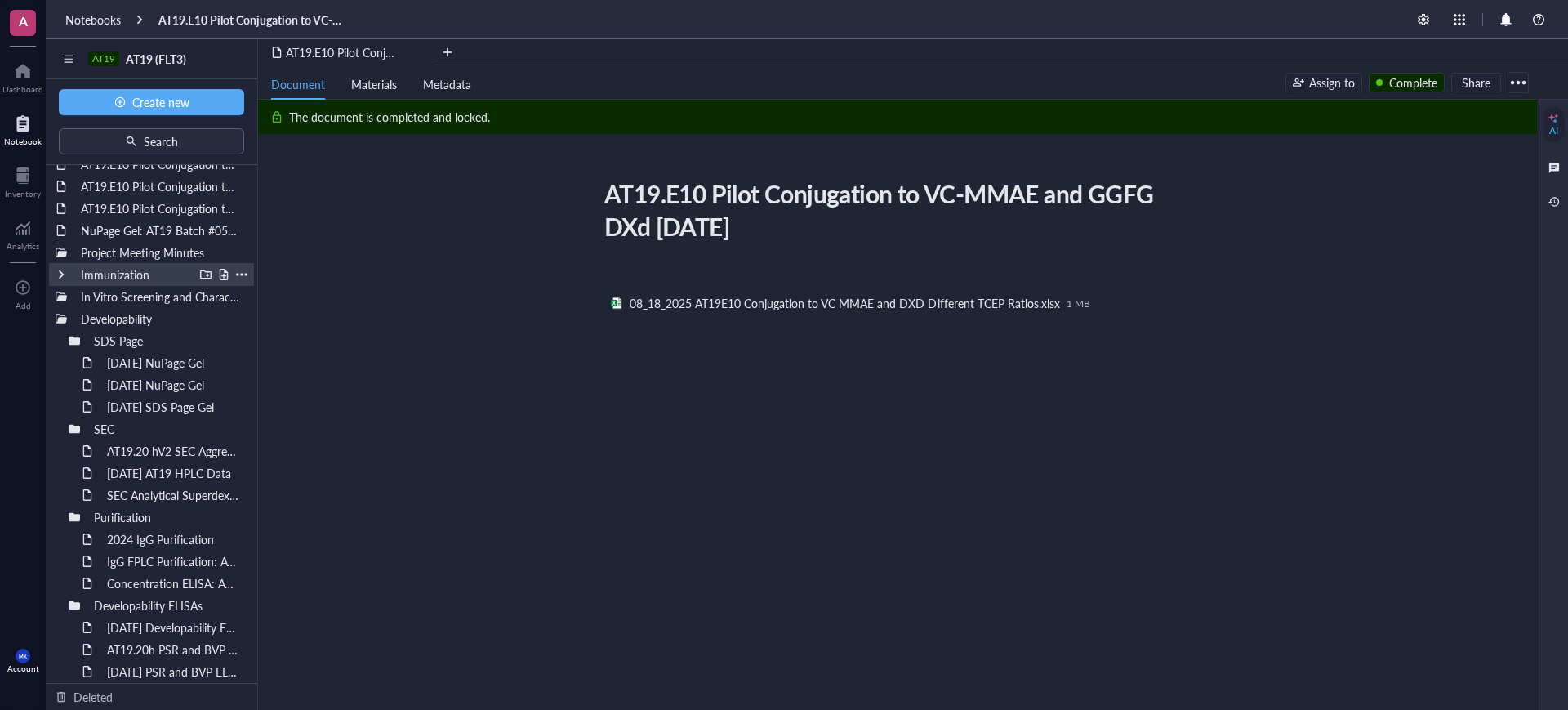
scroll to position [463, 0]
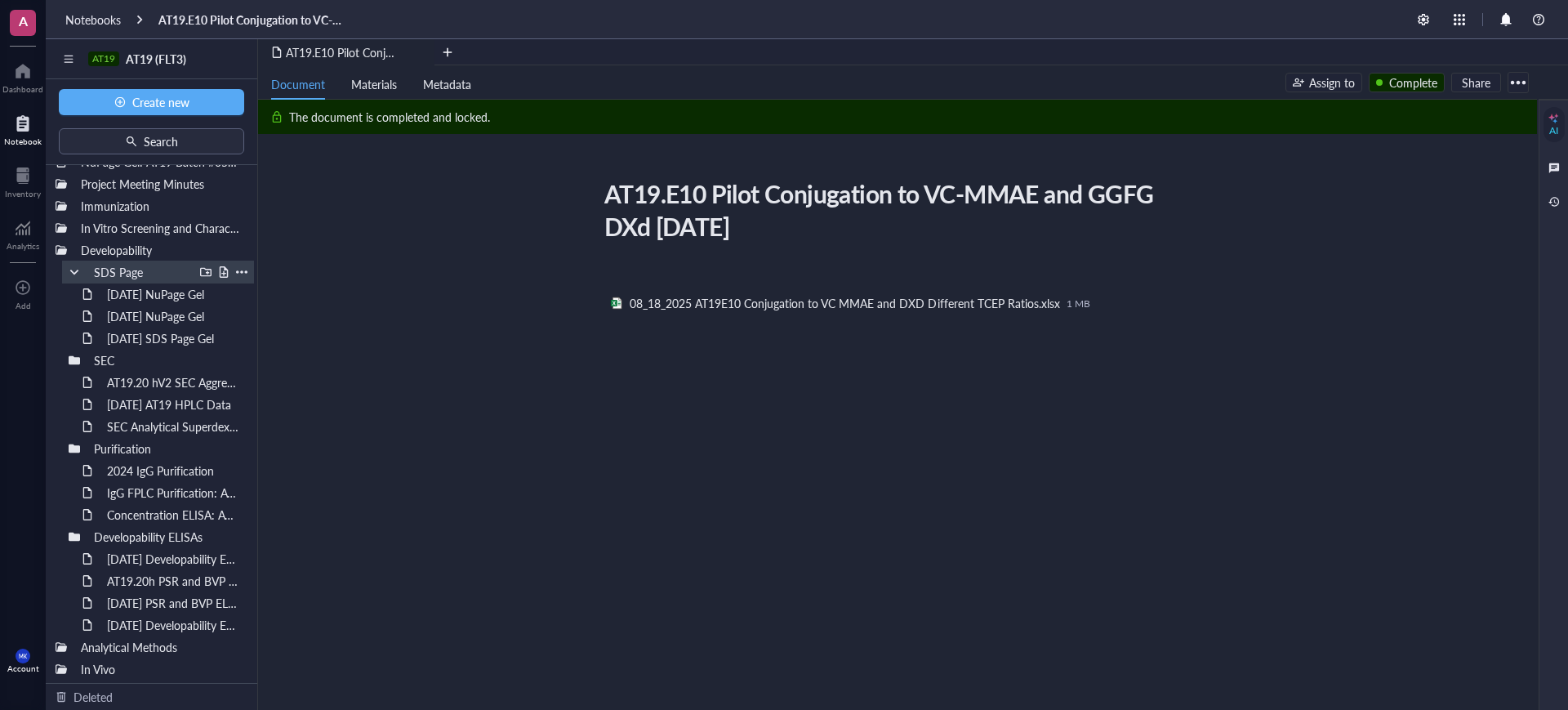
click at [73, 269] on div at bounding box center [74, 272] width 12 height 12
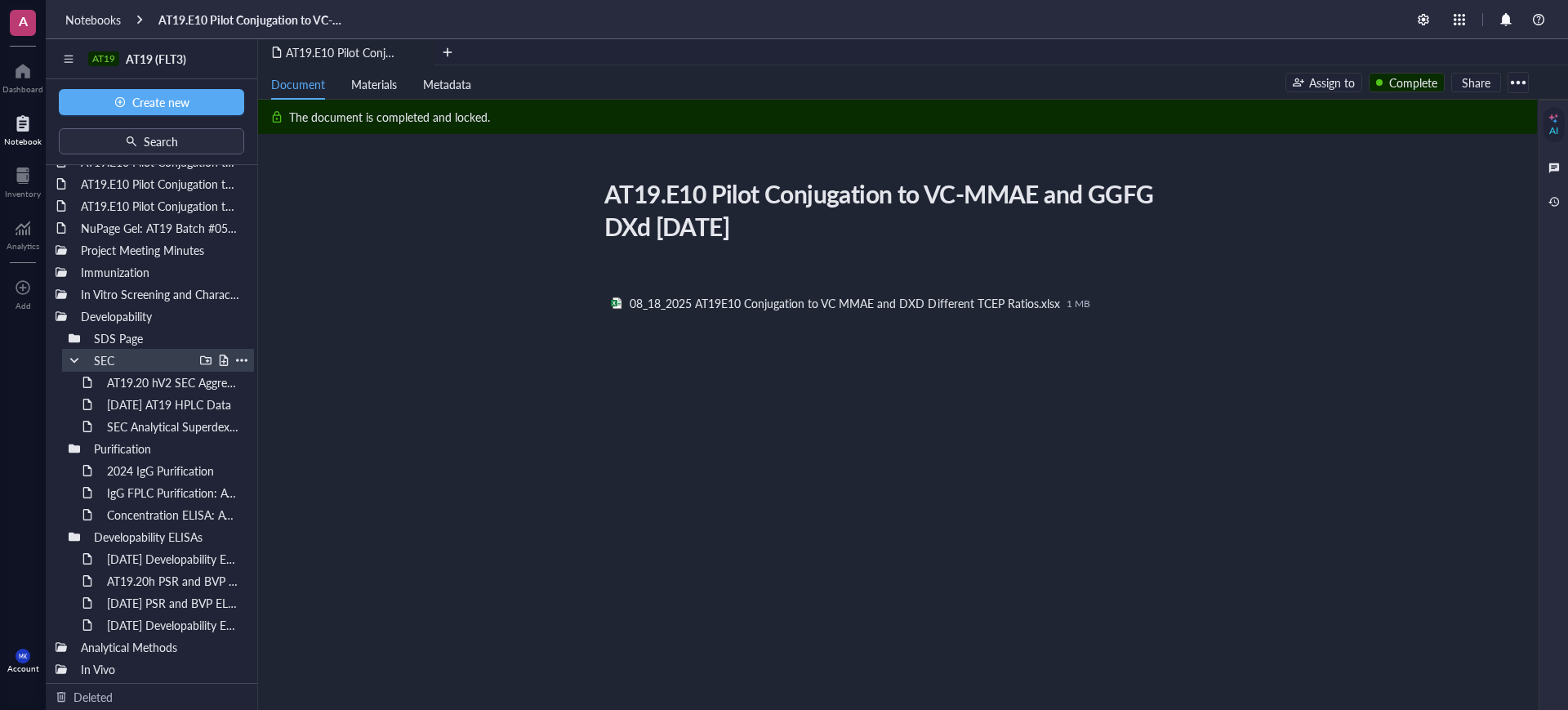
click at [70, 358] on div at bounding box center [74, 360] width 12 height 12
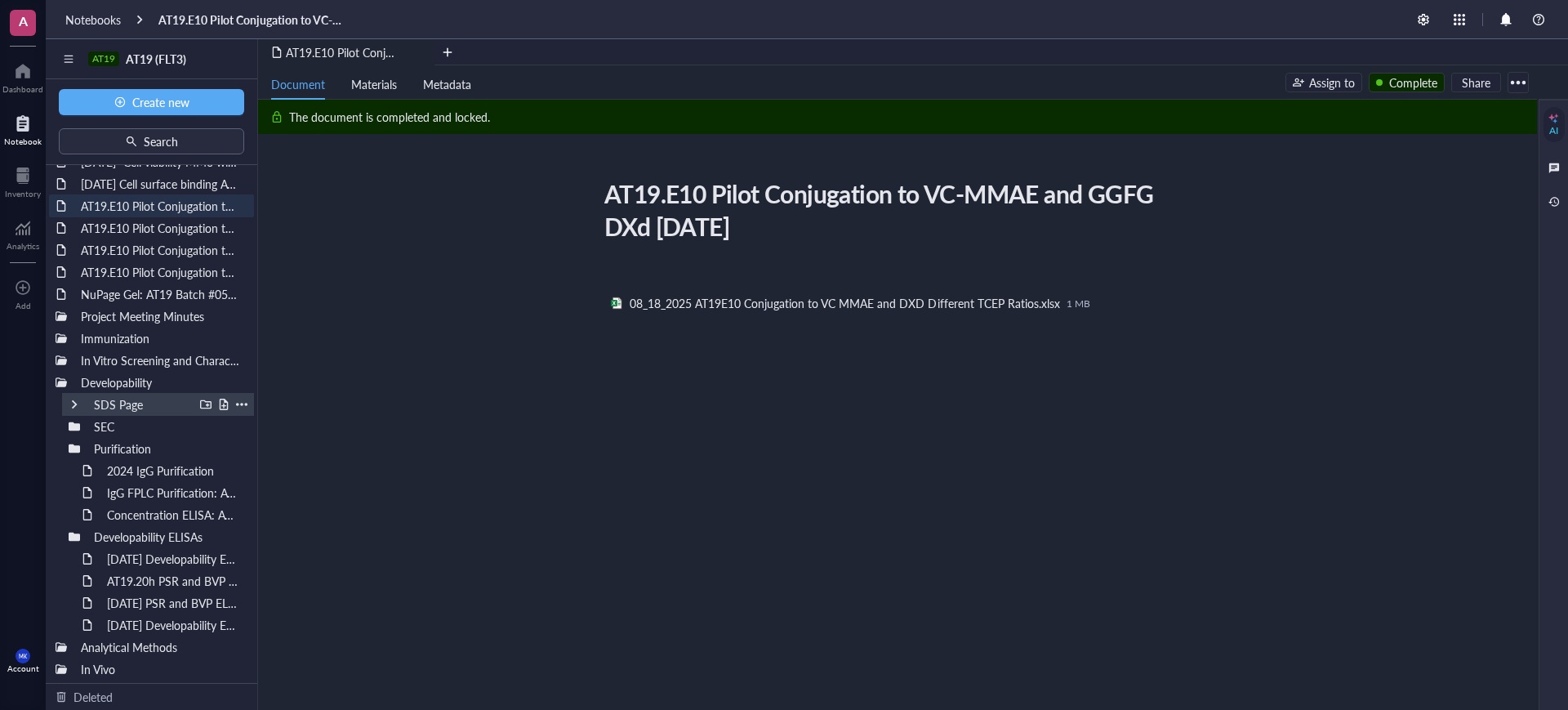
scroll to position [330, 0]
click at [74, 540] on div at bounding box center [74, 537] width 12 height 12
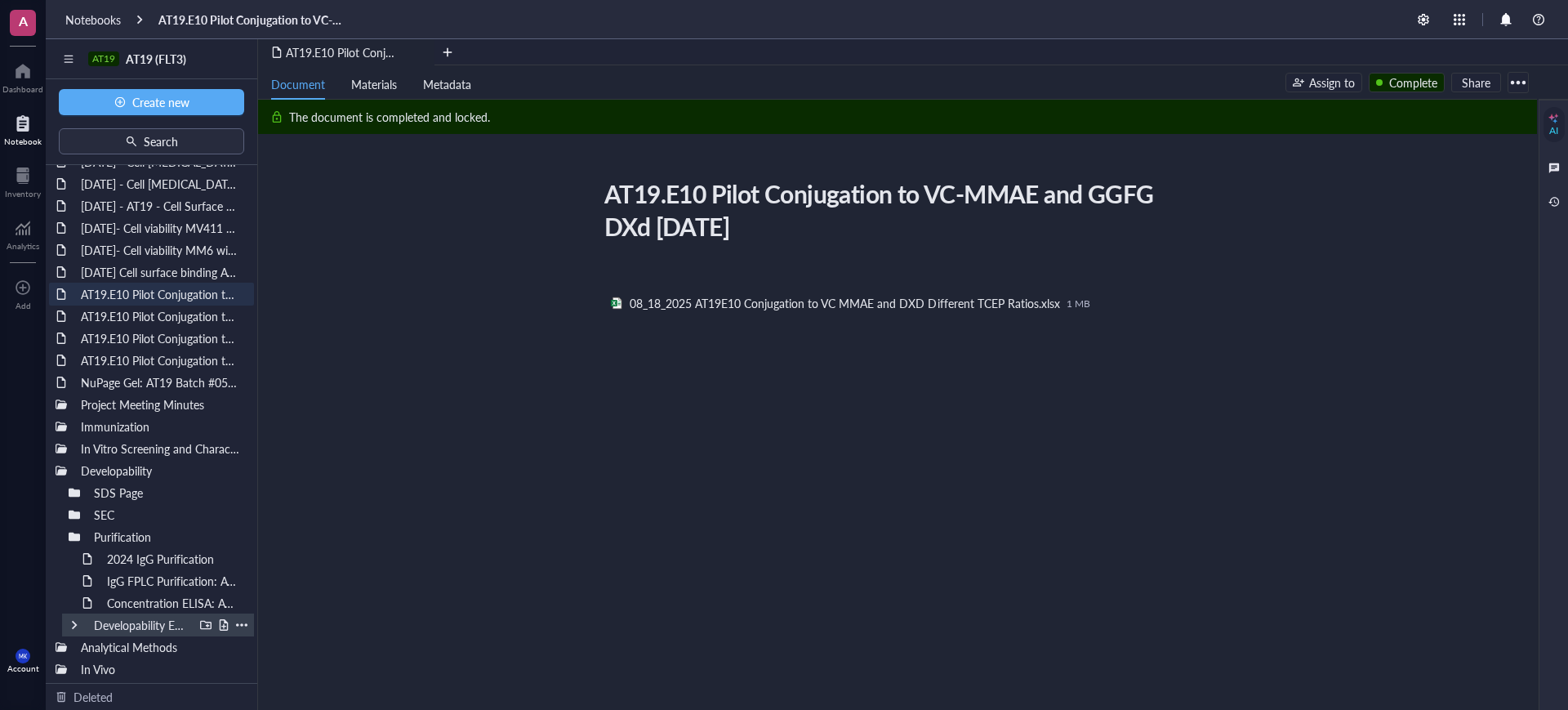
scroll to position [242, 0]
click at [218, 469] on div at bounding box center [223, 471] width 12 height 12
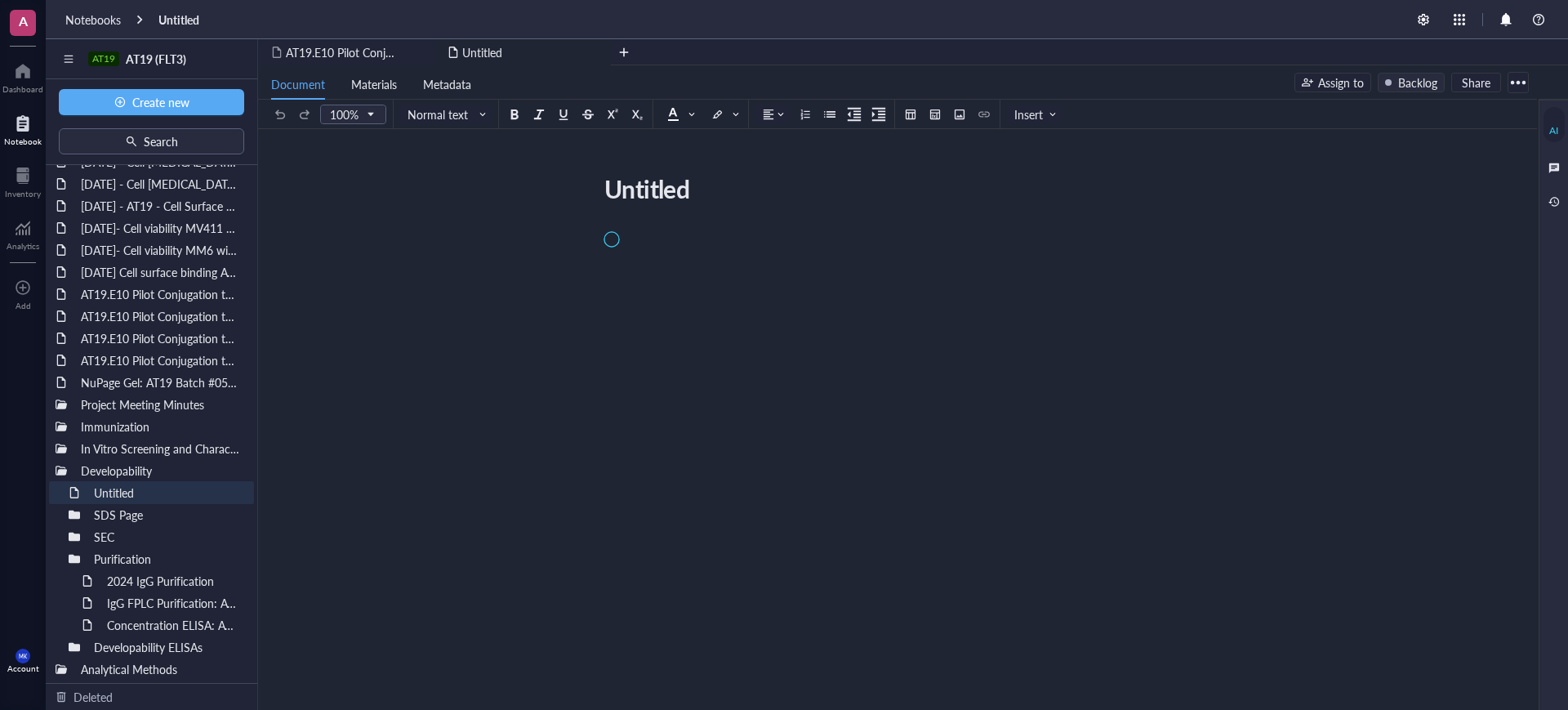
scroll to position [264, 0]
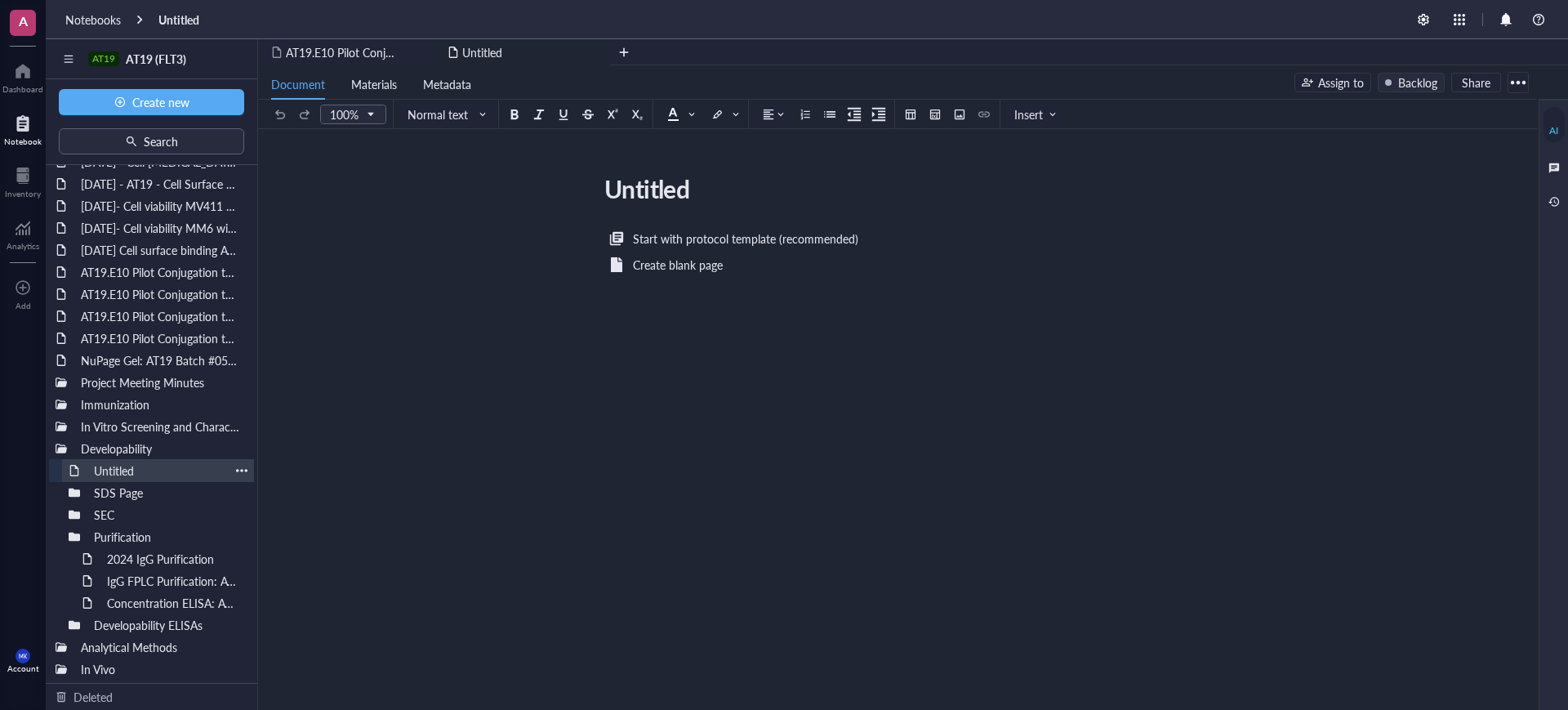
click at [236, 468] on div at bounding box center [241, 471] width 12 height 12
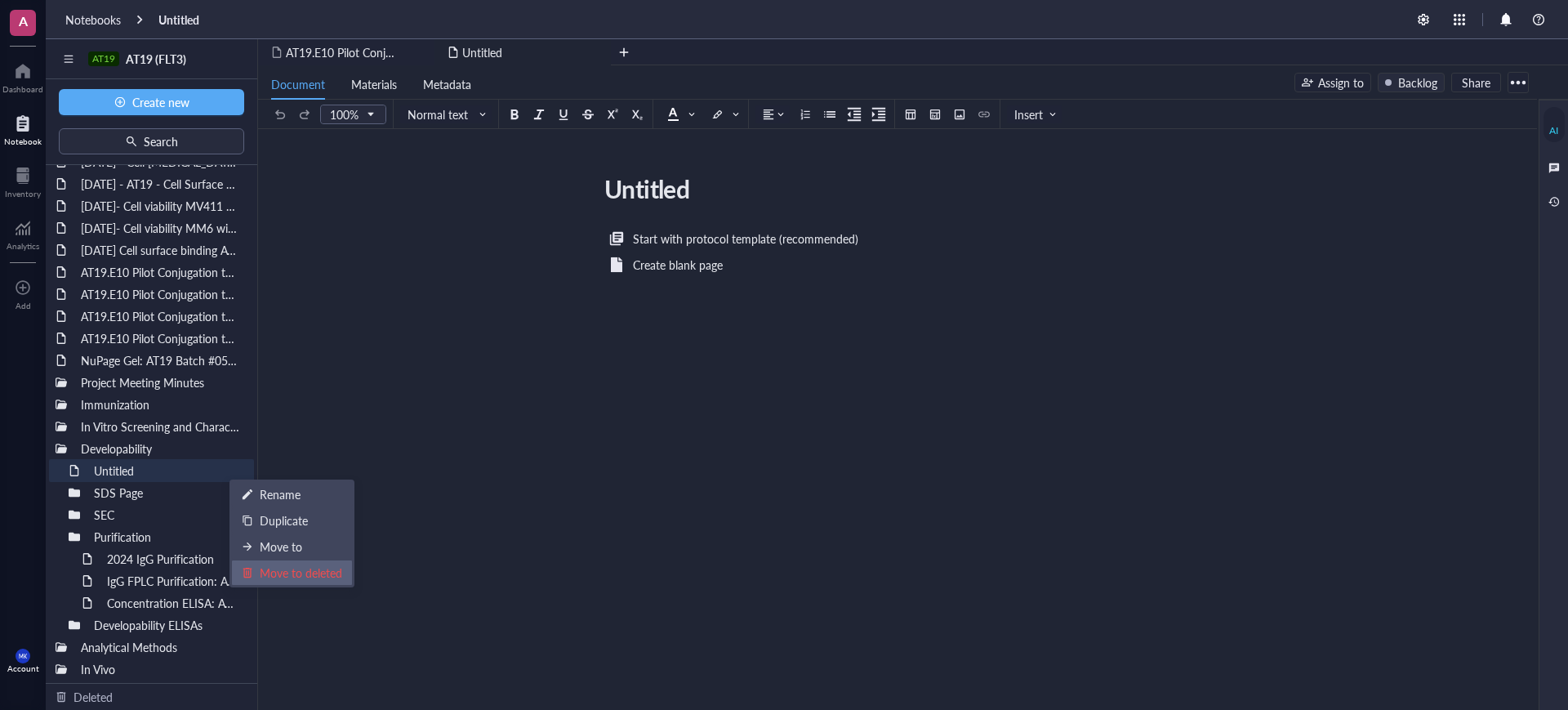
click at [282, 581] on div "Move to deleted" at bounding box center [301, 573] width 82 height 18
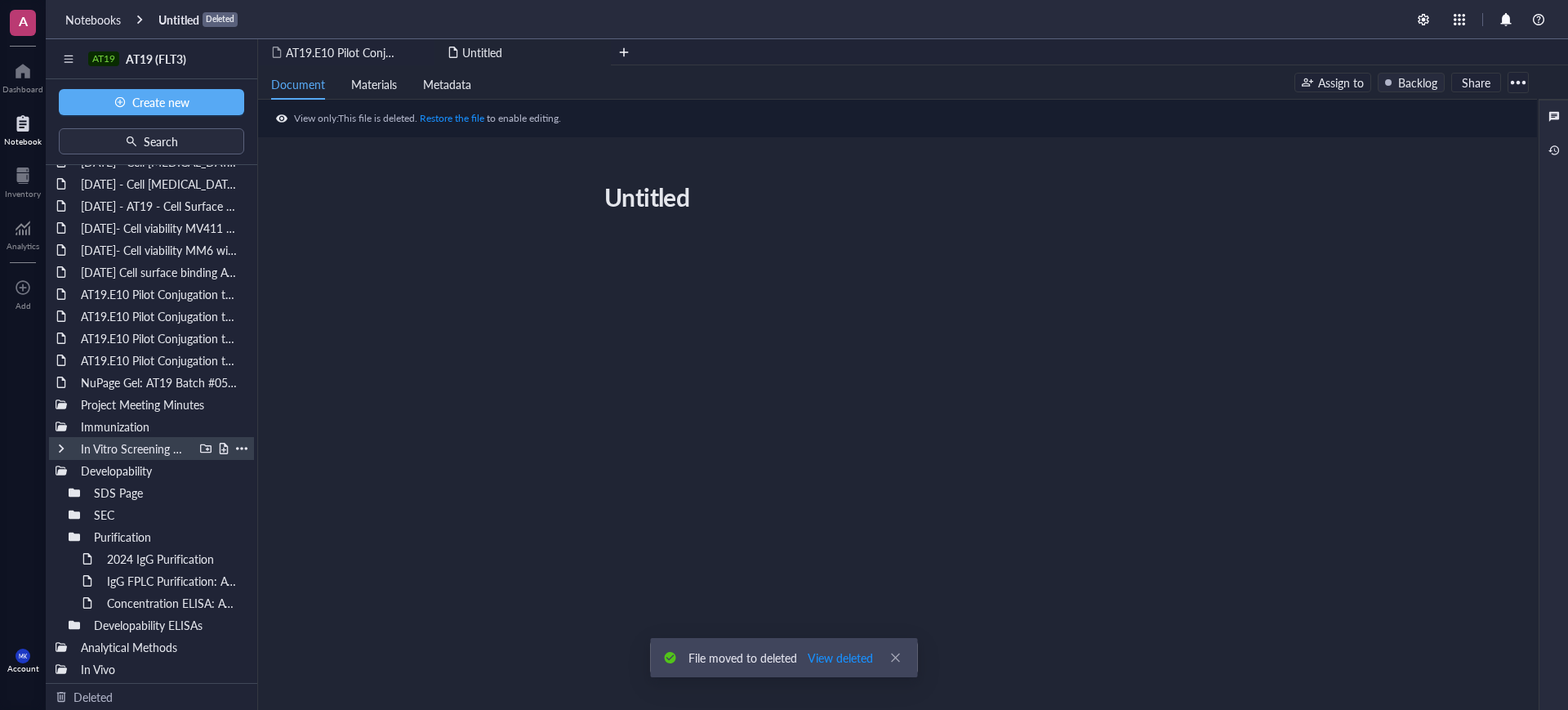
scroll to position [242, 0]
click at [200, 470] on div at bounding box center [205, 471] width 12 height 12
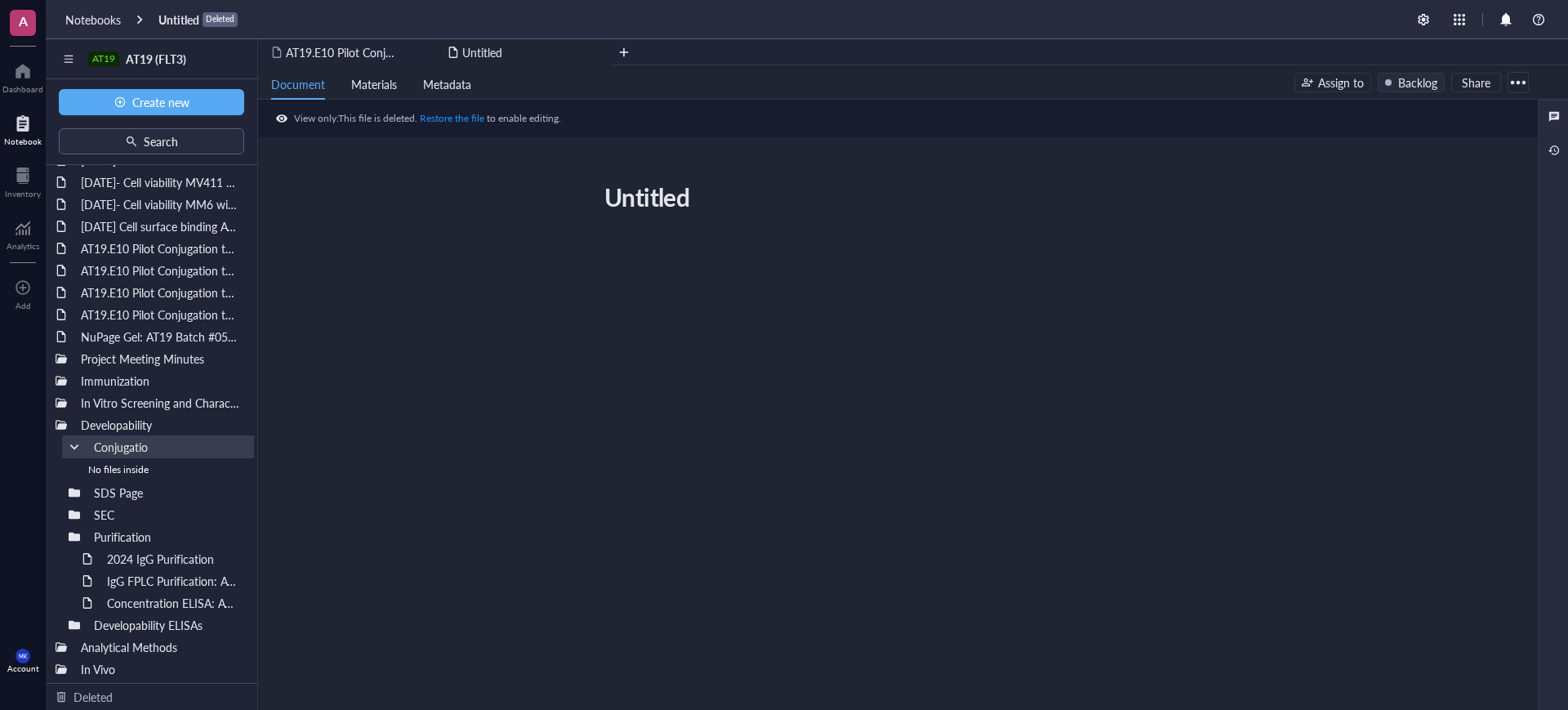
type input "Conjugation"
click at [77, 446] on div at bounding box center [74, 446] width 12 height 12
click at [473, 539] on div "Untitled Untitled" at bounding box center [898, 442] width 1279 height 610
drag, startPoint x: 151, startPoint y: 338, endPoint x: 176, endPoint y: 487, distance: 151.1
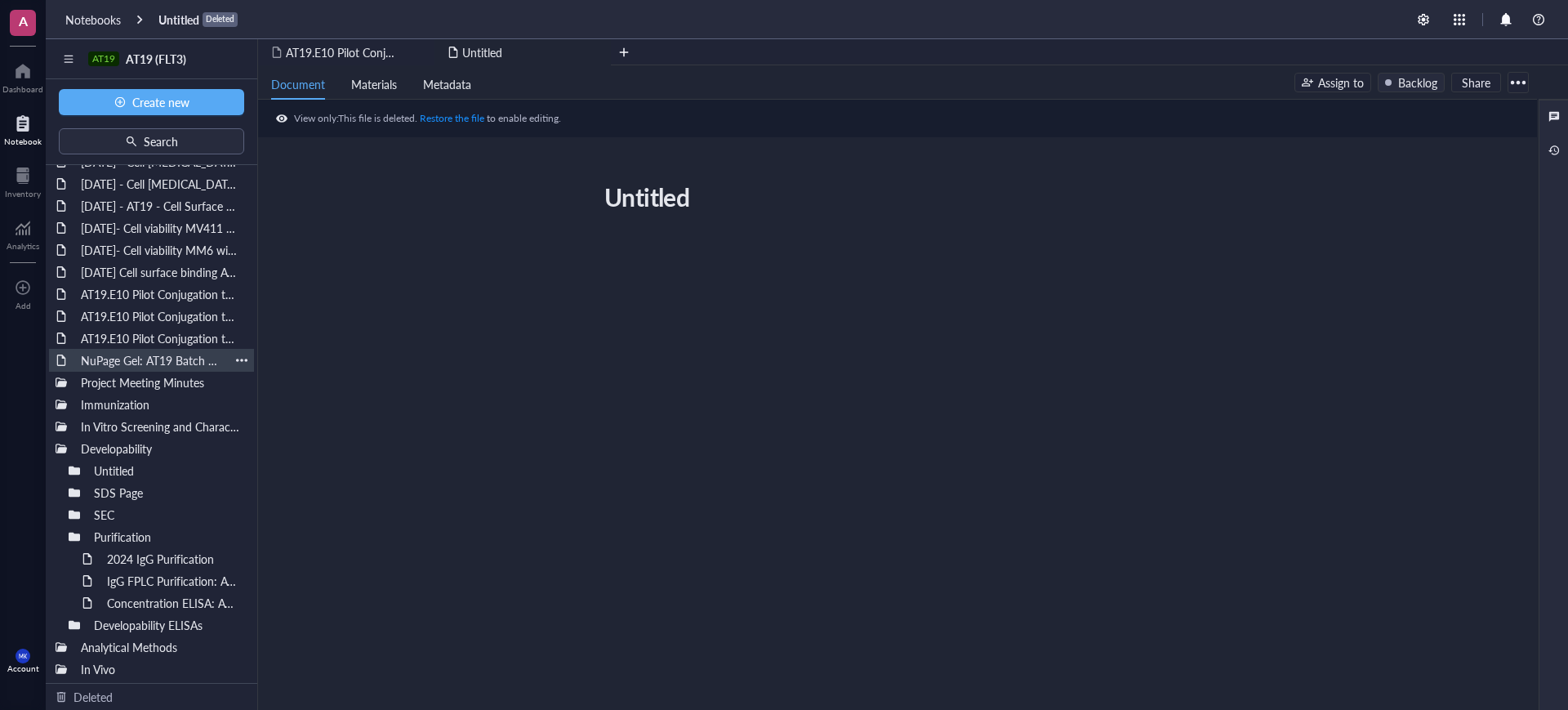
scroll to position [242, 0]
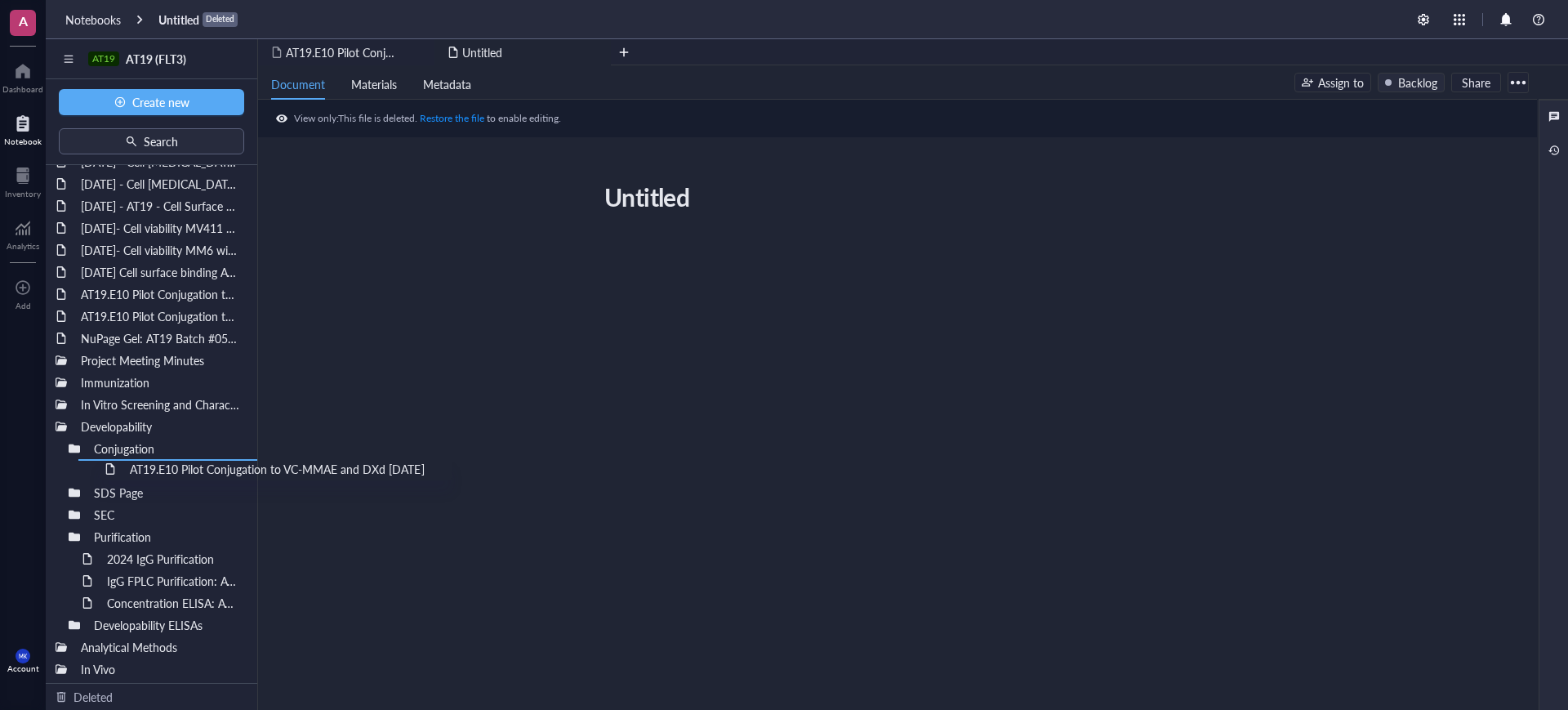
drag, startPoint x: 144, startPoint y: 341, endPoint x: 185, endPoint y: 488, distance: 152.6
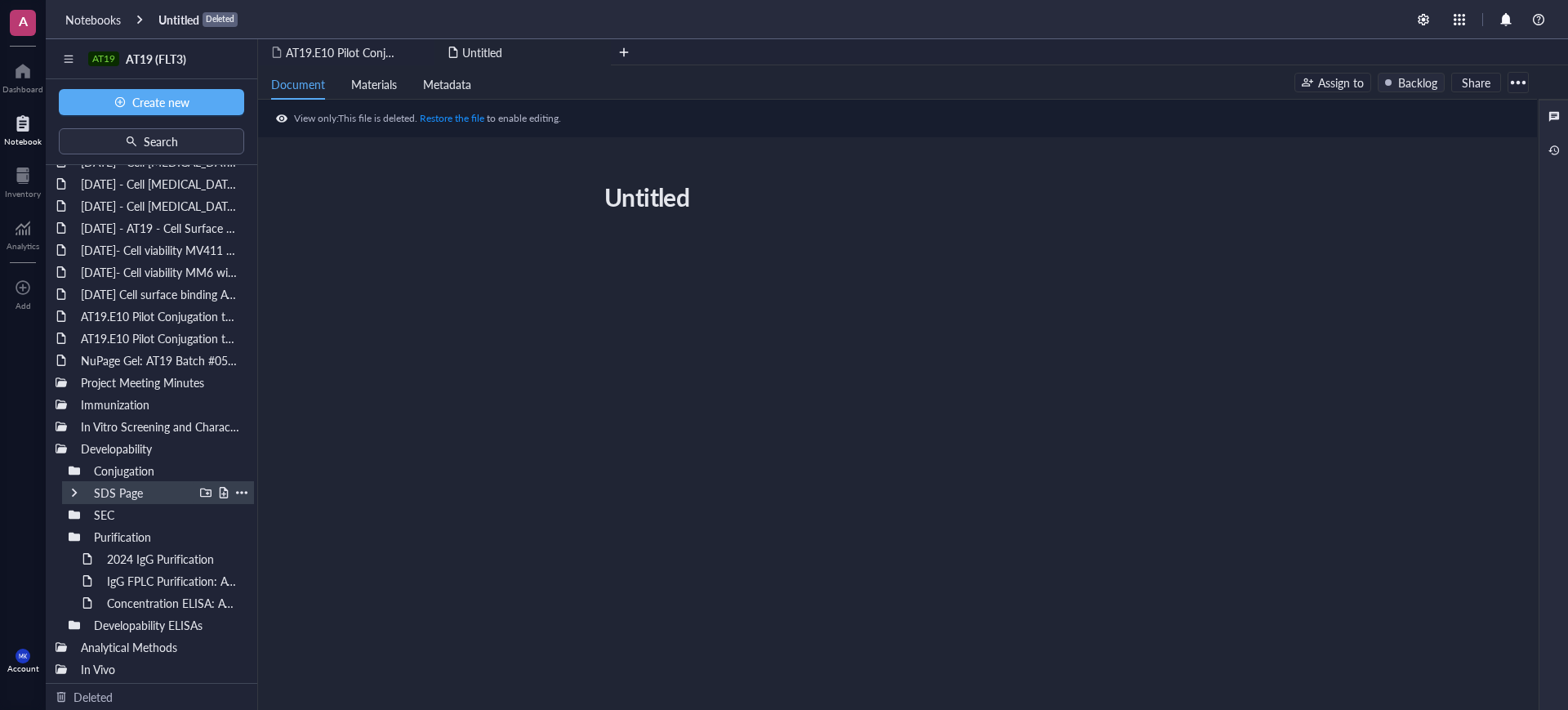
scroll to position [220, 0]
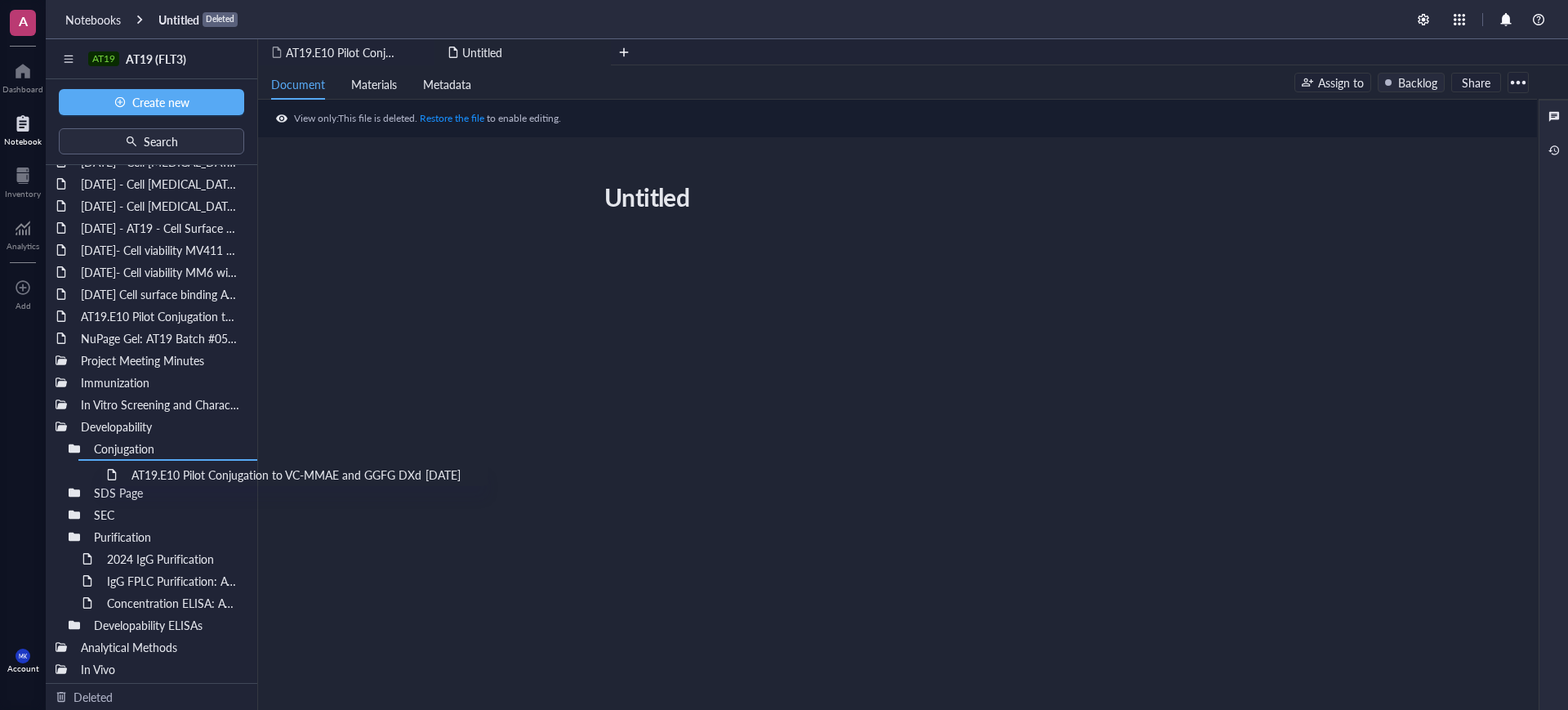
drag, startPoint x: 154, startPoint y: 329, endPoint x: 196, endPoint y: 482, distance: 158.7
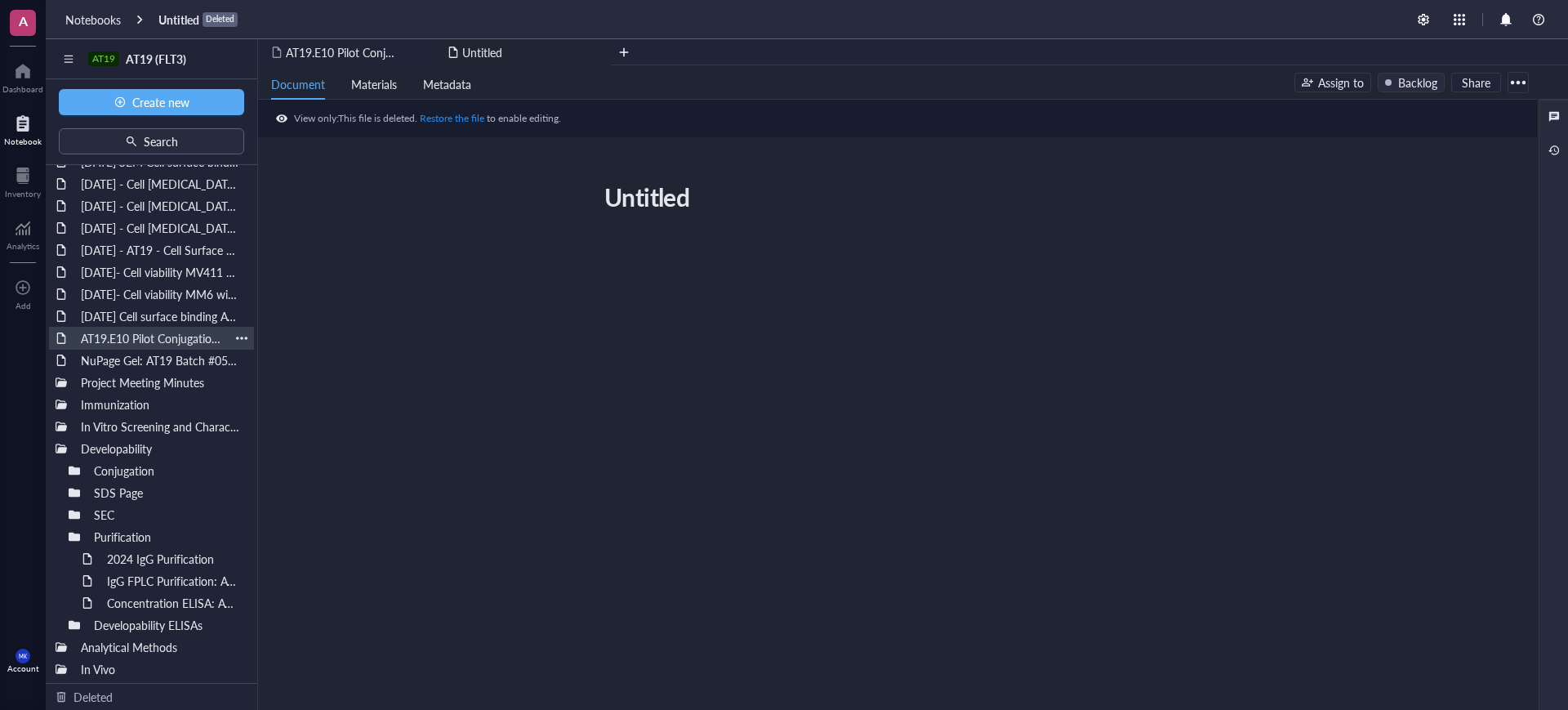
scroll to position [198, 0]
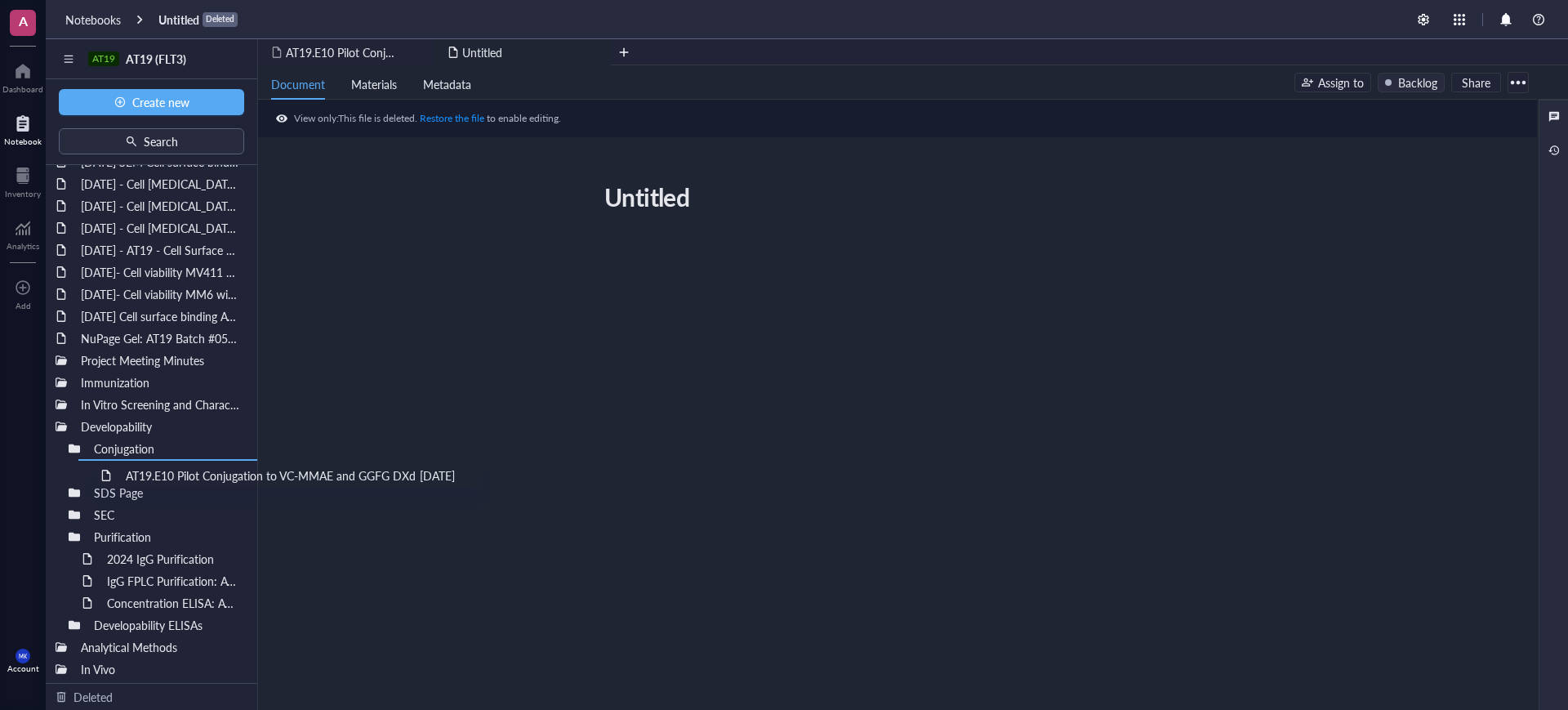
drag, startPoint x: 143, startPoint y: 409, endPoint x: 197, endPoint y: 493, distance: 99.9
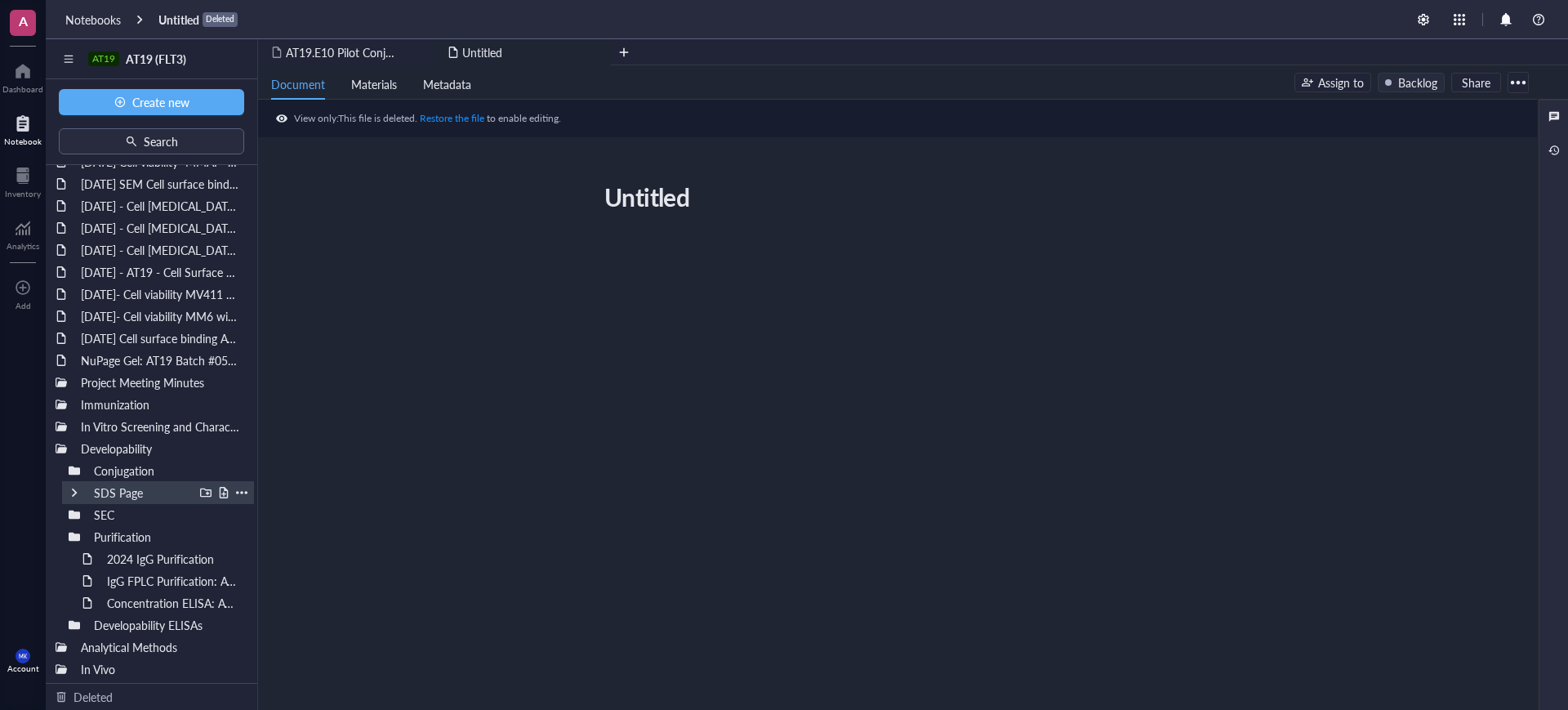
scroll to position [176, 0]
click at [75, 471] on div at bounding box center [74, 471] width 12 height 12
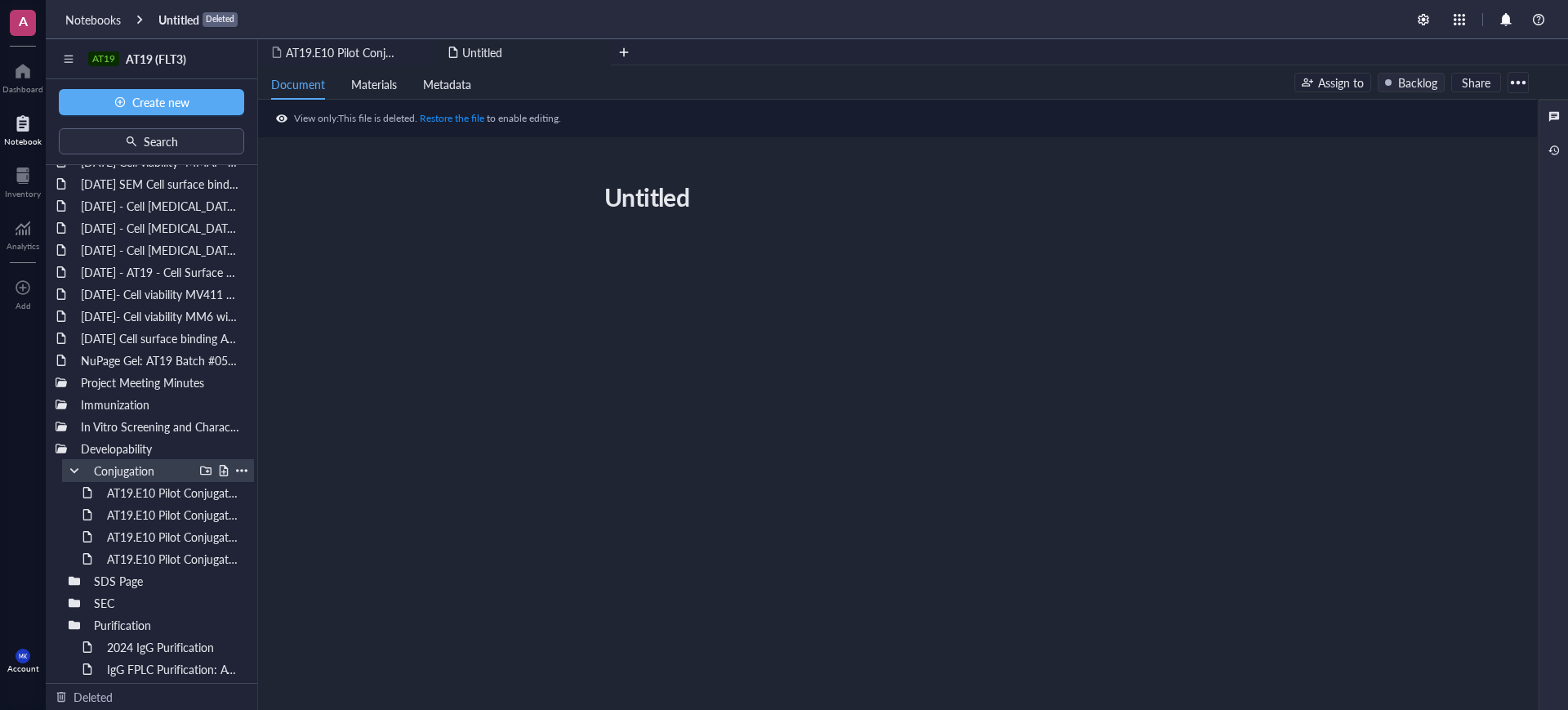
click at [75, 472] on div at bounding box center [74, 471] width 12 height 12
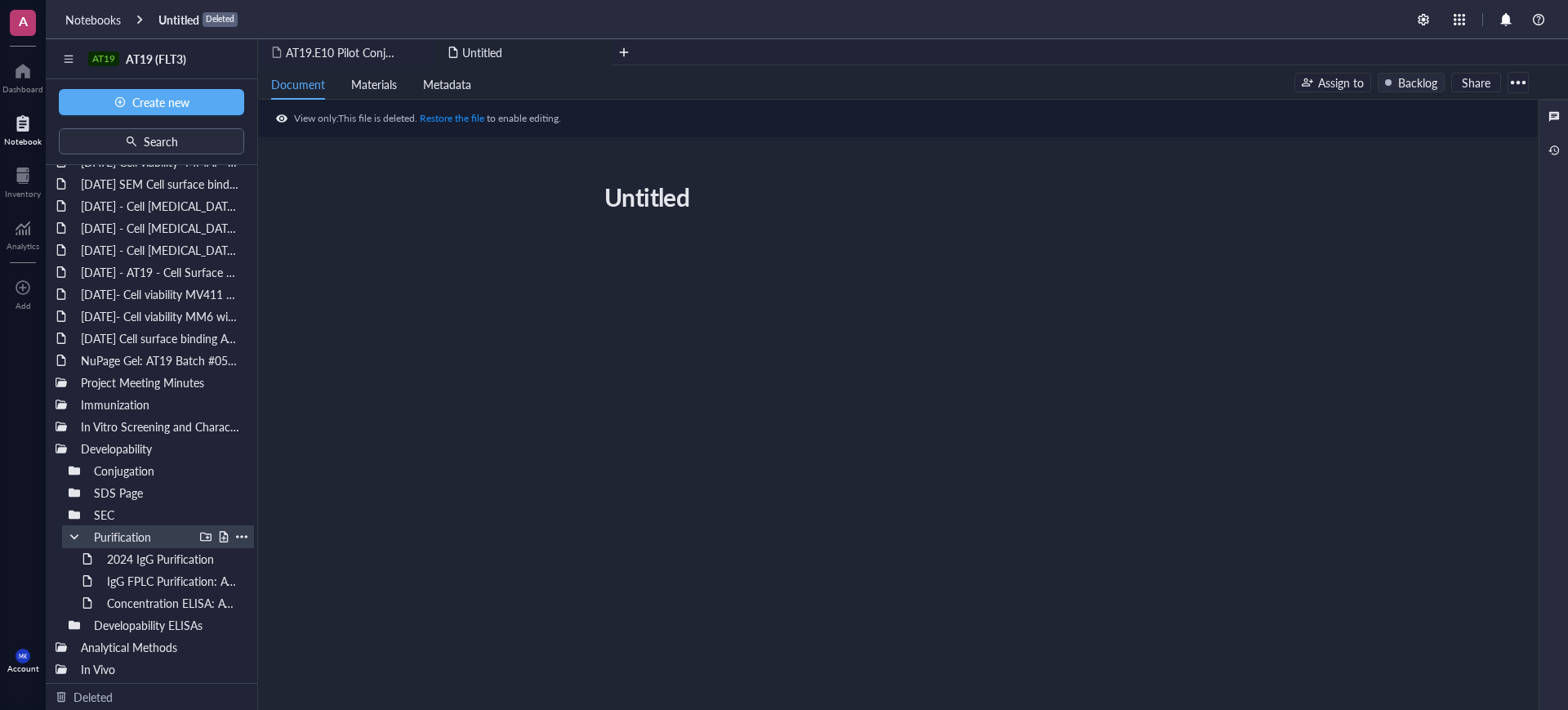
click at [73, 538] on div at bounding box center [74, 537] width 12 height 12
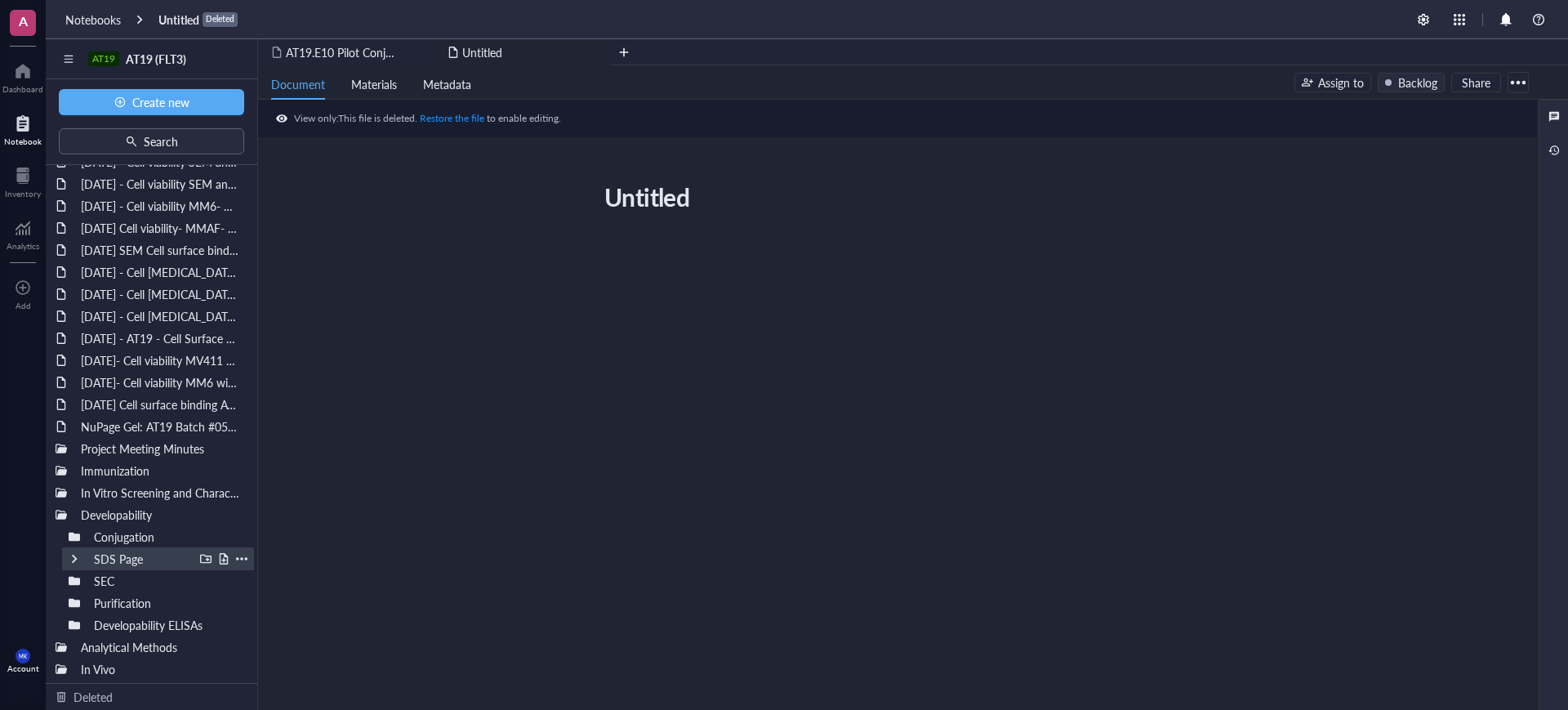
click at [77, 555] on div at bounding box center [74, 558] width 12 height 12
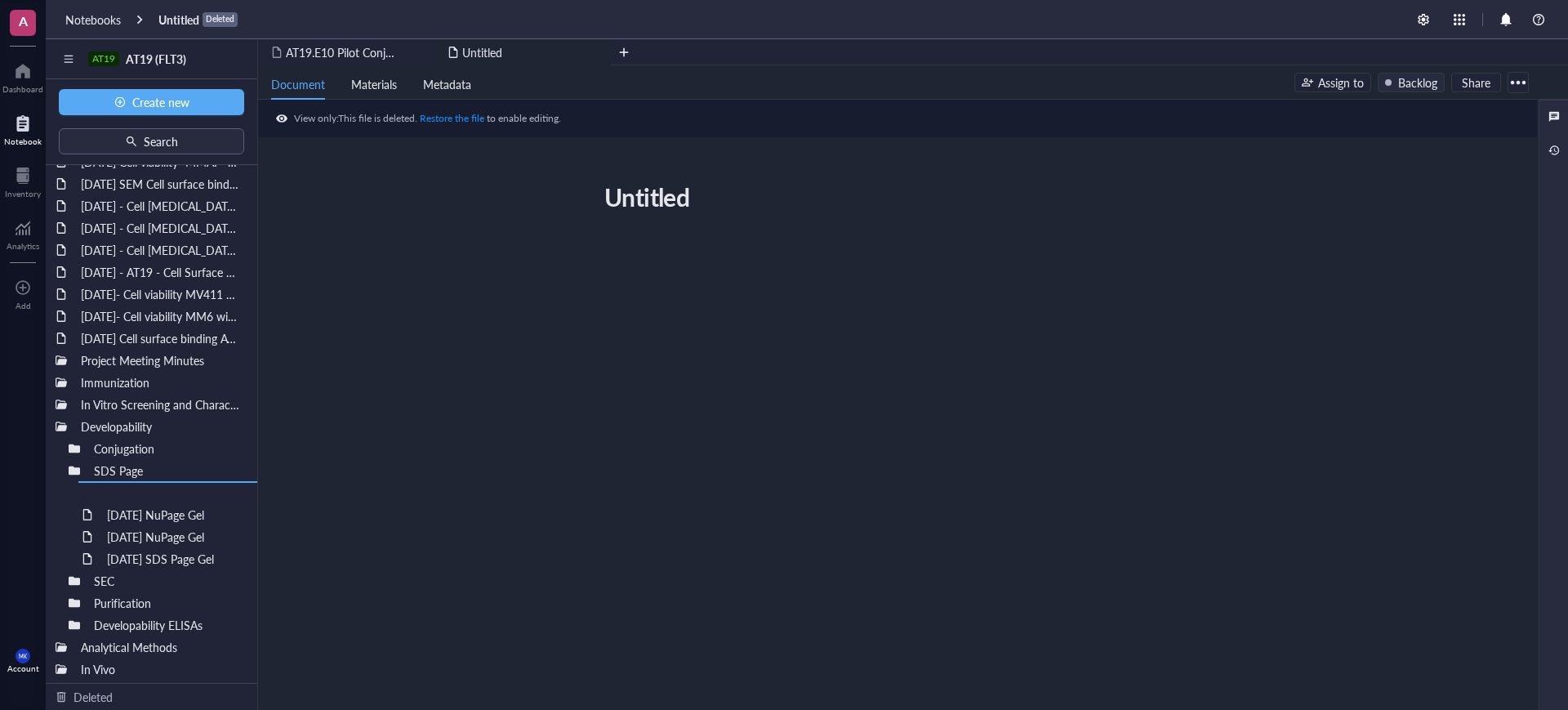
drag, startPoint x: 154, startPoint y: 363, endPoint x: 256, endPoint y: 522, distance: 188.9
click at [71, 468] on div at bounding box center [74, 471] width 12 height 12
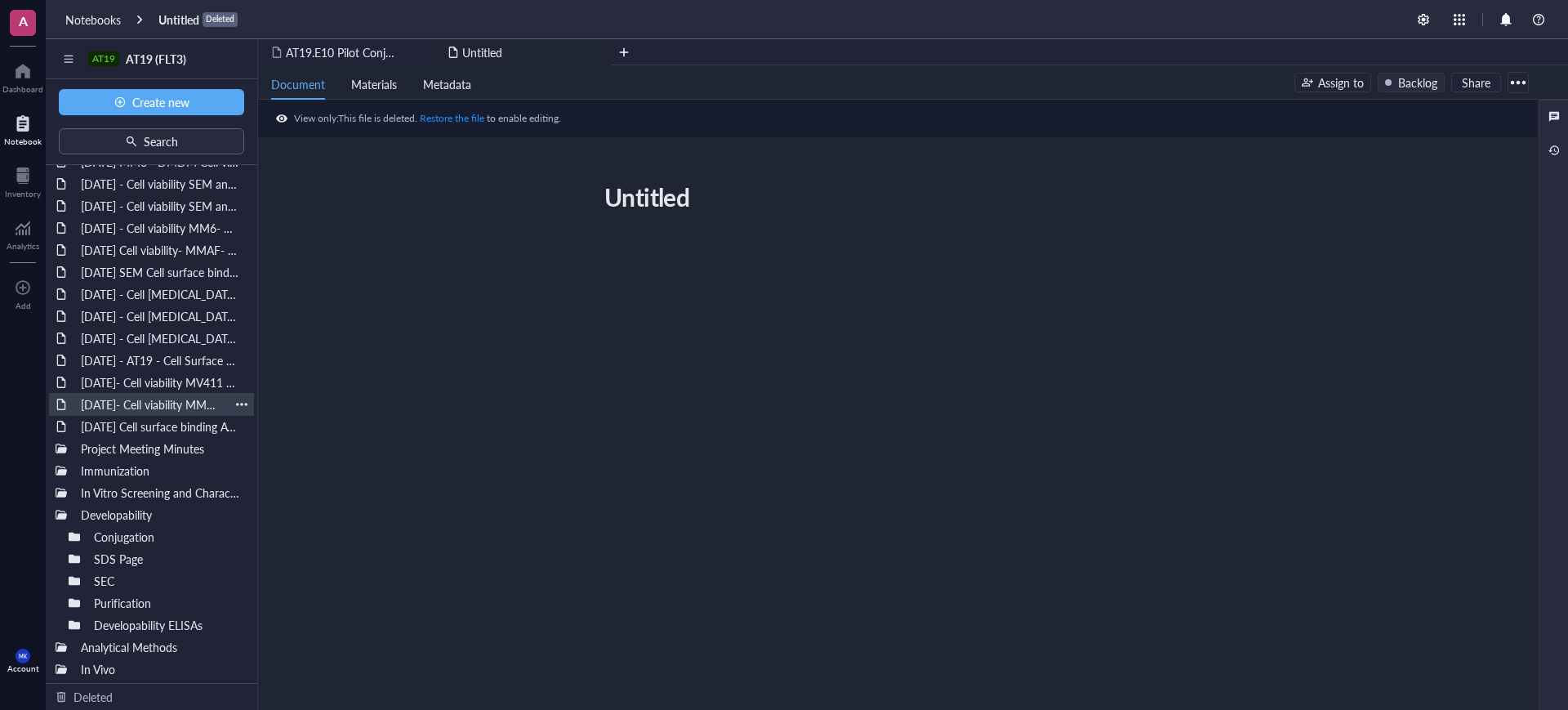
scroll to position [0, 0]
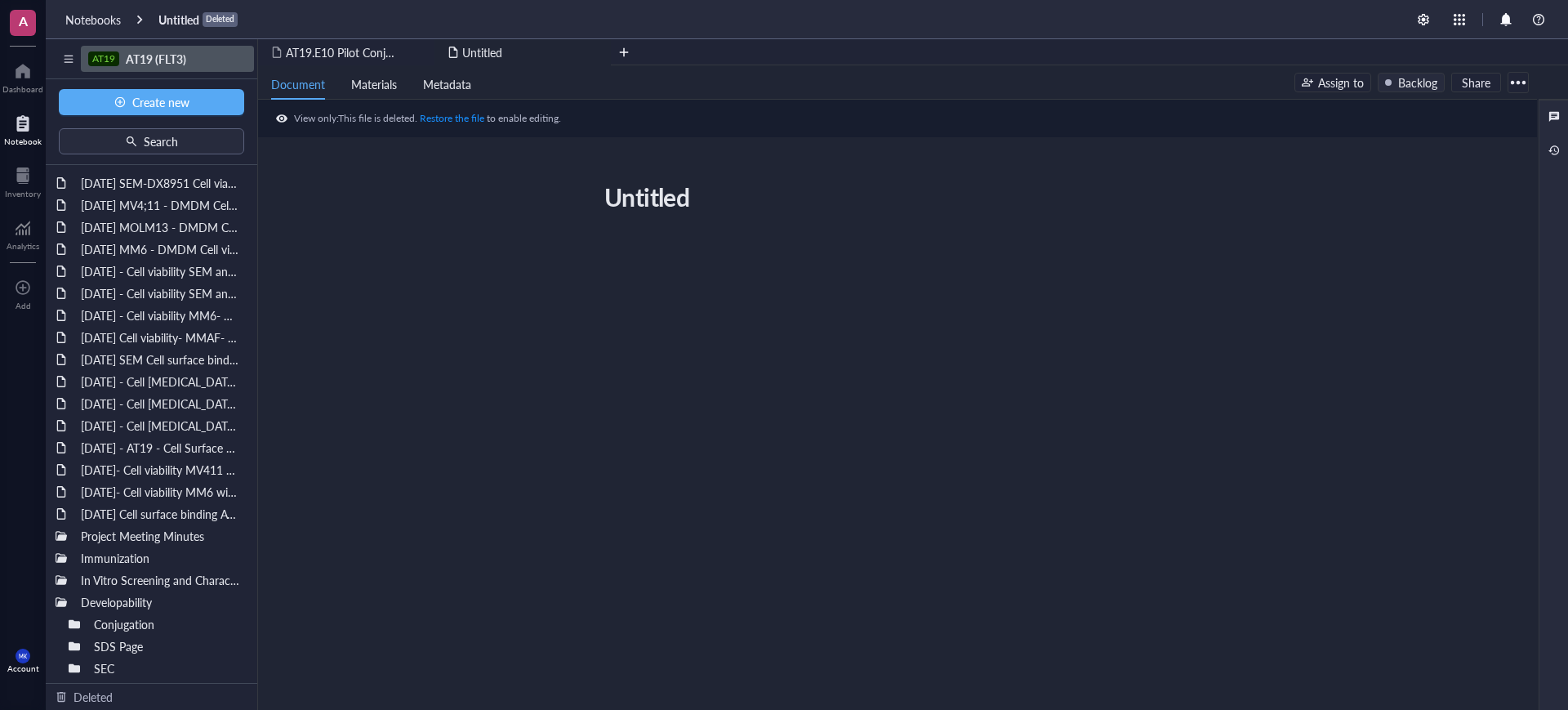
click at [103, 53] on div "AT19" at bounding box center [104, 58] width 23 height 12
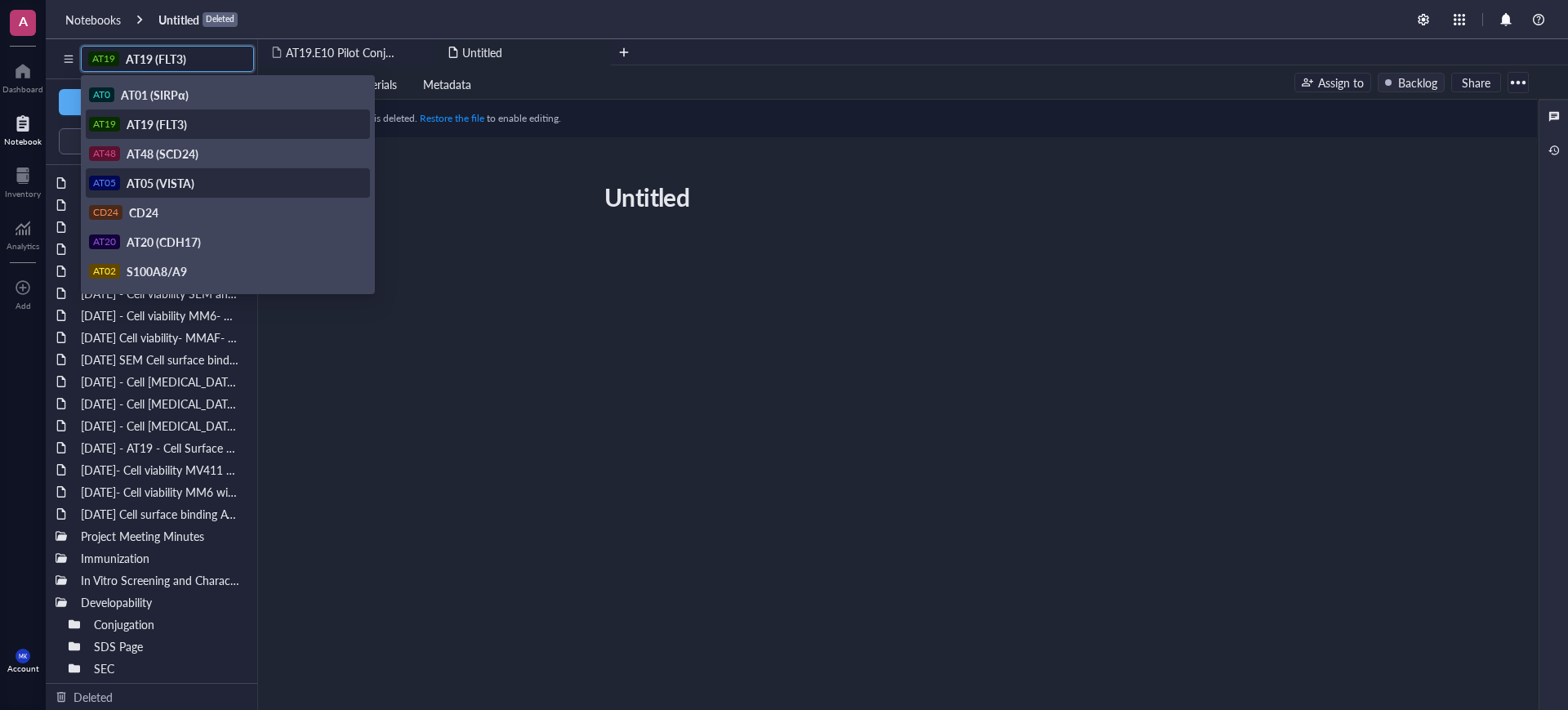
click at [160, 172] on div "AT05 AT05 (VISTA)" at bounding box center [228, 183] width 284 height 30
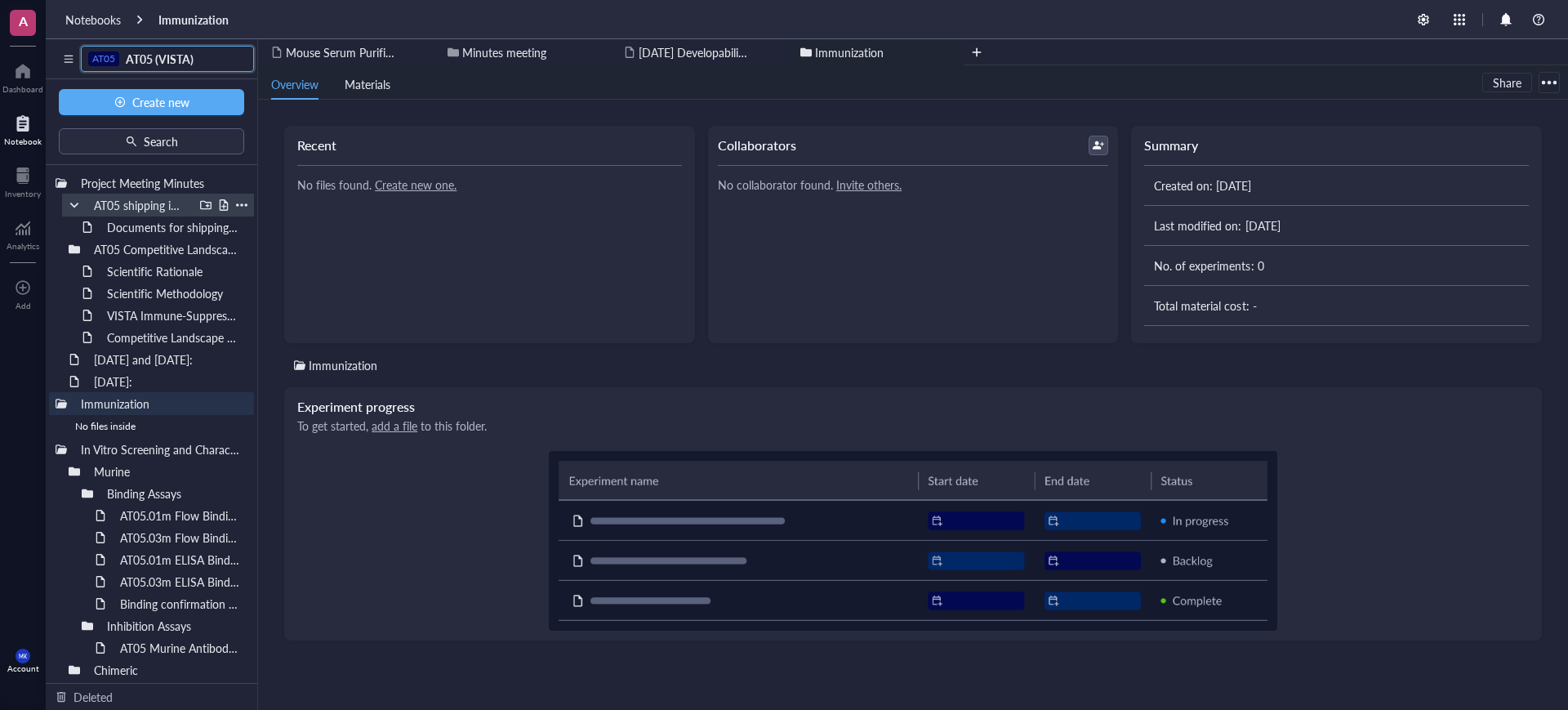
click at [71, 205] on div at bounding box center [74, 204] width 12 height 12
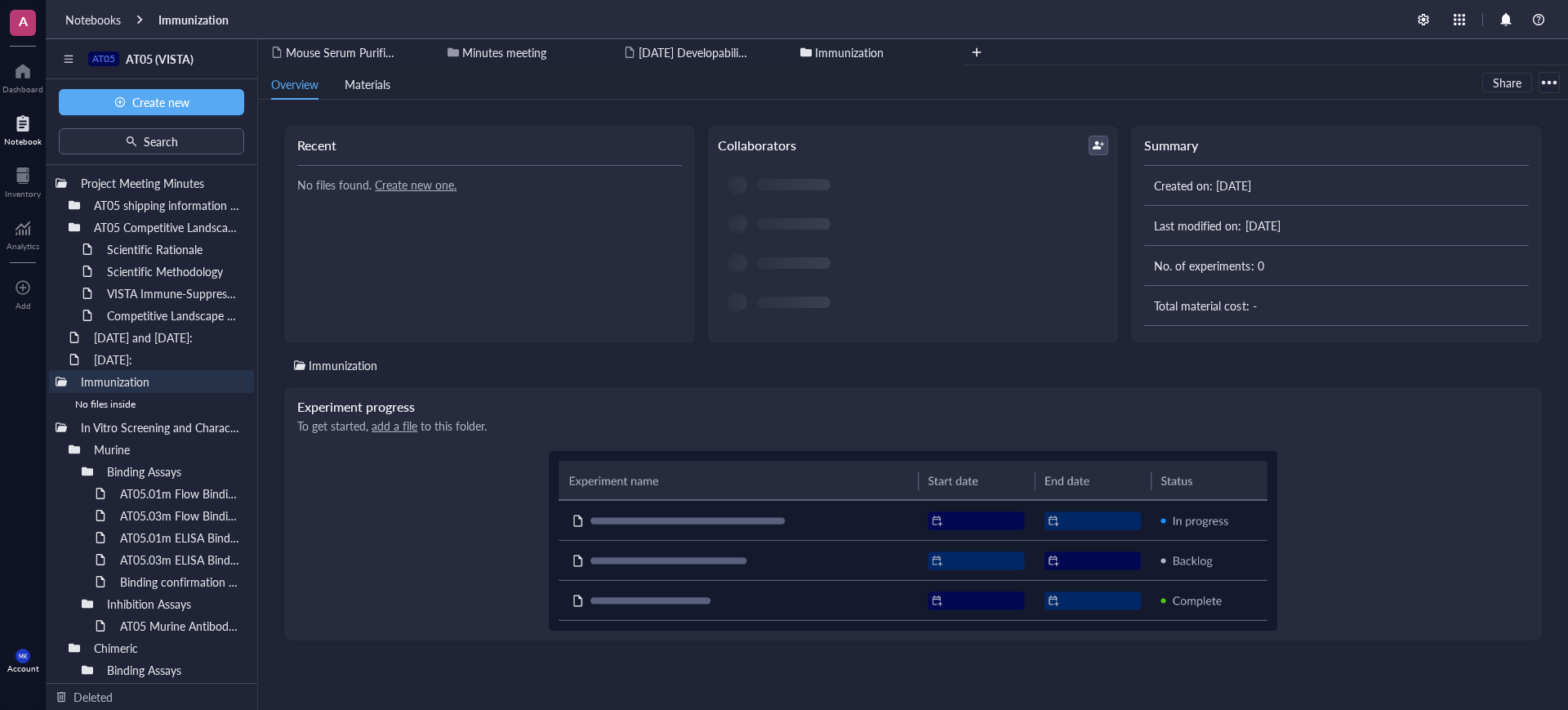
click at [0, 0] on div at bounding box center [0, 0] width 0 height 0
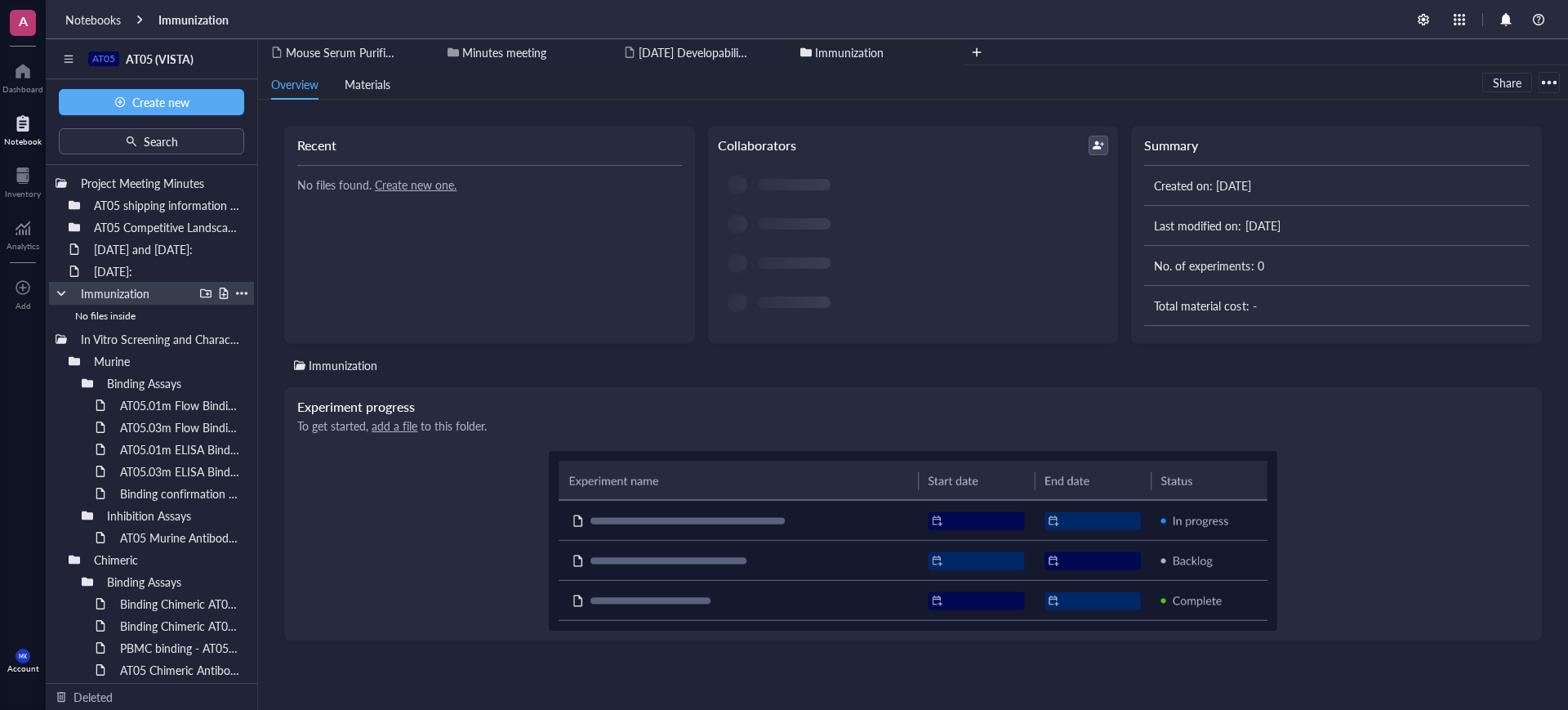
click at [62, 301] on div "Immunization" at bounding box center [151, 293] width 205 height 23
click at [56, 335] on div at bounding box center [61, 339] width 12 height 12
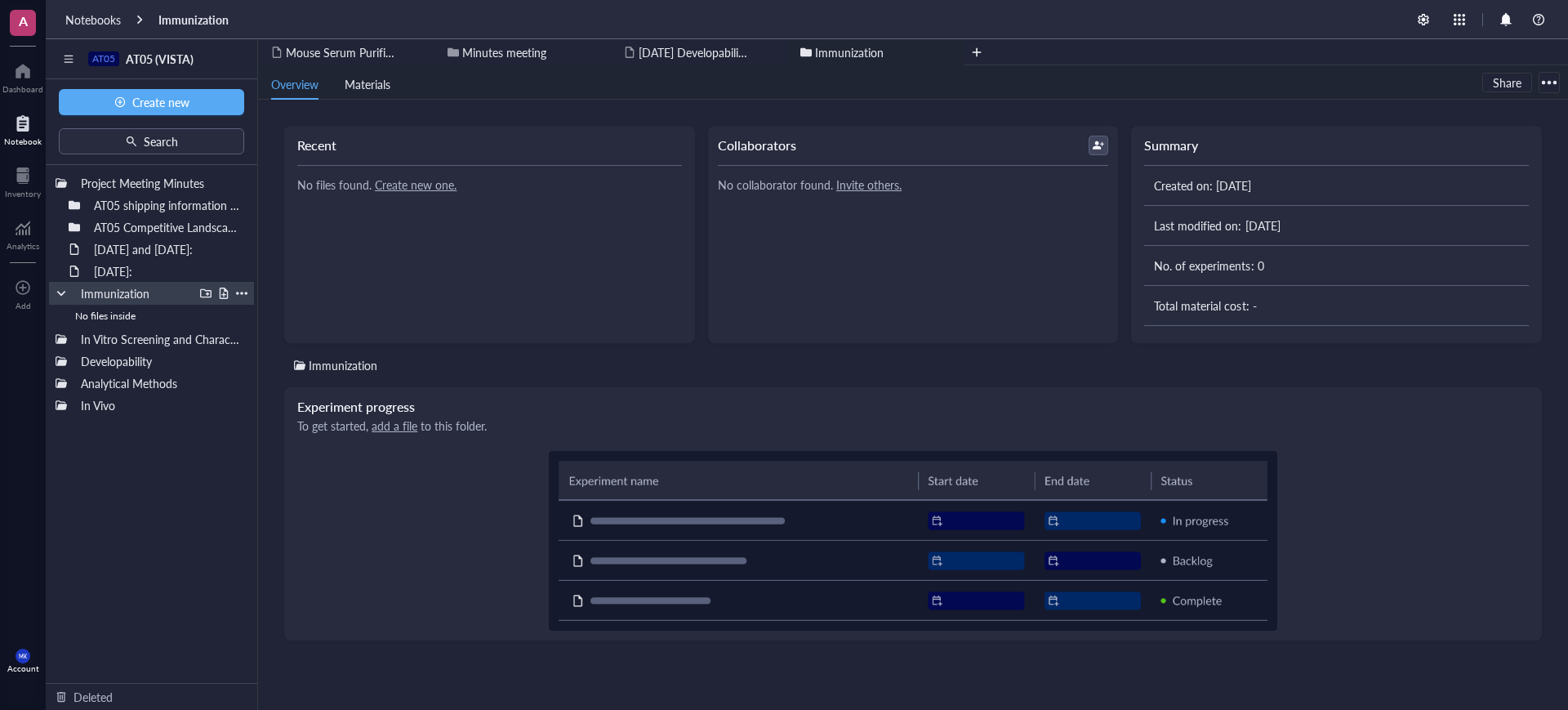
click at [60, 295] on div at bounding box center [61, 293] width 12 height 12
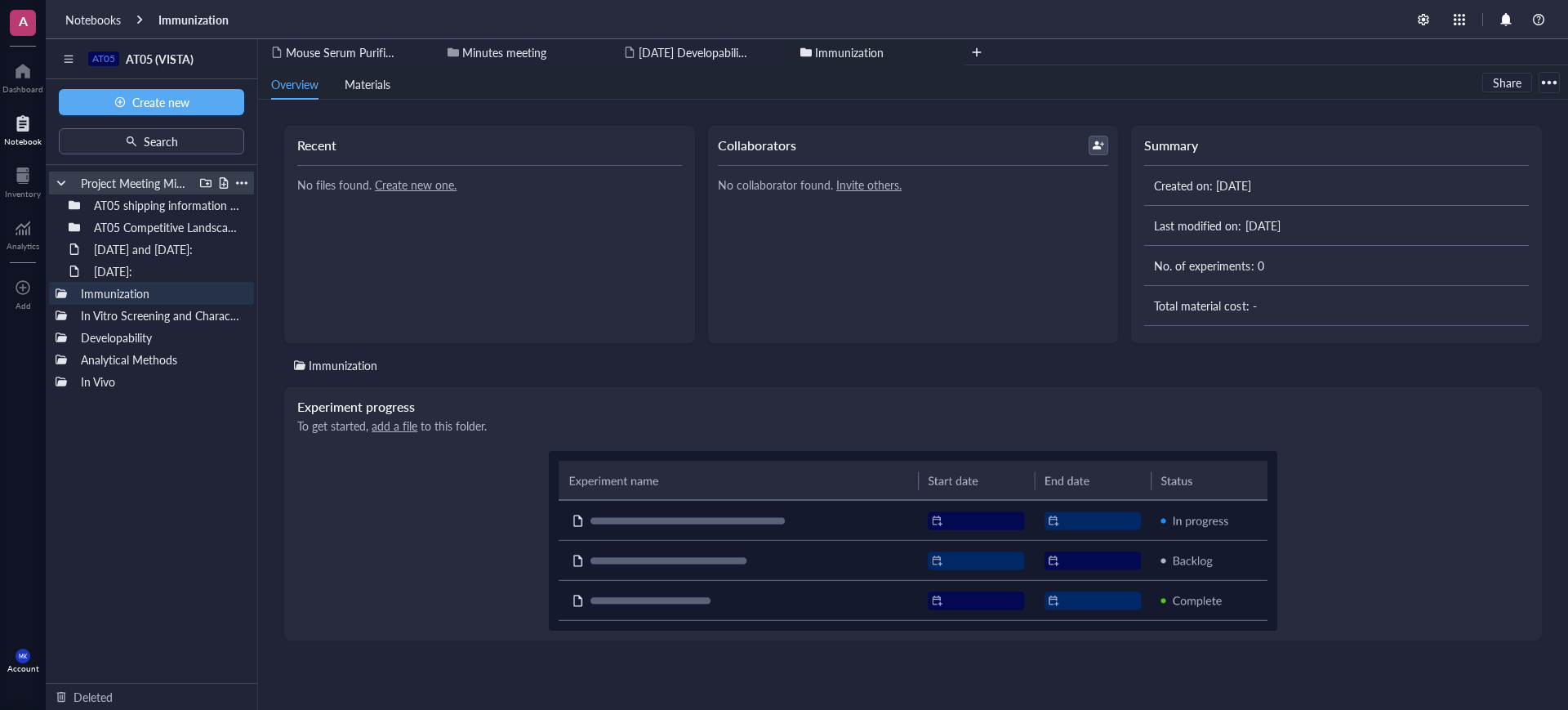
click at [62, 186] on div at bounding box center [61, 183] width 12 height 12
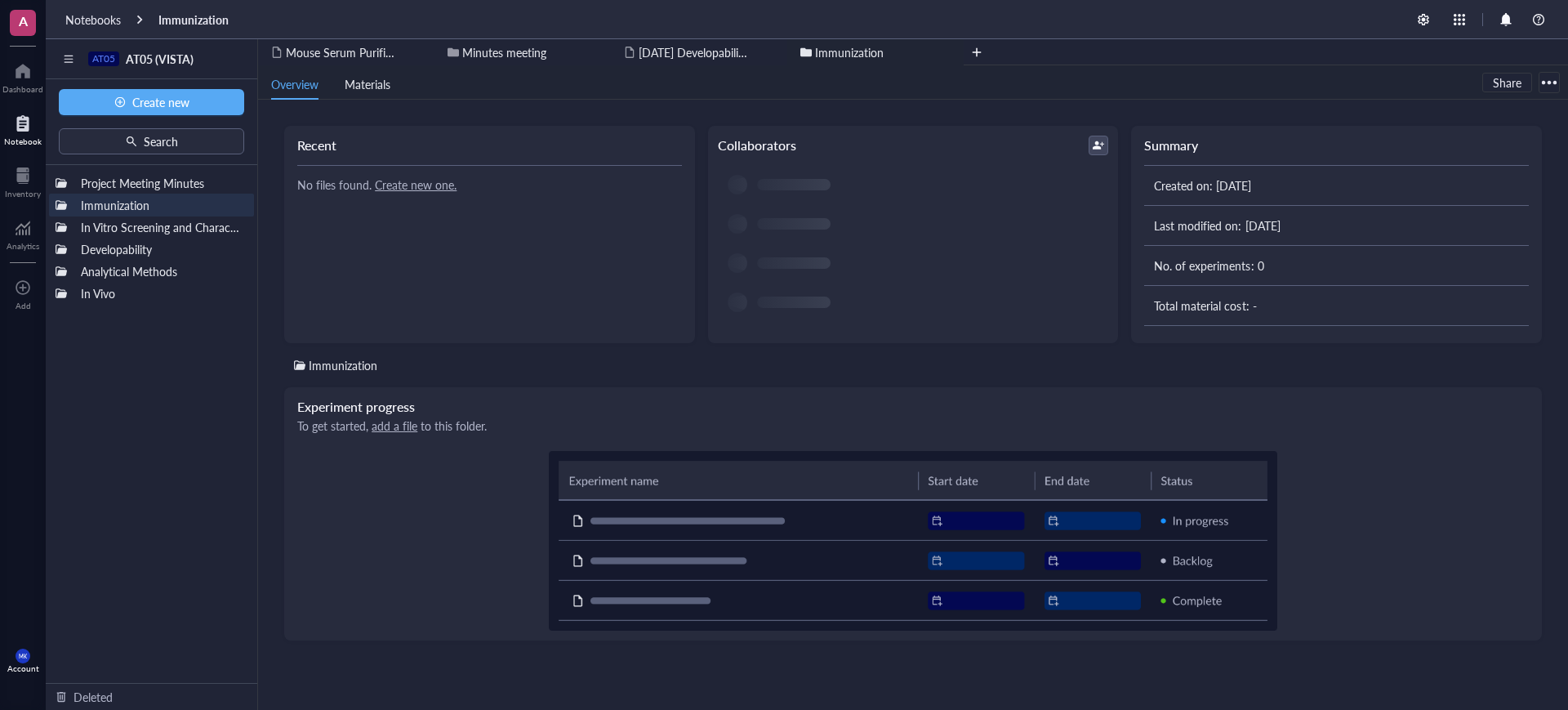
click at [86, 430] on div "Project Meeting Minutes Immunization In Vitro Screening and Characterization De…" at bounding box center [151, 424] width 211 height 518
